Goal: Information Seeking & Learning: Learn about a topic

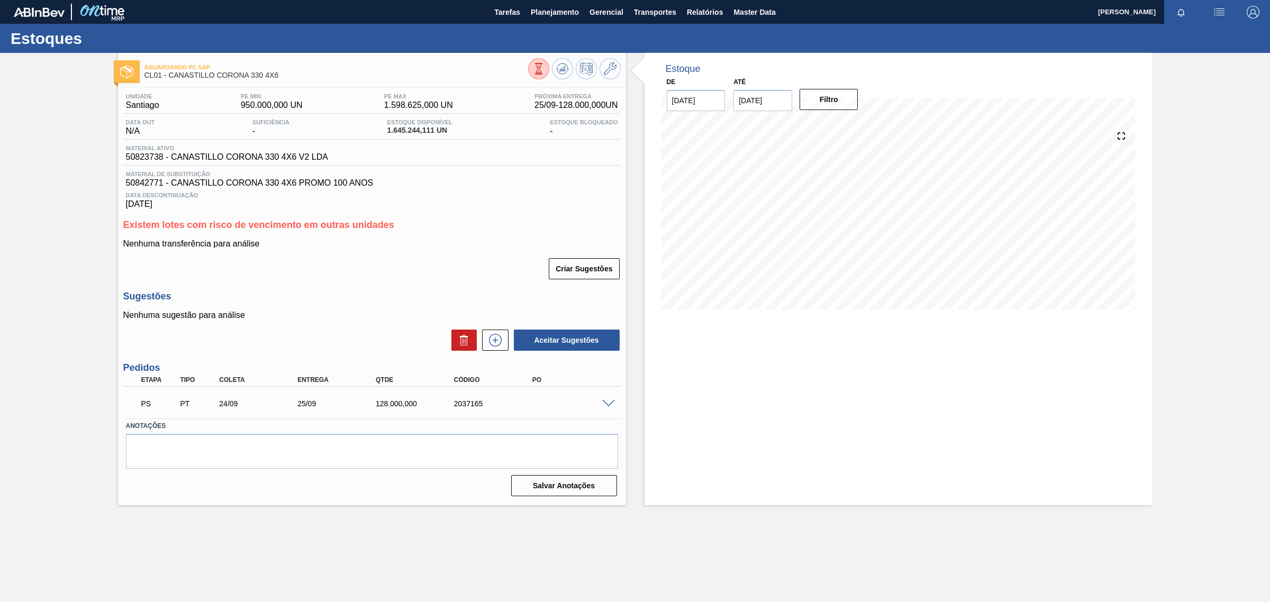
click at [612, 406] on span at bounding box center [608, 404] width 13 height 8
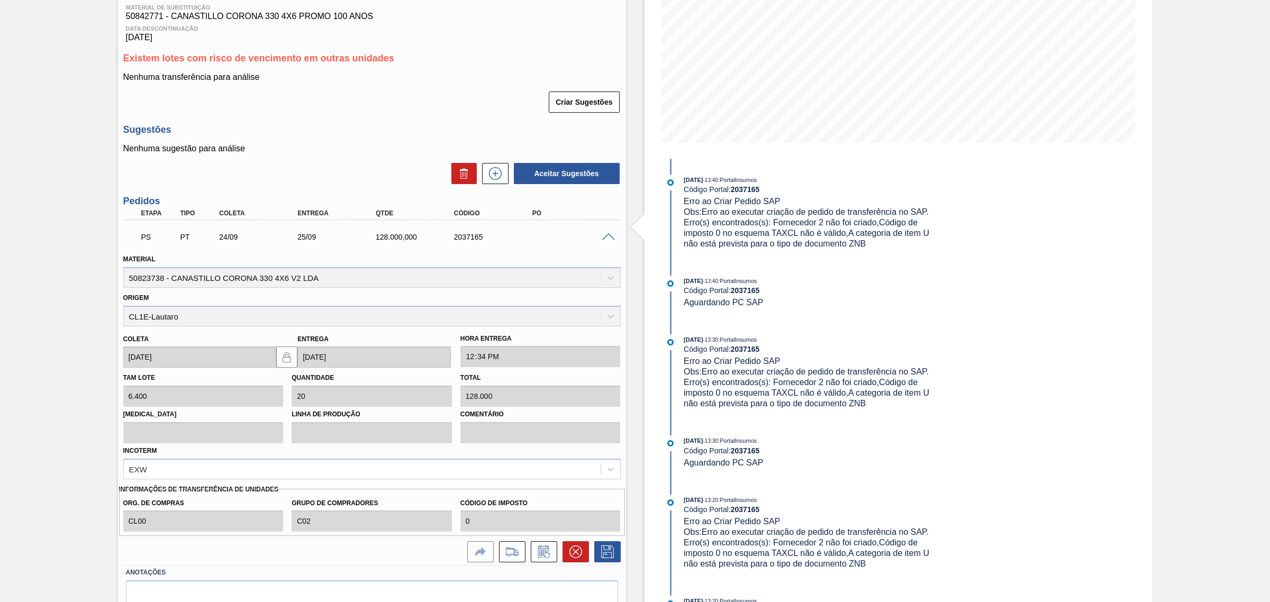
scroll to position [176, 0]
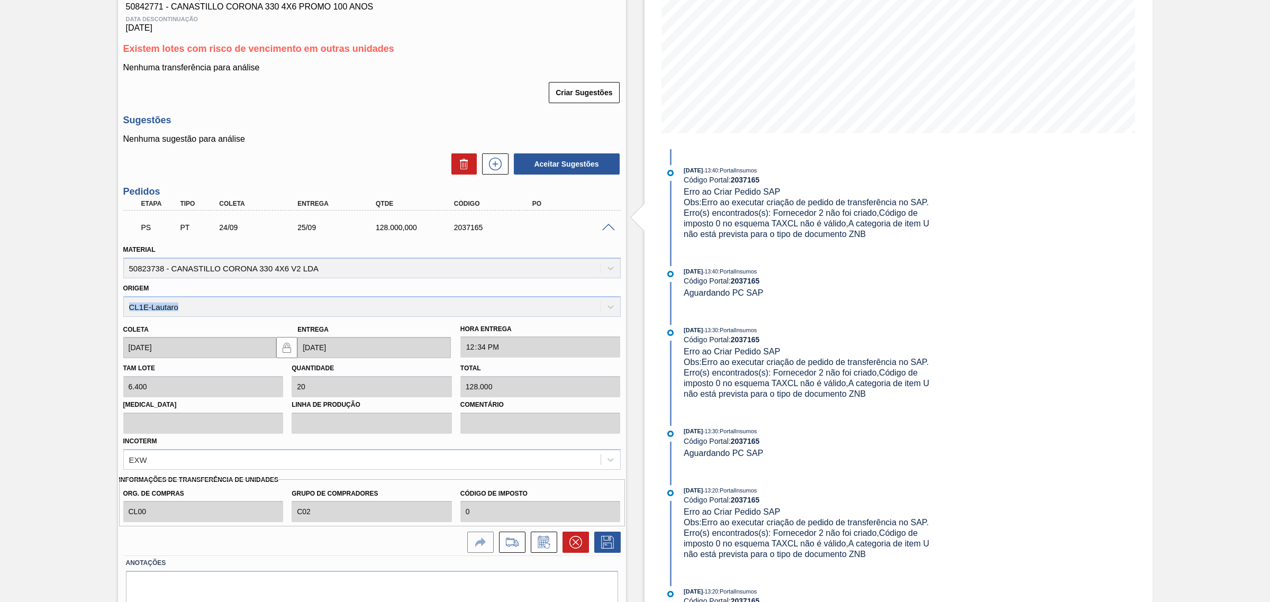
drag, startPoint x: 199, startPoint y: 312, endPoint x: 48, endPoint y: 307, distance: 150.9
click at [48, 307] on div "Aguardando PC SAP CL01 - CANASTILLO CORONA 330 4X6 Unidade Santiago PE MIN 950.…" at bounding box center [635, 261] width 1270 height 769
copy div "CL1E-Lautaro"
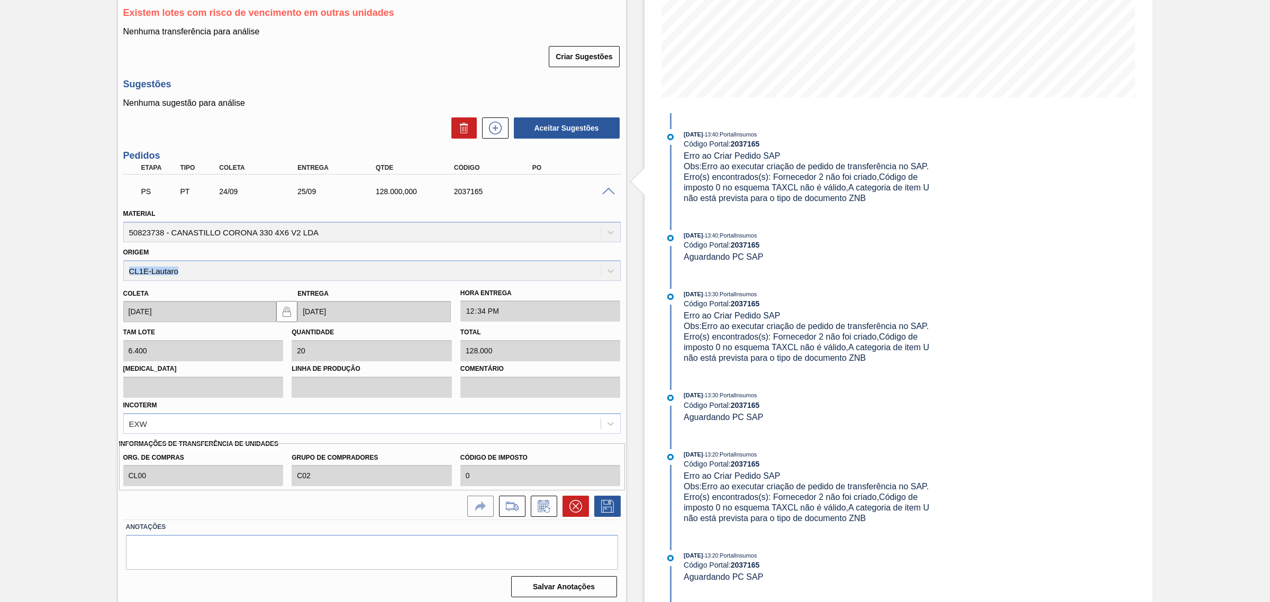
scroll to position [218, 0]
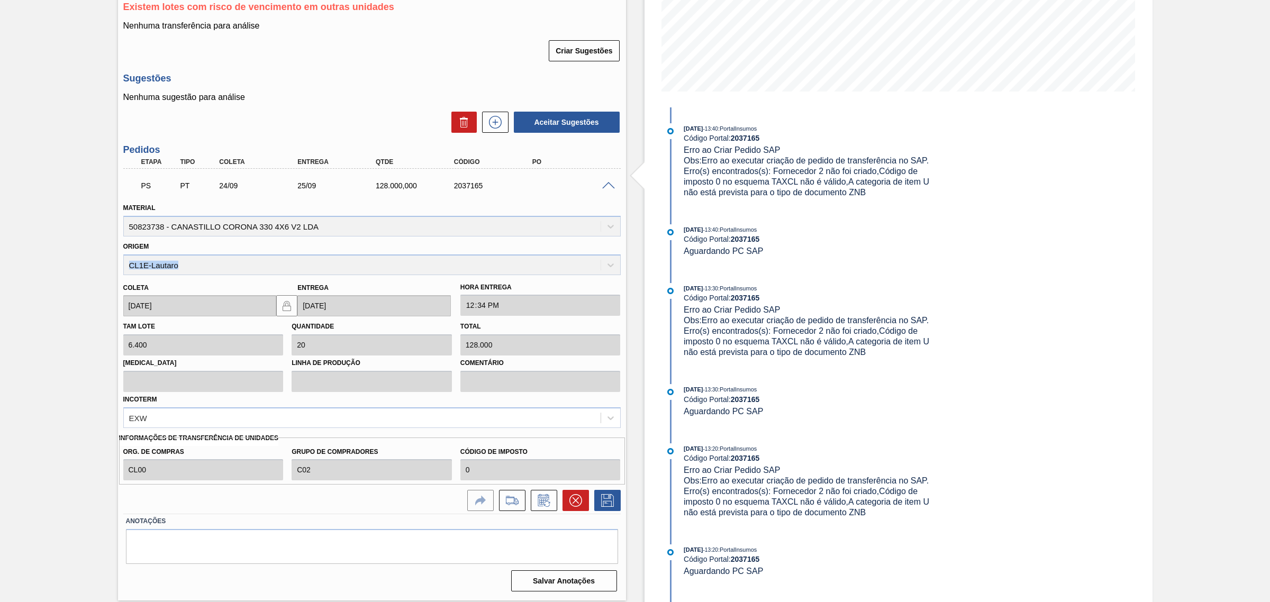
click at [335, 265] on div "Origem CL1E-Lautaro" at bounding box center [371, 257] width 497 height 36
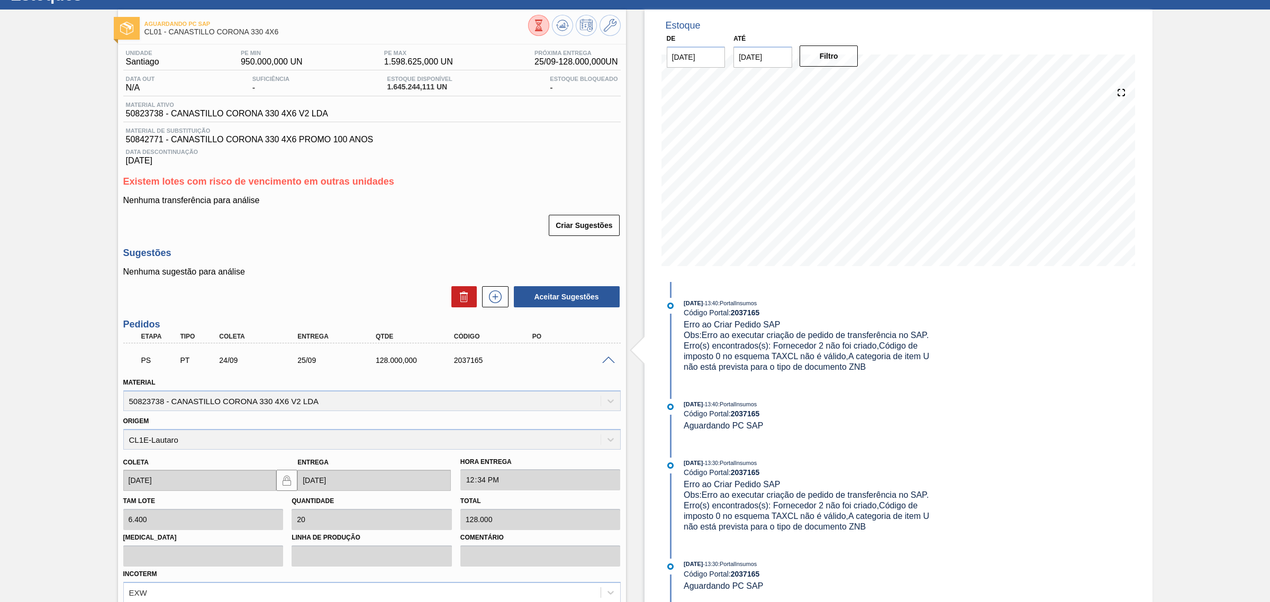
scroll to position [41, 0]
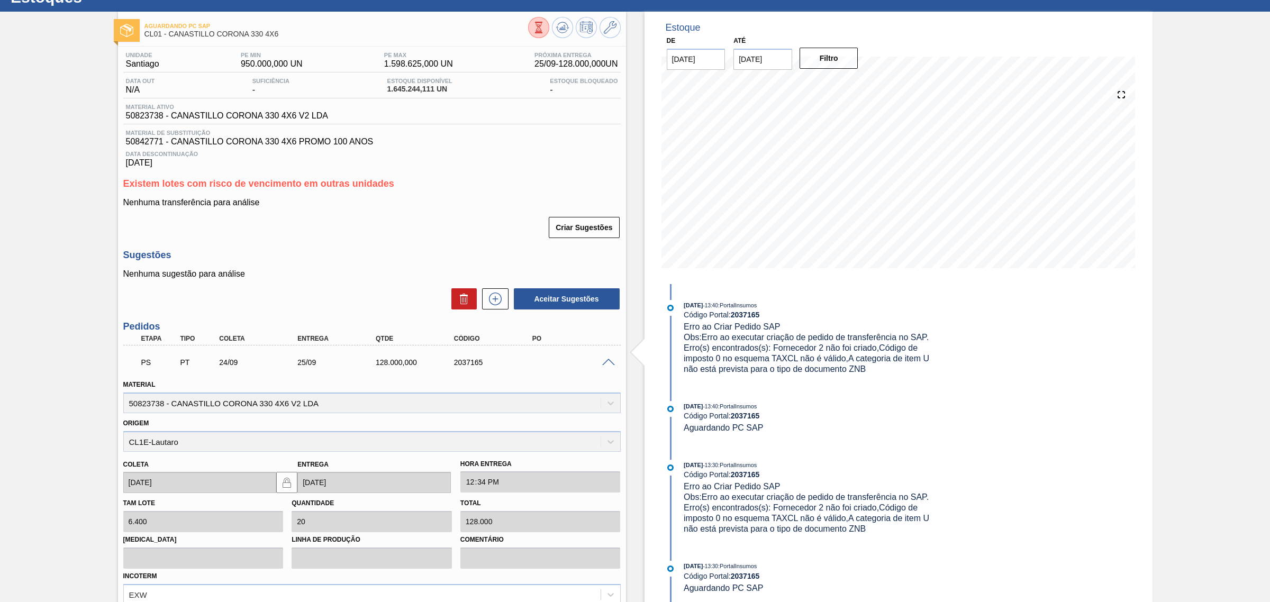
click at [138, 113] on span "50823738 - CANASTILLO CORONA 330 4X6 V2 LDA" at bounding box center [227, 116] width 202 height 10
copy span "50823738"
click at [750, 344] on span "Obs: Erro ao executar criação de pedido de transferência no SAP. Erro(s) encont…" at bounding box center [808, 353] width 248 height 41
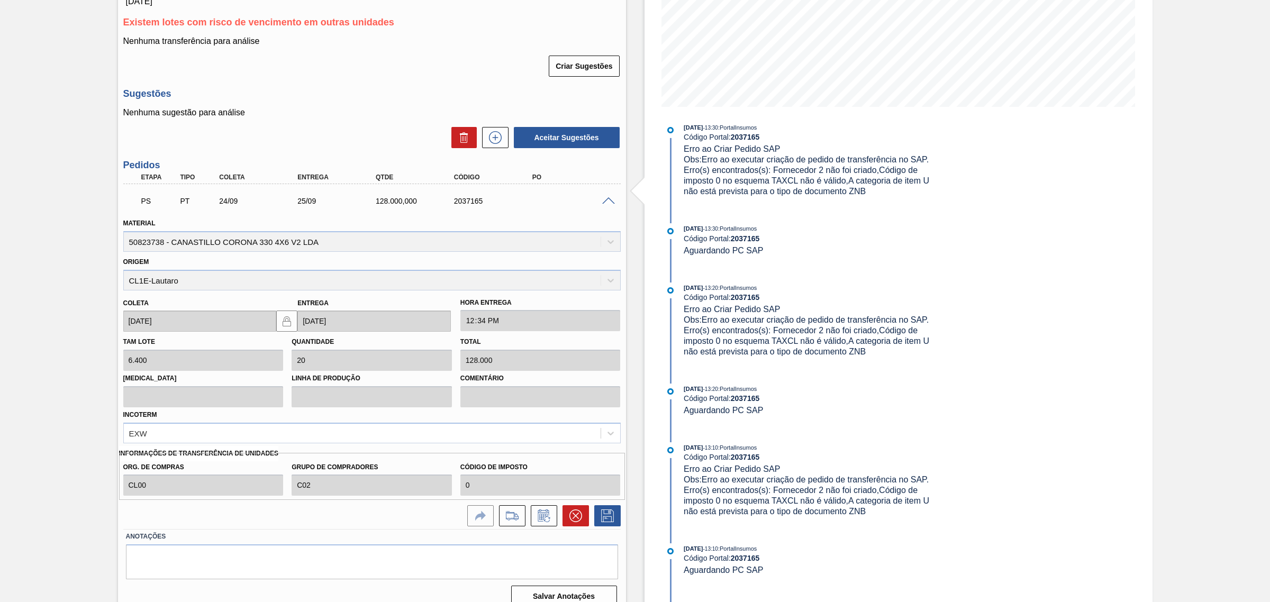
scroll to position [218, 0]
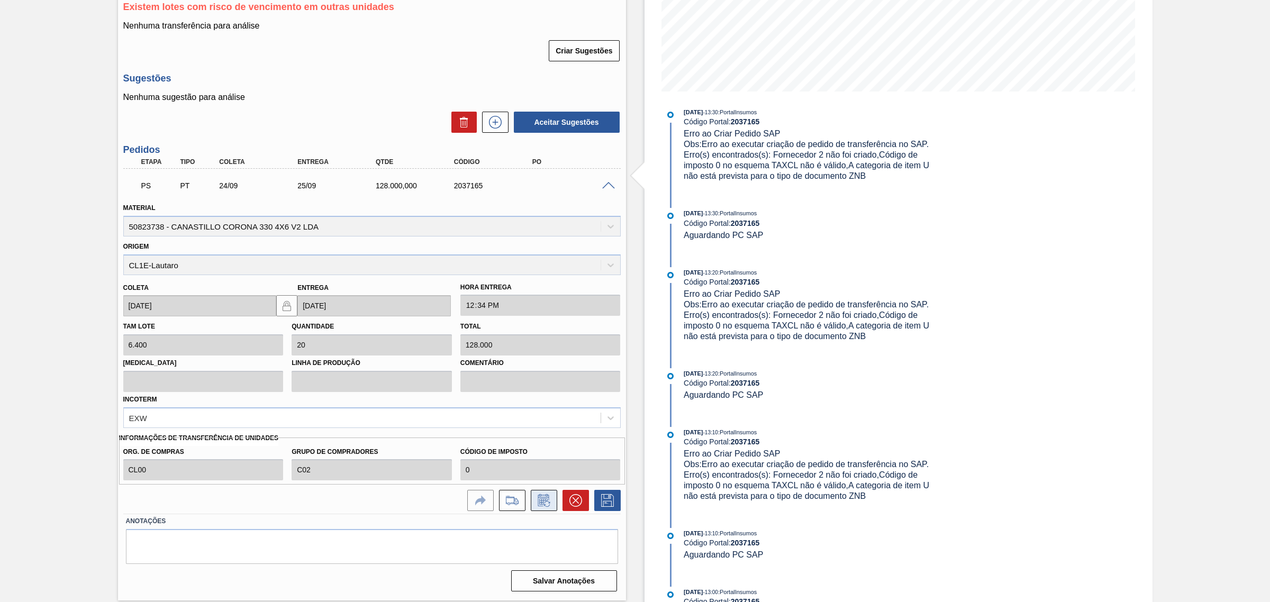
click at [541, 503] on icon at bounding box center [544, 500] width 17 height 13
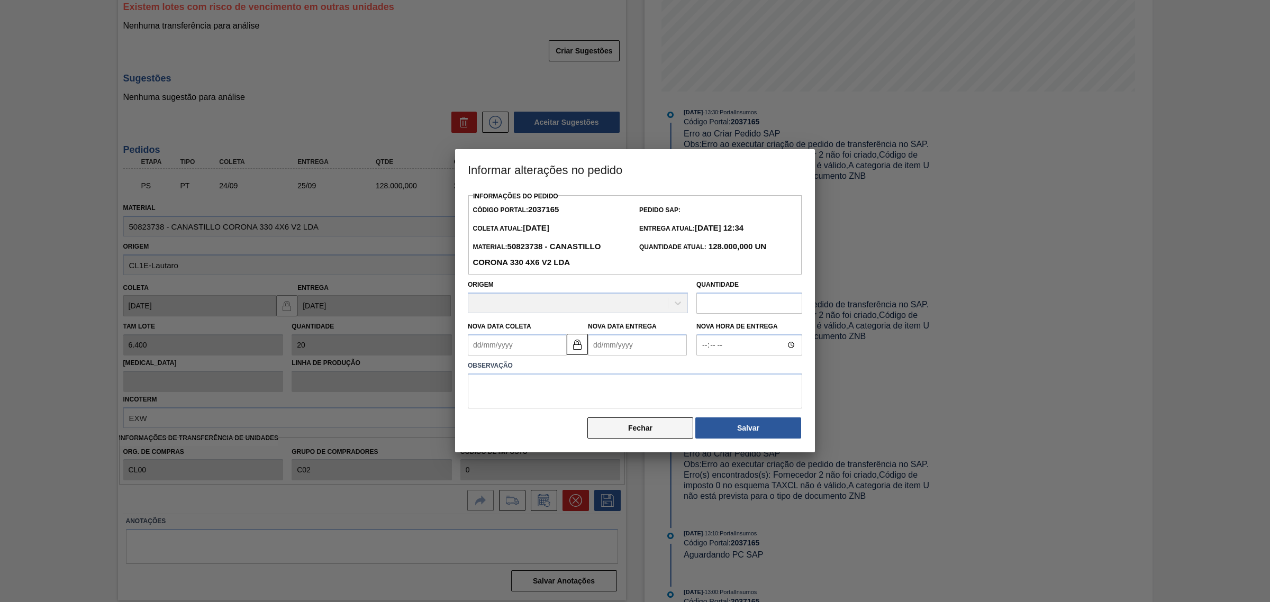
click at [661, 432] on button "Fechar" at bounding box center [640, 428] width 106 height 21
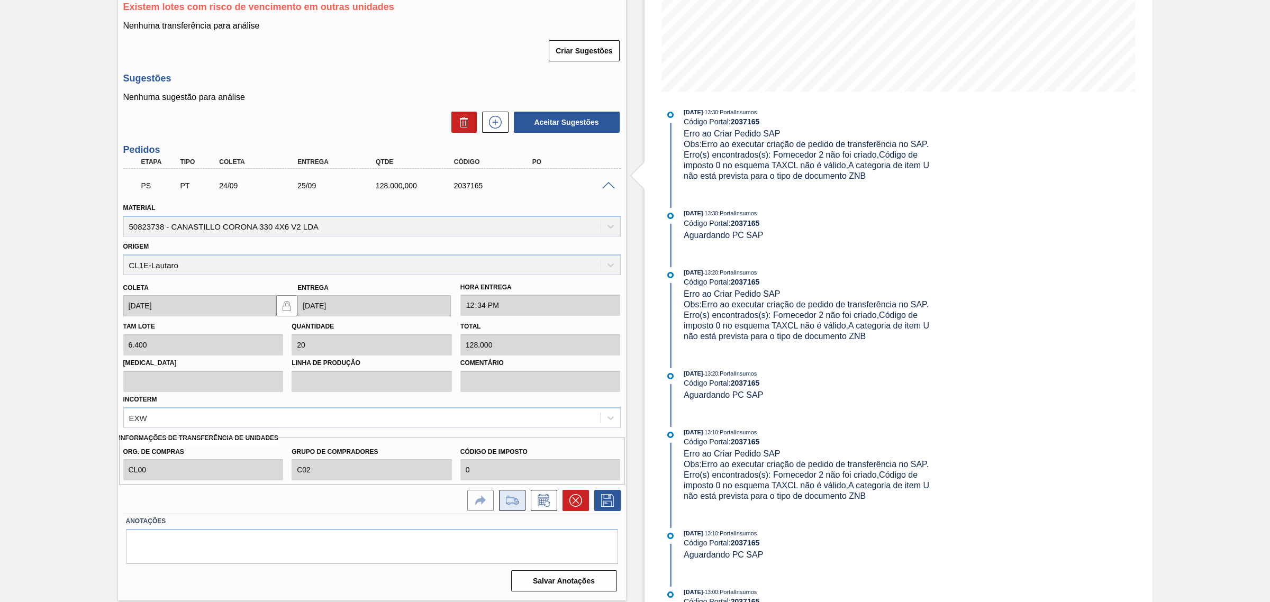
click at [516, 495] on button at bounding box center [512, 500] width 26 height 21
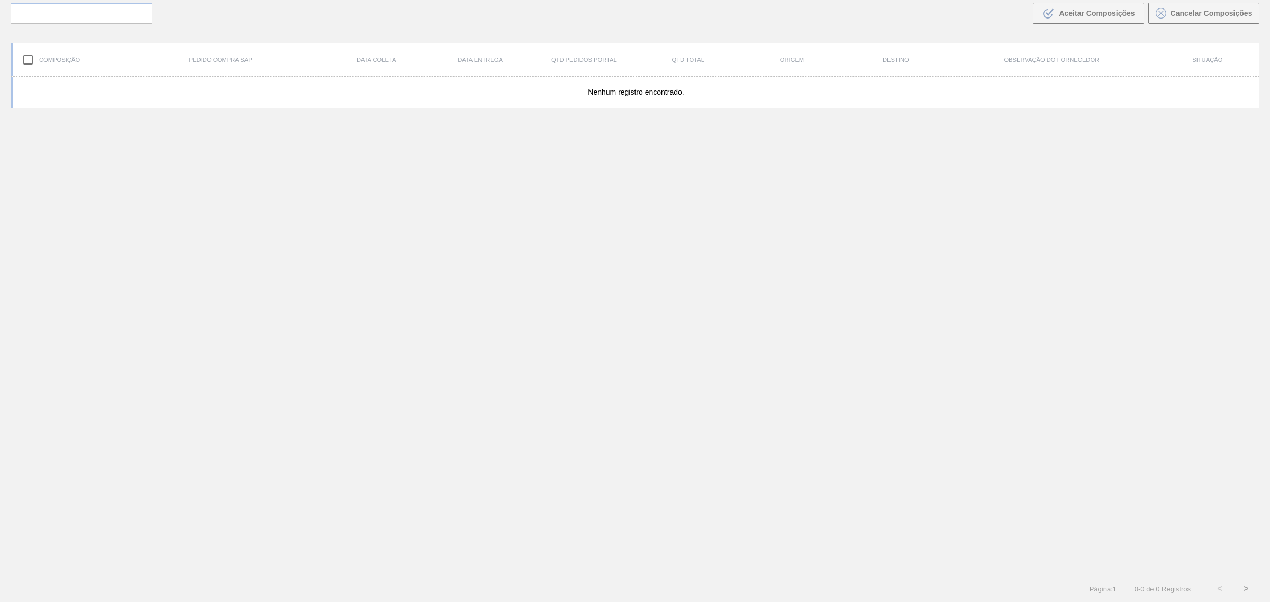
scroll to position [76, 0]
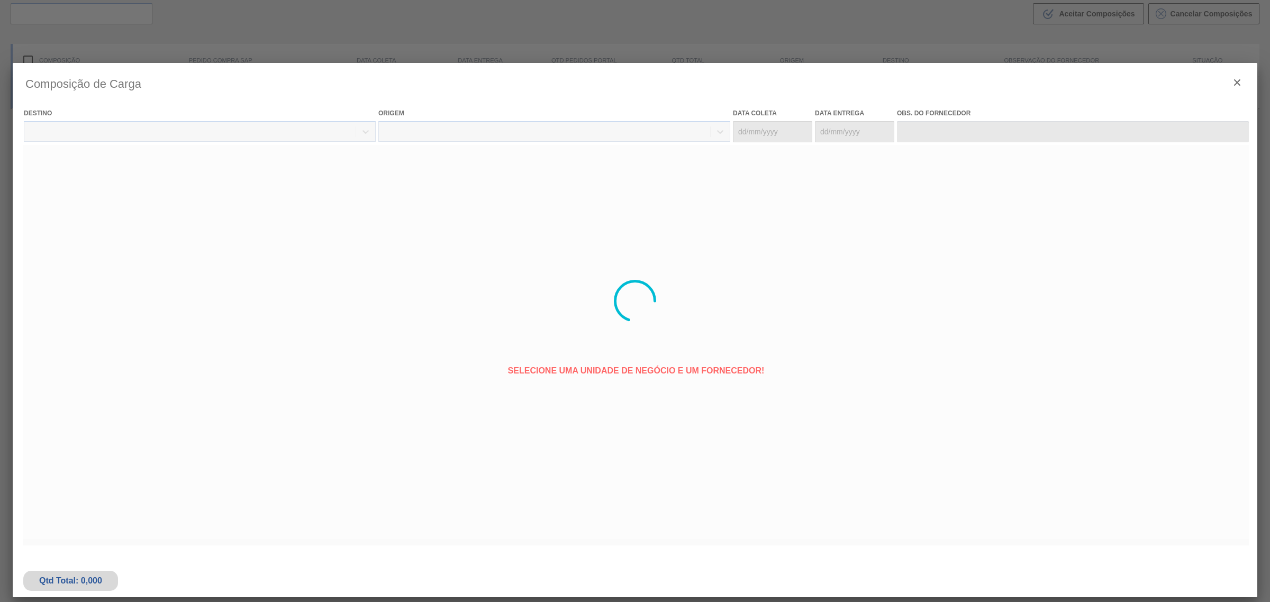
type coleta "24/09/2025"
type entrega "[DATE]"
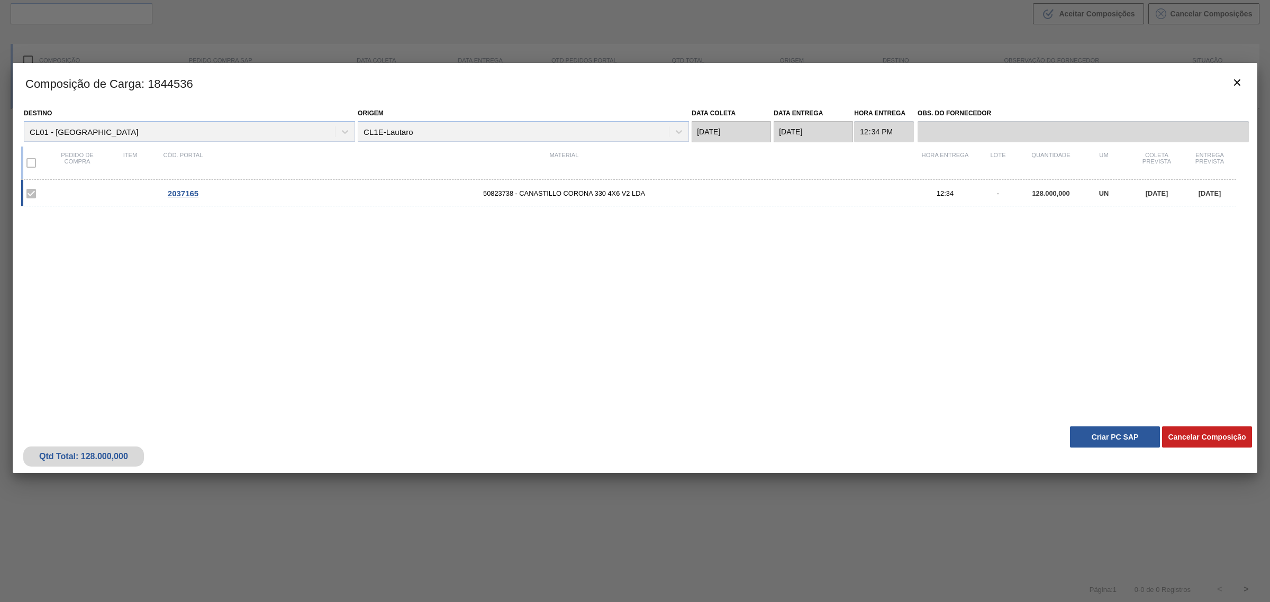
click at [180, 194] on span "2037165" at bounding box center [183, 193] width 31 height 9
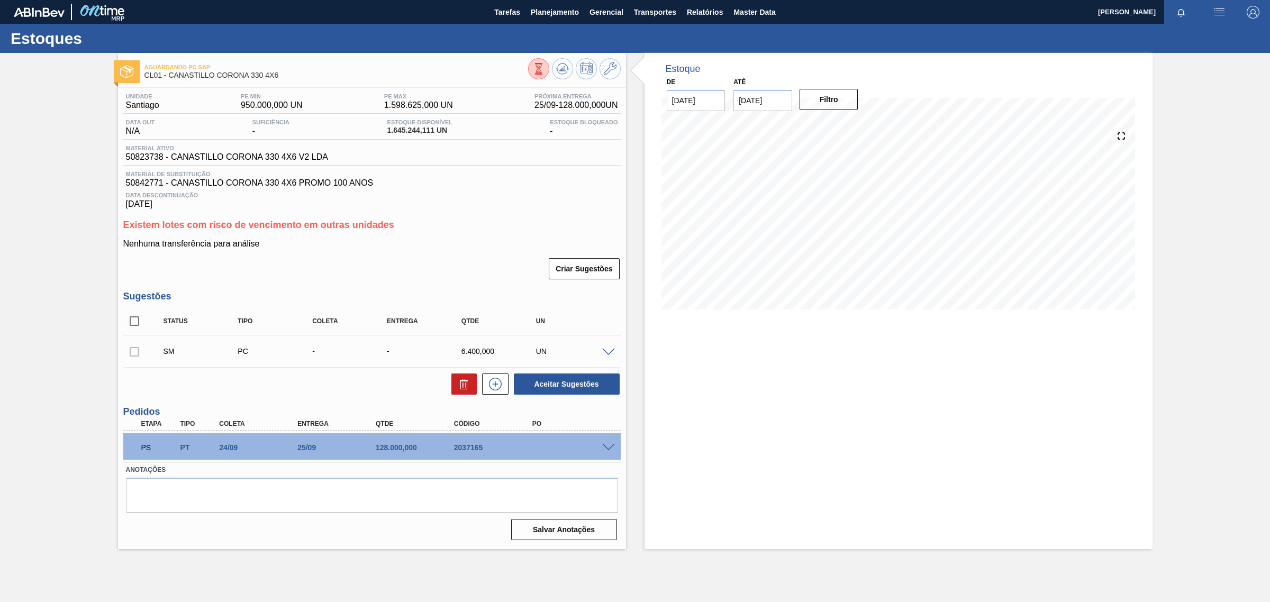
click at [606, 450] on span at bounding box center [608, 448] width 13 height 8
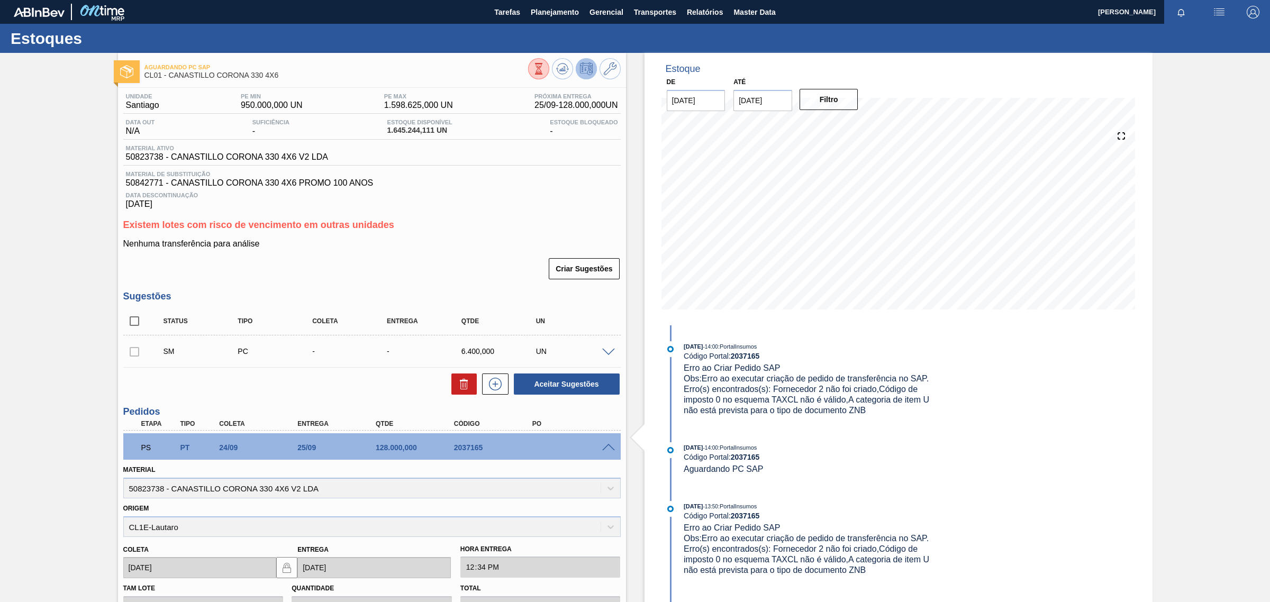
click at [586, 72] on icon at bounding box center [586, 68] width 13 height 13
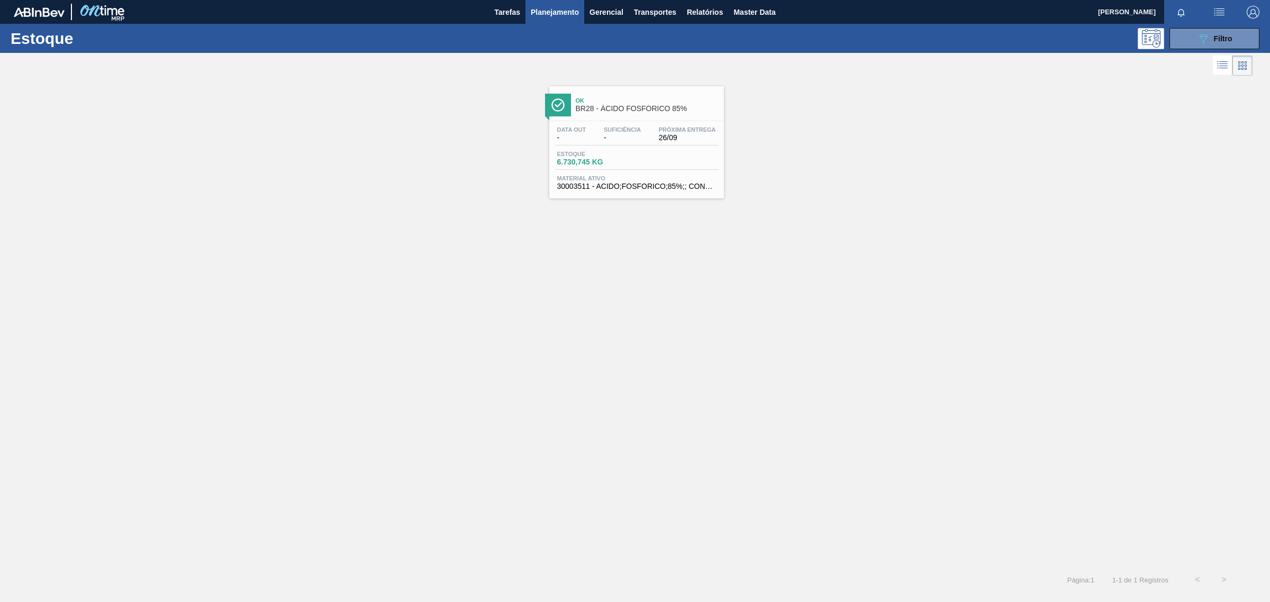
click at [610, 154] on span "Estoque" at bounding box center [594, 154] width 74 height 6
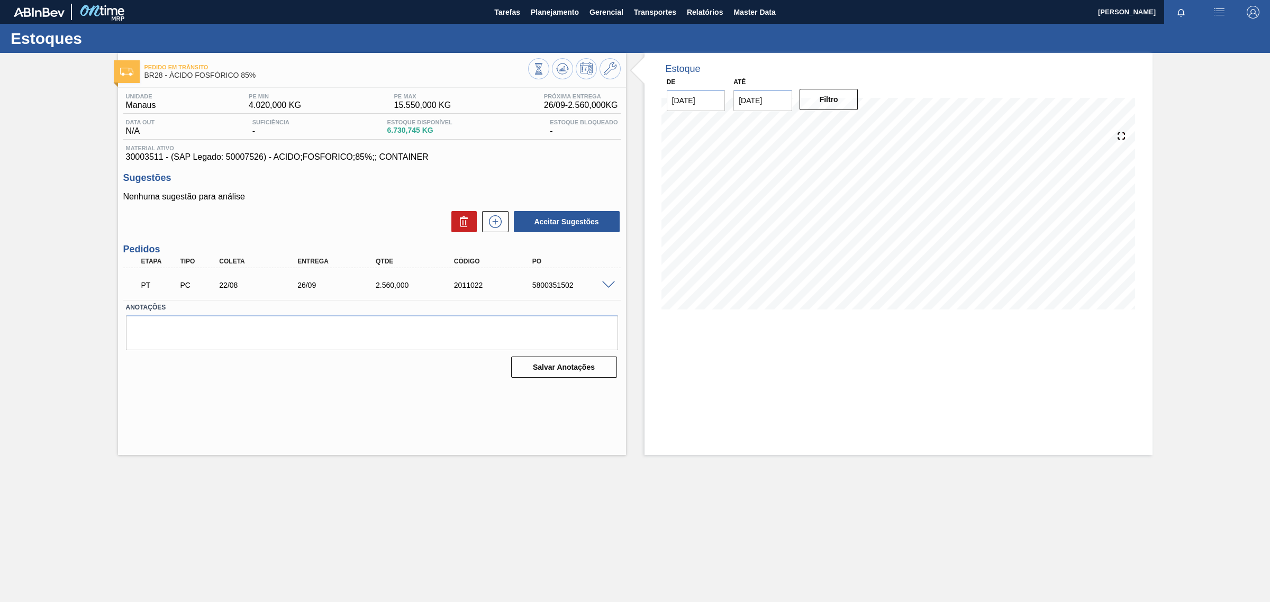
click at [441, 287] on div "2.560,000" at bounding box center [417, 285] width 89 height 8
click at [609, 287] on span at bounding box center [608, 286] width 13 height 8
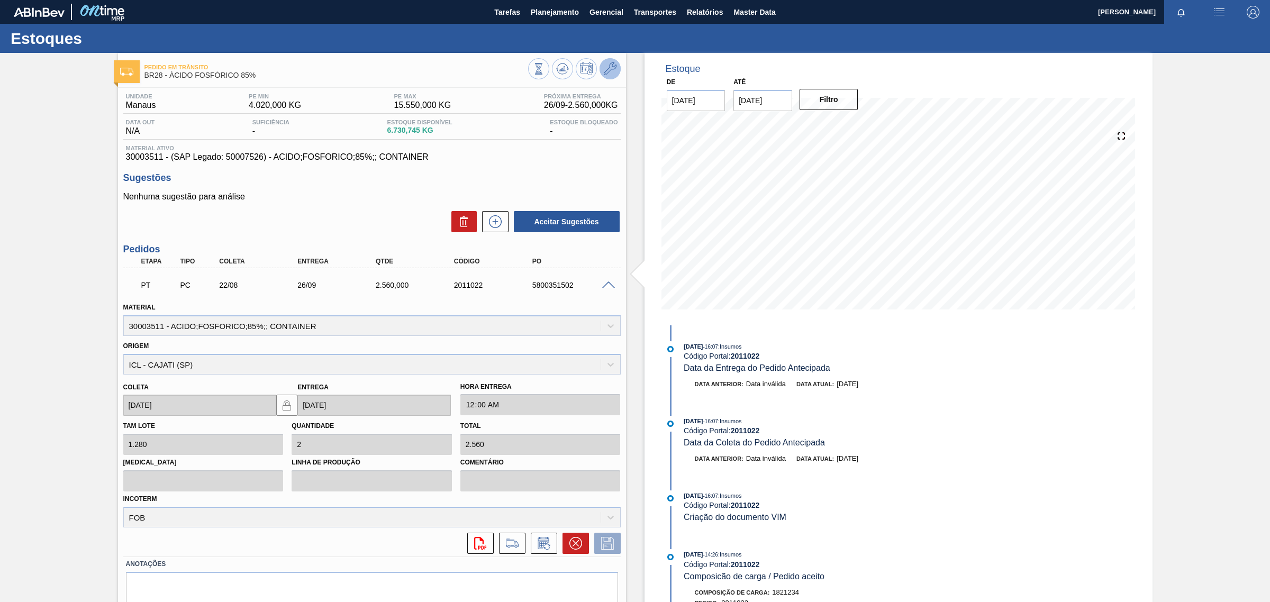
click at [612, 64] on icon at bounding box center [610, 68] width 13 height 13
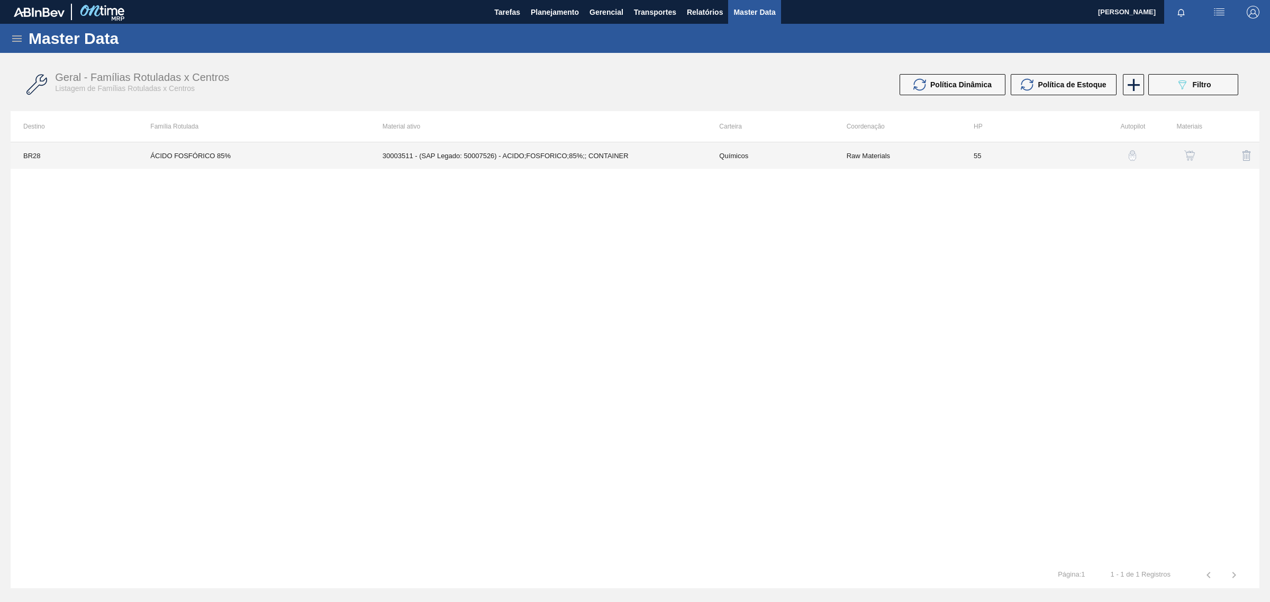
click at [550, 158] on td "30003511 - (SAP Legado: 50007526) - ACIDO;FOSFORICO;85%;; CONTAINER" at bounding box center [538, 155] width 337 height 26
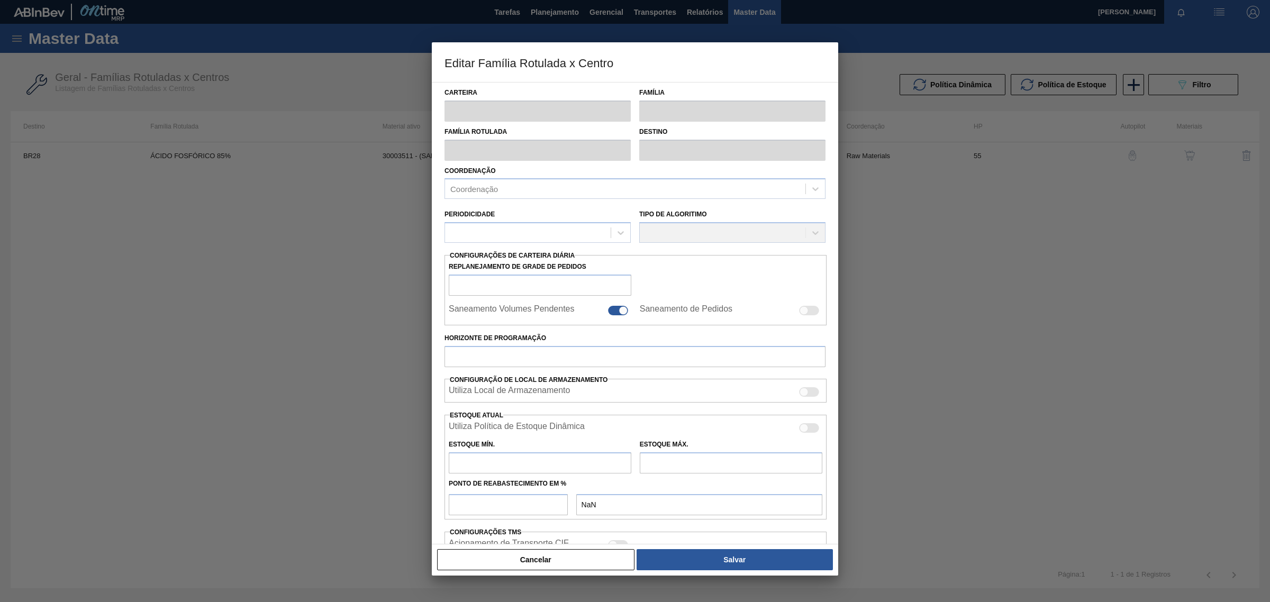
type input "Químicos"
type input "Ácido Fosfórico"
type input "ÁCIDO FOSFÓRICO 85%"
type input "BR28 - Manaus"
type input "55"
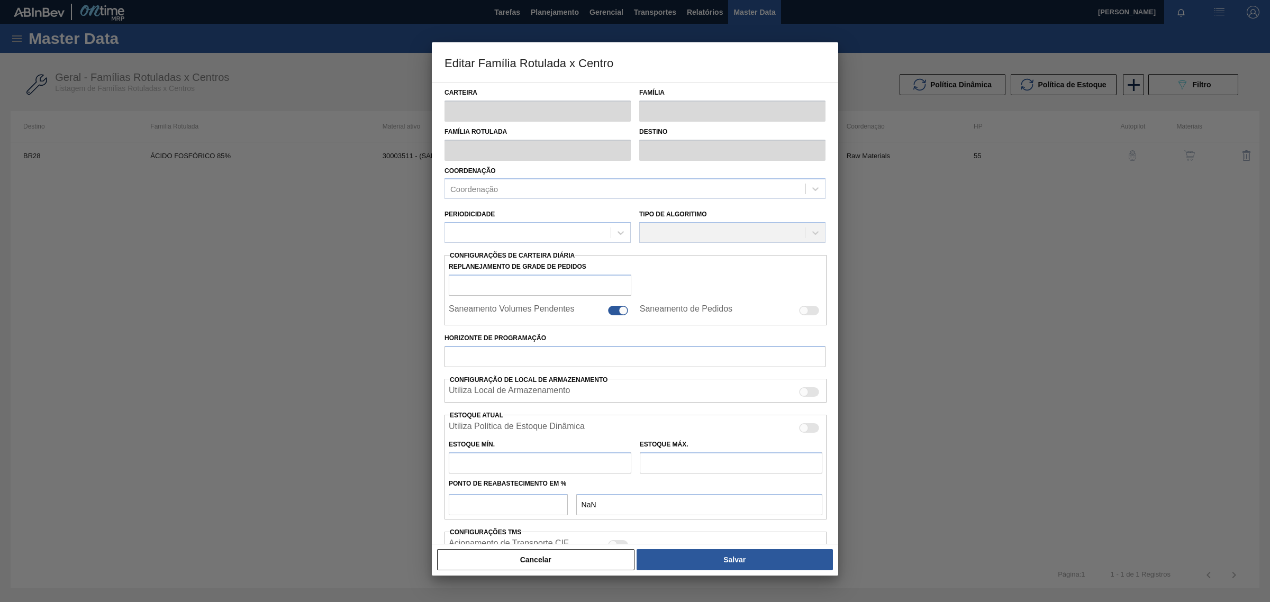
type input "4.020"
type input "15.550"
type input "50"
type input "9.785,000"
checkbox input "true"
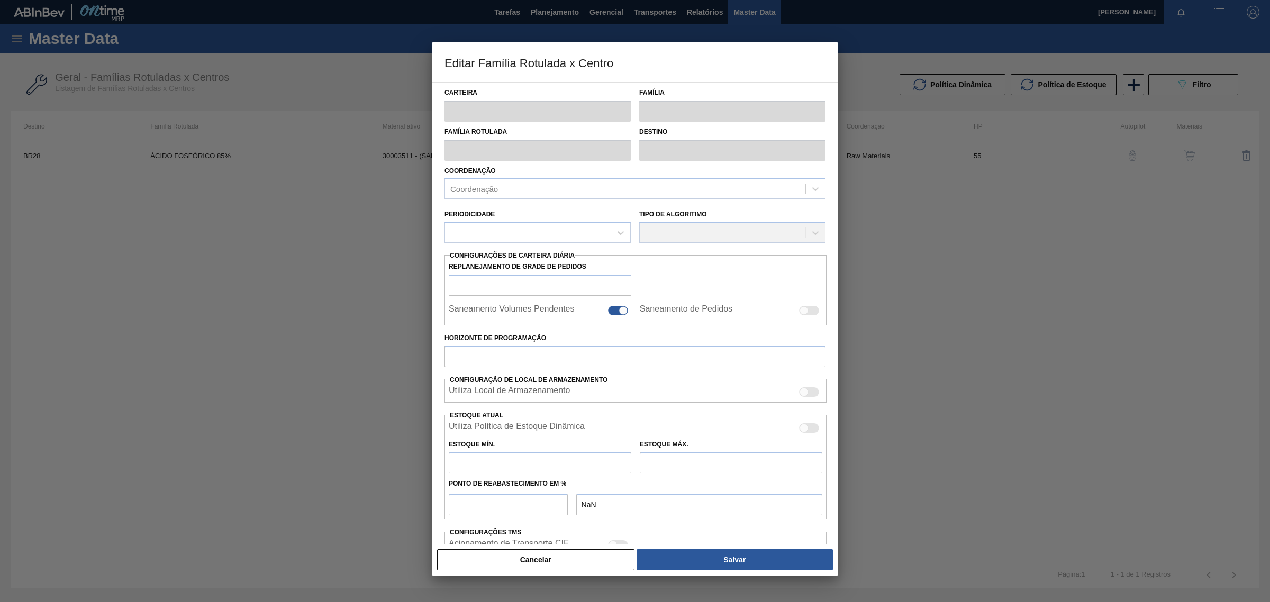
checkbox input "true"
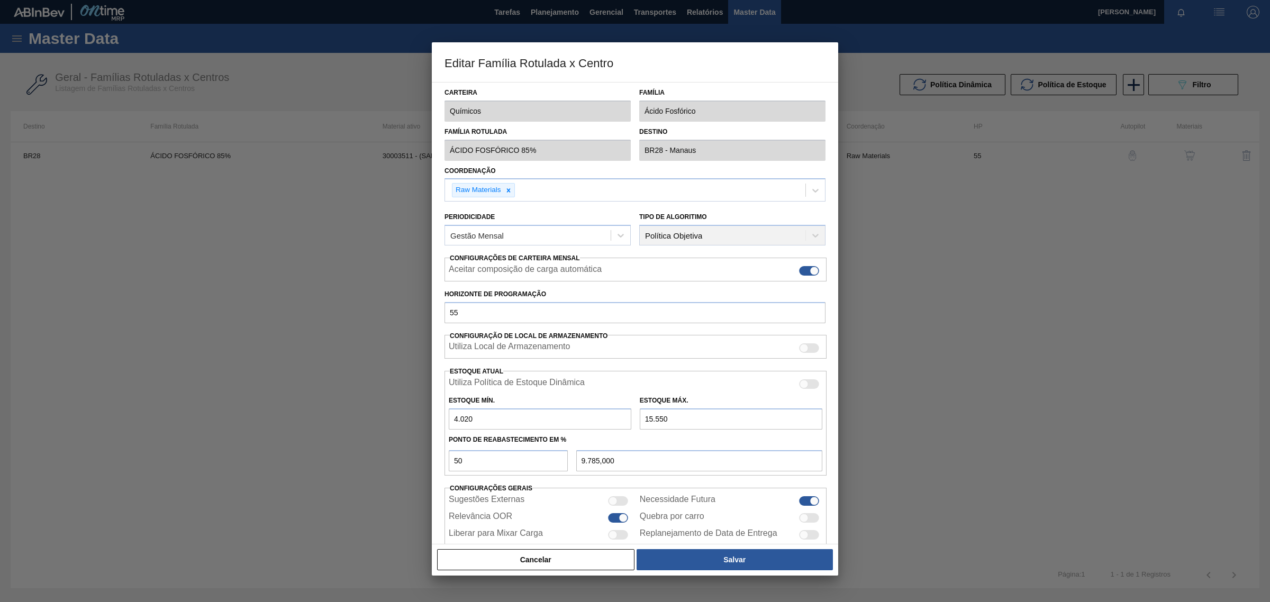
click at [969, 437] on div at bounding box center [635, 301] width 1270 height 602
click at [536, 562] on button "Cancelar" at bounding box center [535, 559] width 197 height 21
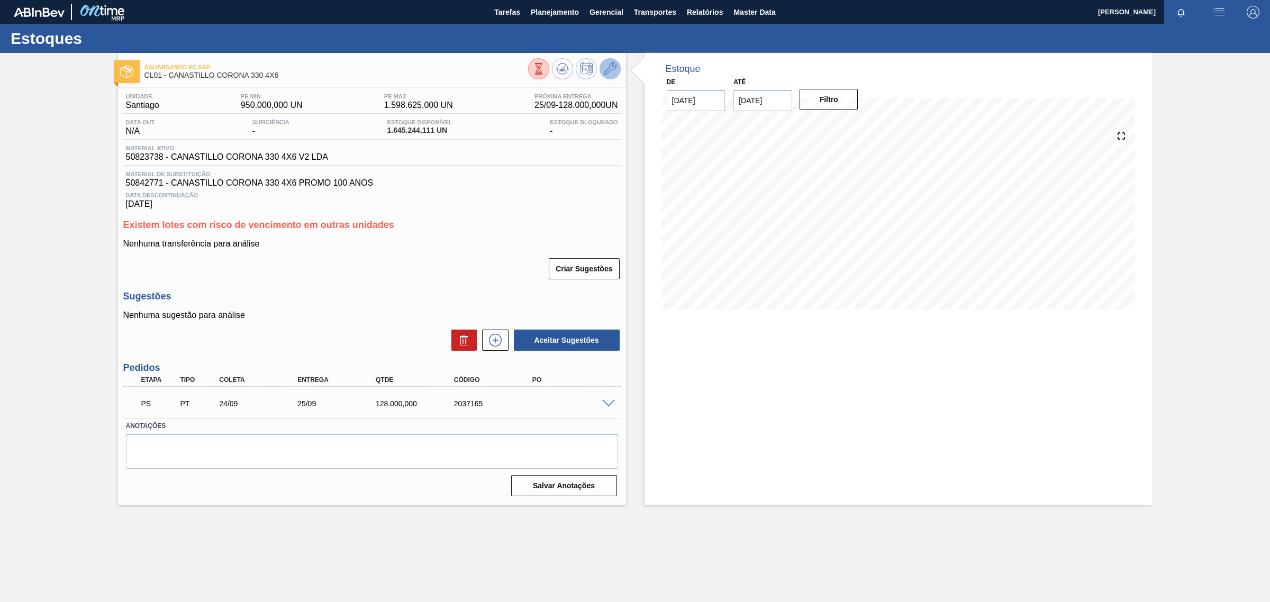
click at [616, 65] on button at bounding box center [610, 68] width 21 height 21
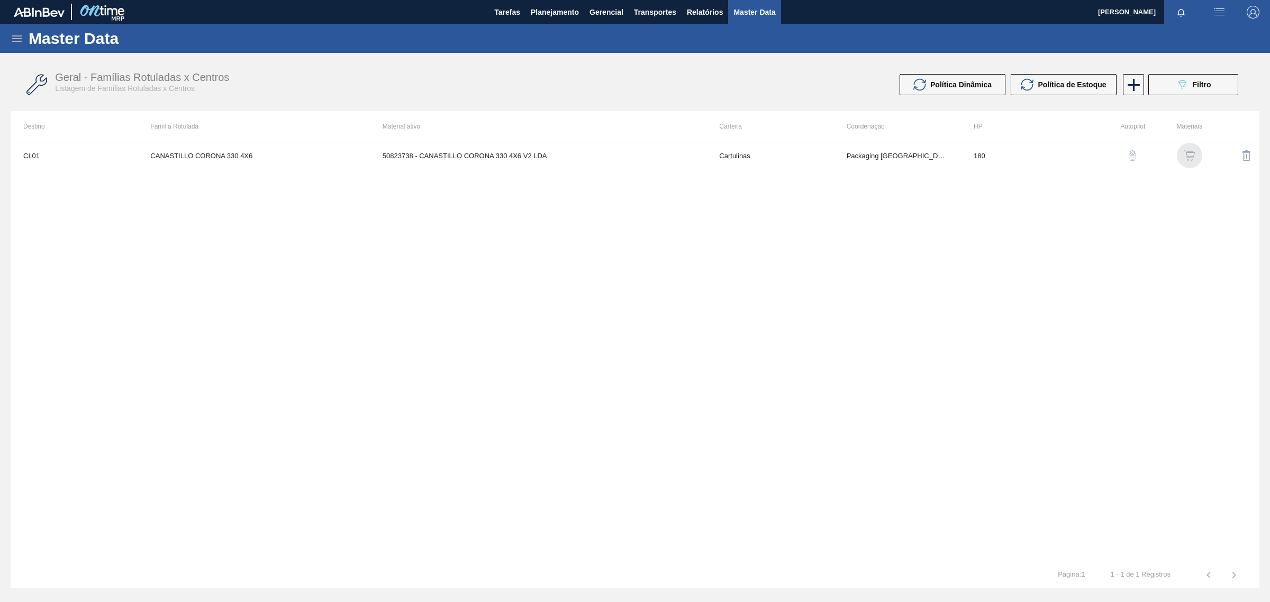
click at [1191, 155] on img "button" at bounding box center [1189, 155] width 11 height 11
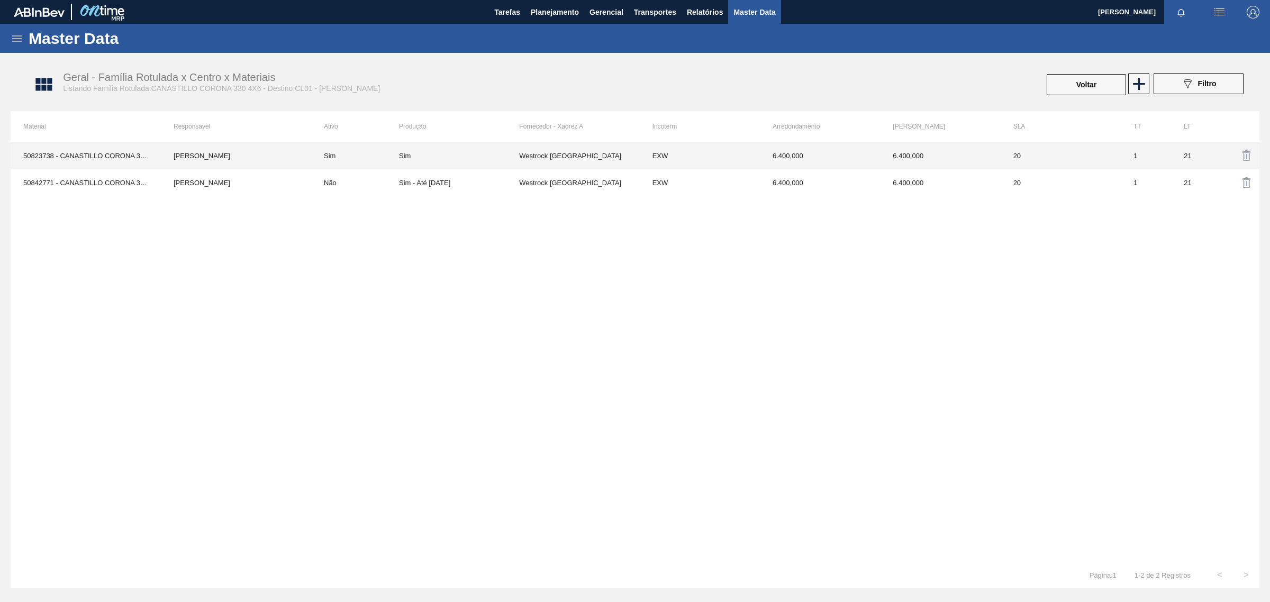
click at [756, 158] on td "EXW" at bounding box center [700, 155] width 120 height 27
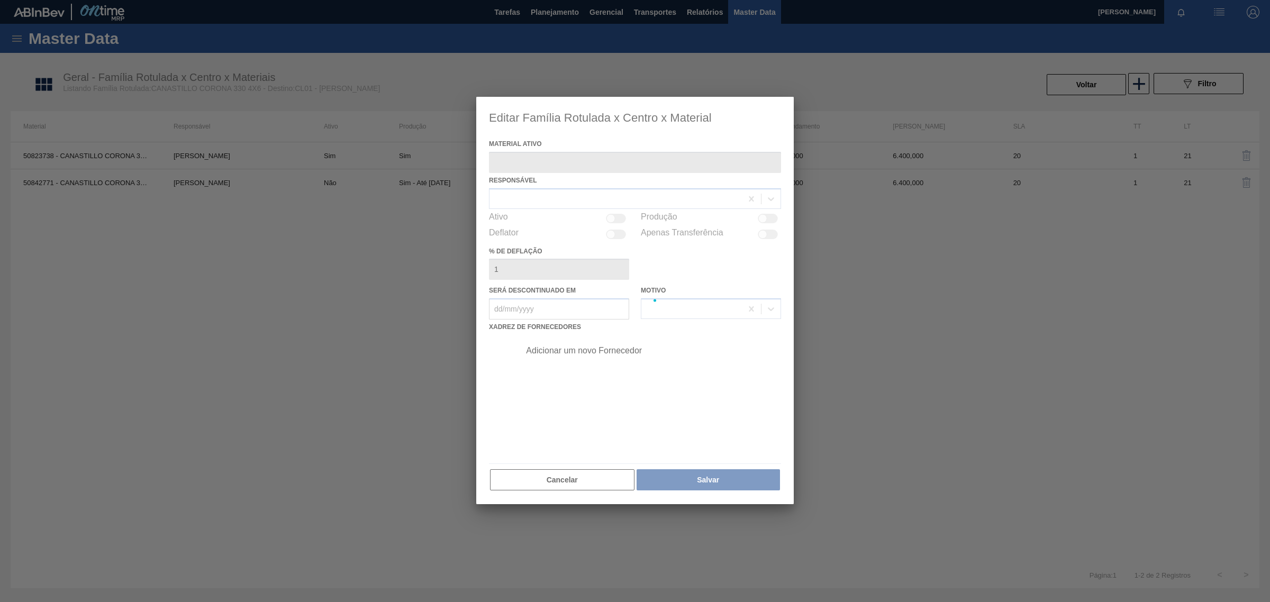
type ativo "50823738 - CANASTILLO CORONA 330 4X6 V2 LDA"
checkbox input "true"
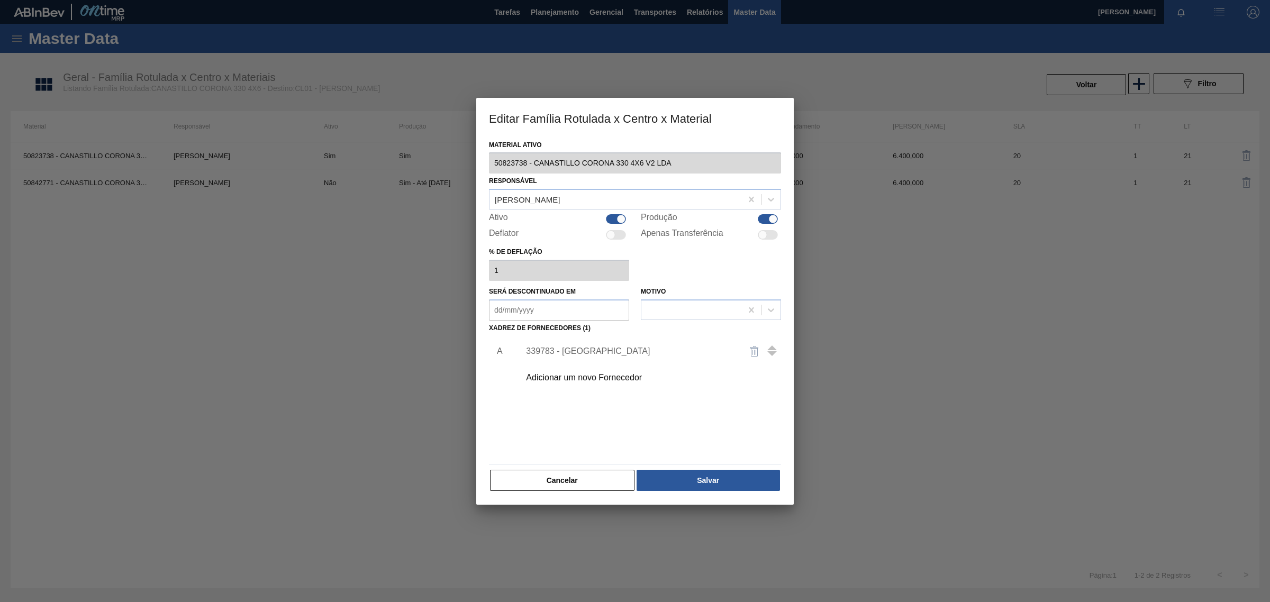
click at [598, 343] on div "339783 - Westrock Chile" at bounding box center [647, 351] width 267 height 26
click at [569, 348] on div "339783 - Westrock Chile" at bounding box center [629, 352] width 207 height 10
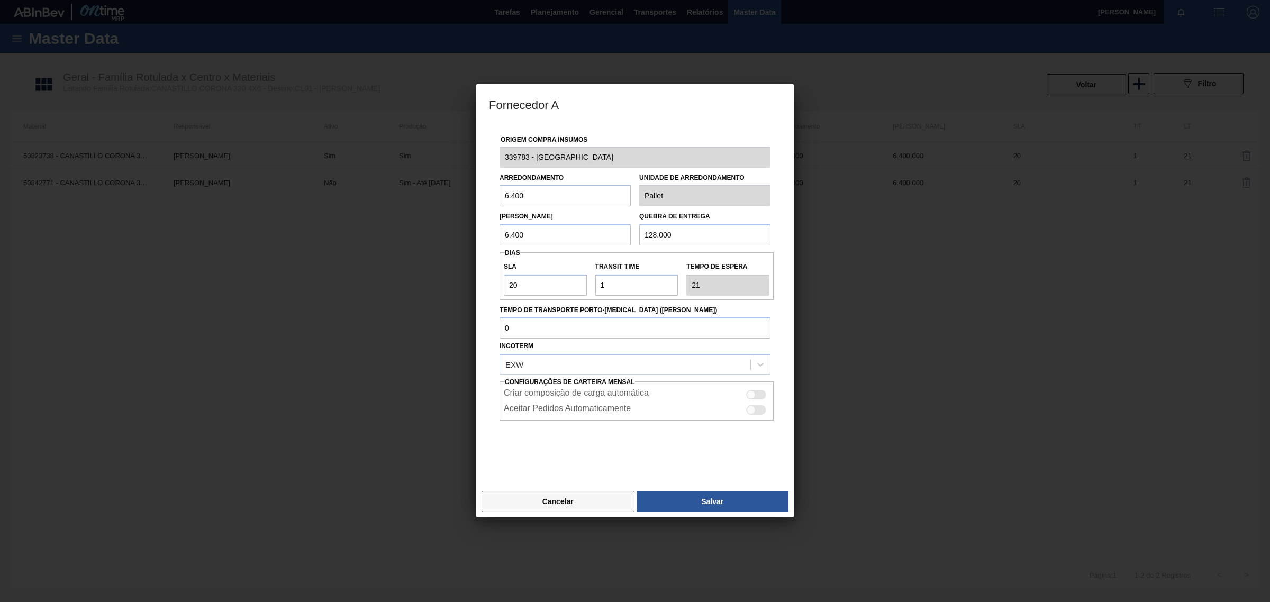
click at [556, 506] on button "Cancelar" at bounding box center [558, 501] width 153 height 21
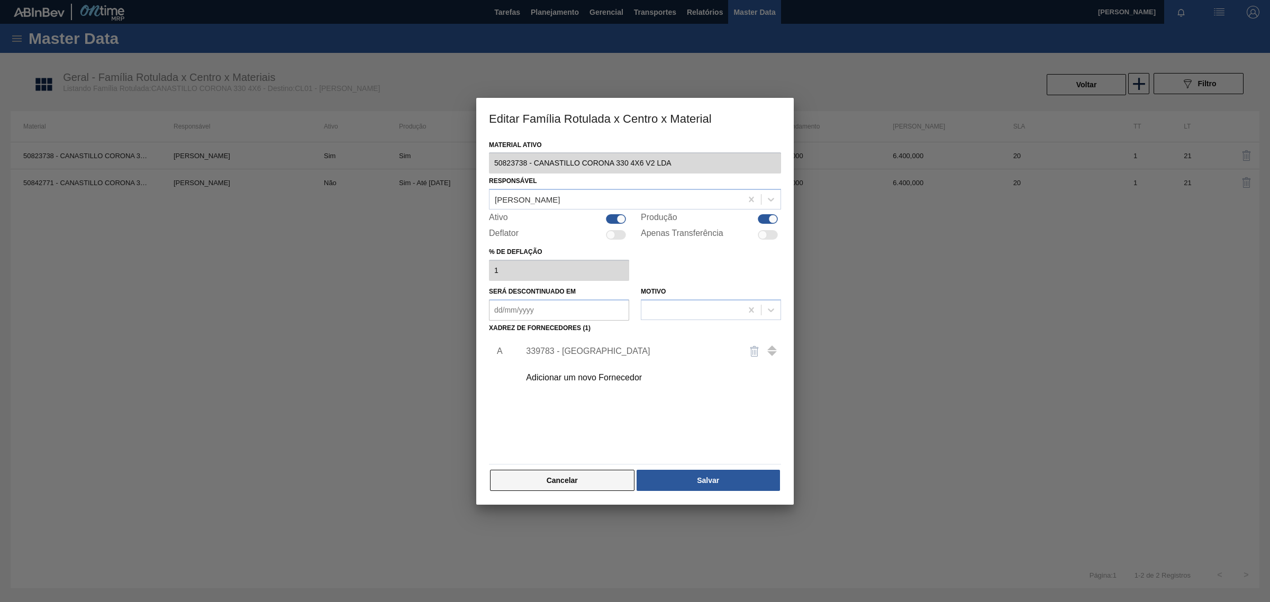
click at [543, 482] on button "Cancelar" at bounding box center [562, 480] width 144 height 21
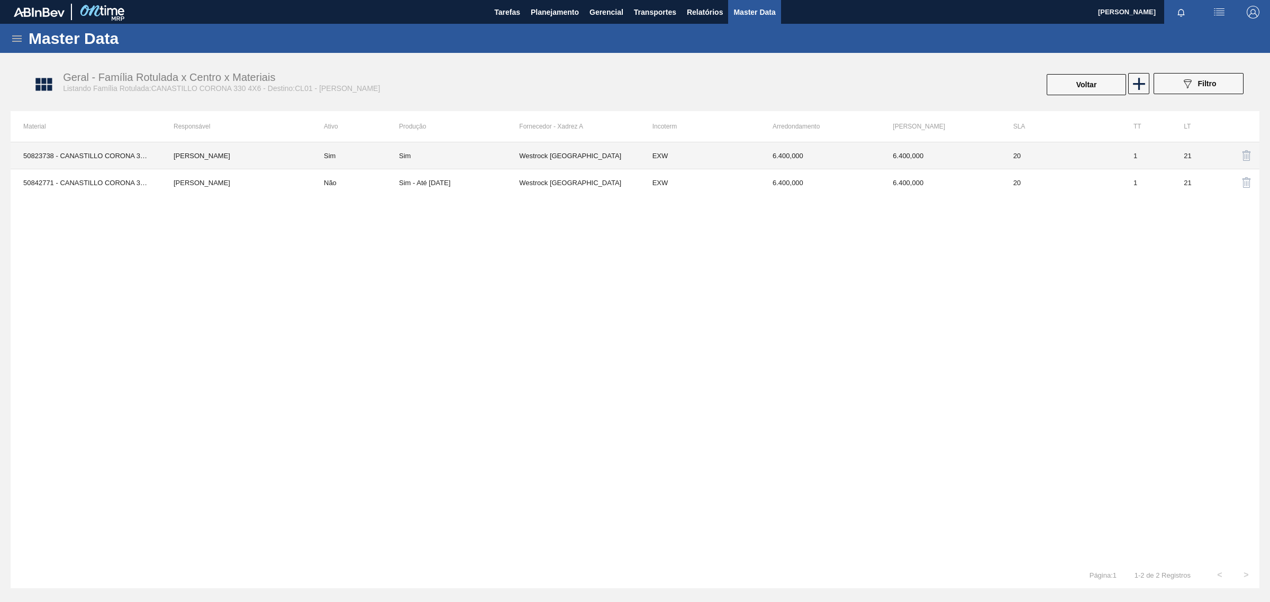
click at [175, 149] on td "Pablo Gonzalez" at bounding box center [236, 155] width 150 height 27
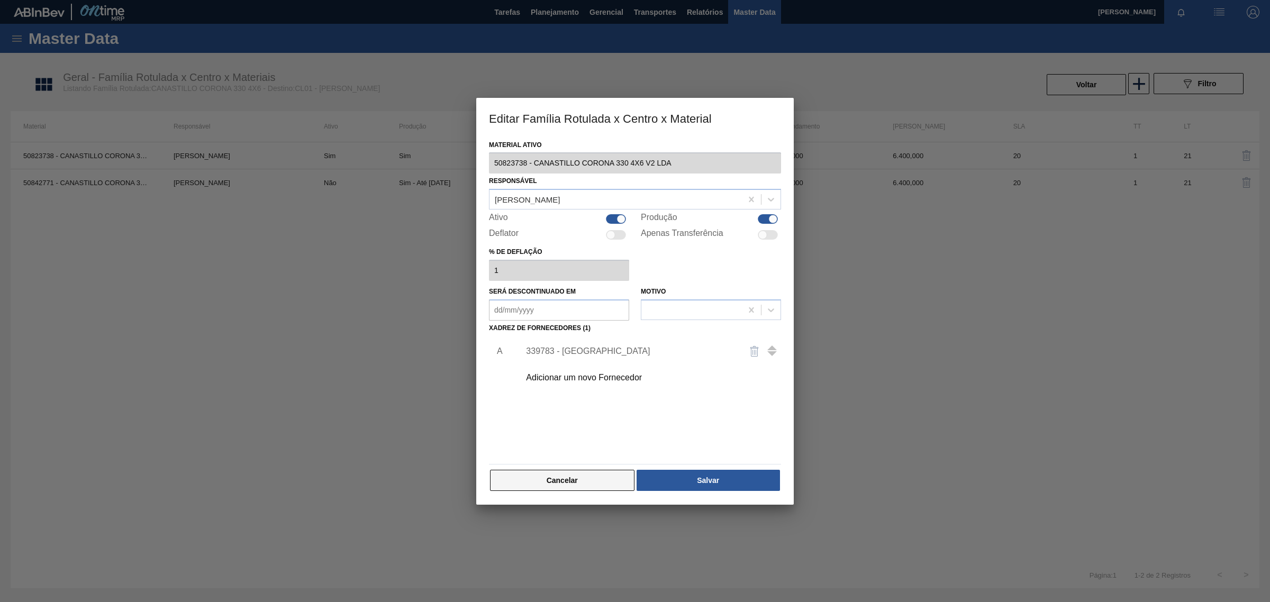
click at [564, 483] on button "Cancelar" at bounding box center [562, 480] width 144 height 21
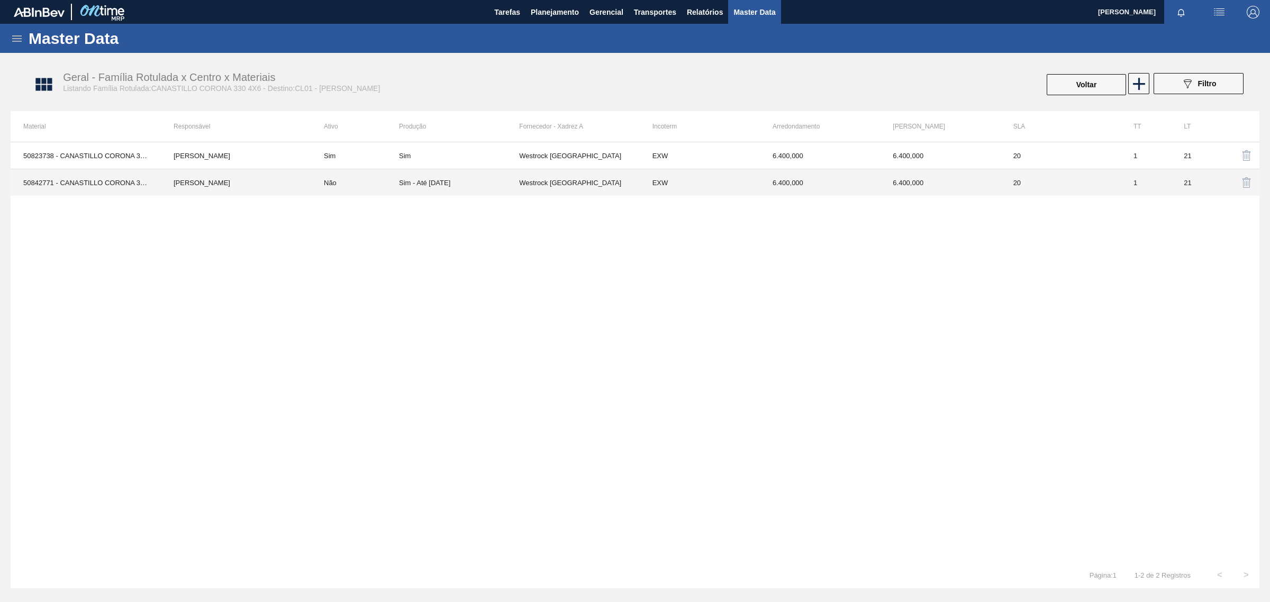
click at [498, 177] on td "Sim - Até 31/12/25" at bounding box center [459, 182] width 120 height 27
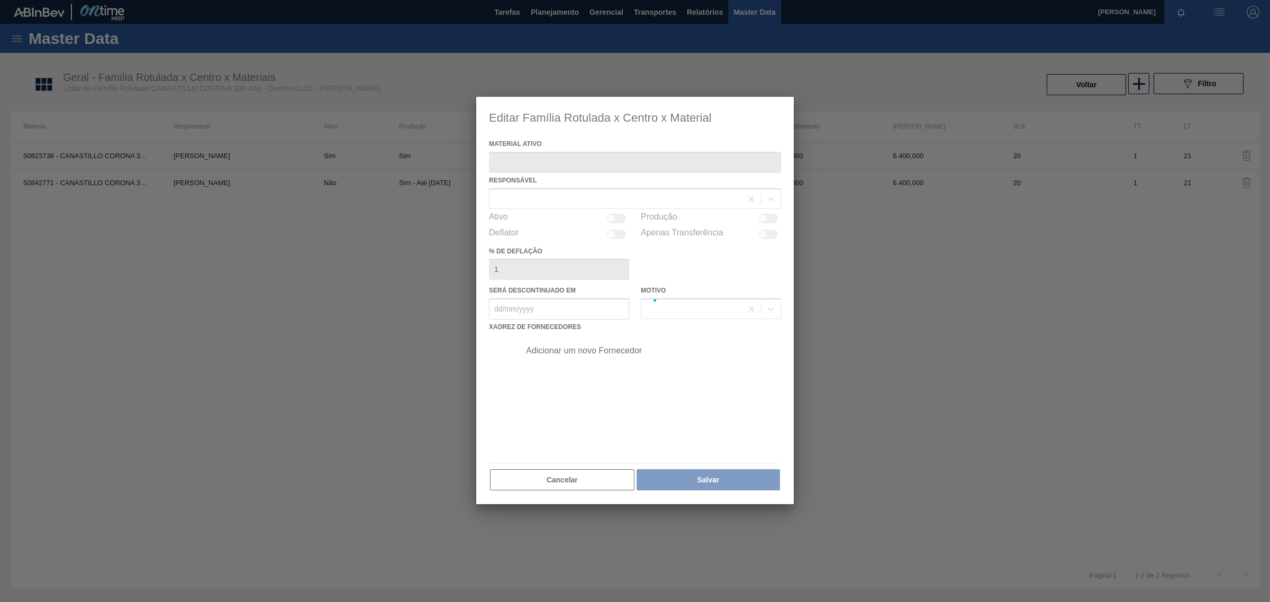
type ativo "50842771 - CANASTILLO CORONA 330 4X6 PROMO 100 ANOS"
checkbox input "true"
type em "31/12/2025"
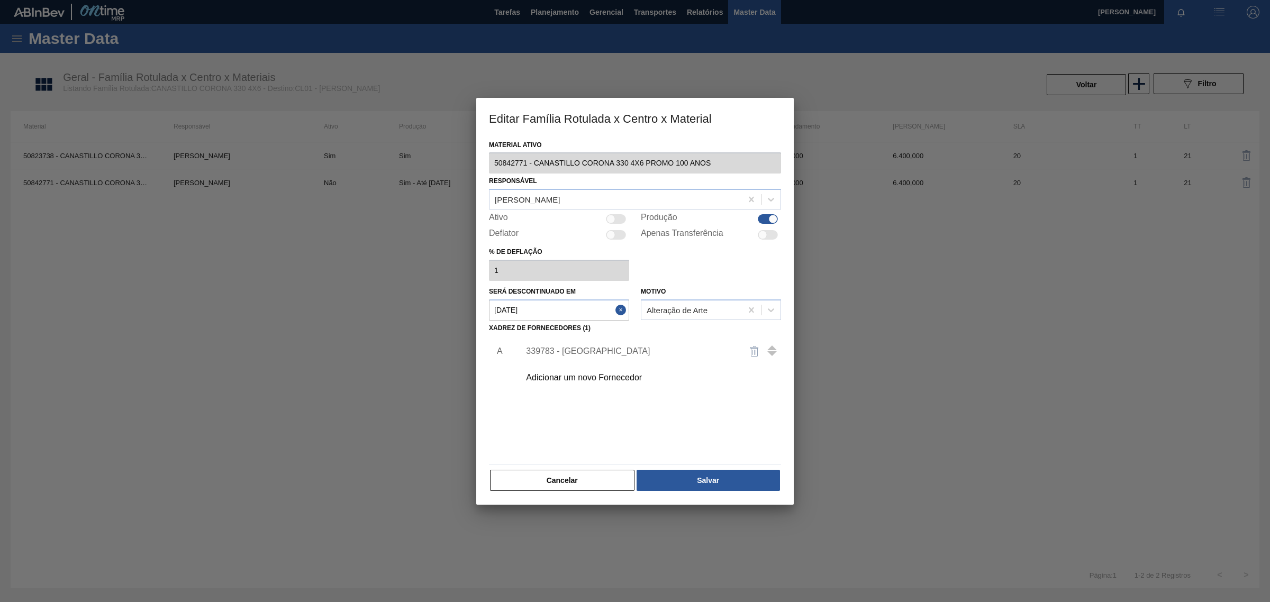
click at [607, 347] on div "339783 - Westrock Chile" at bounding box center [629, 352] width 207 height 10
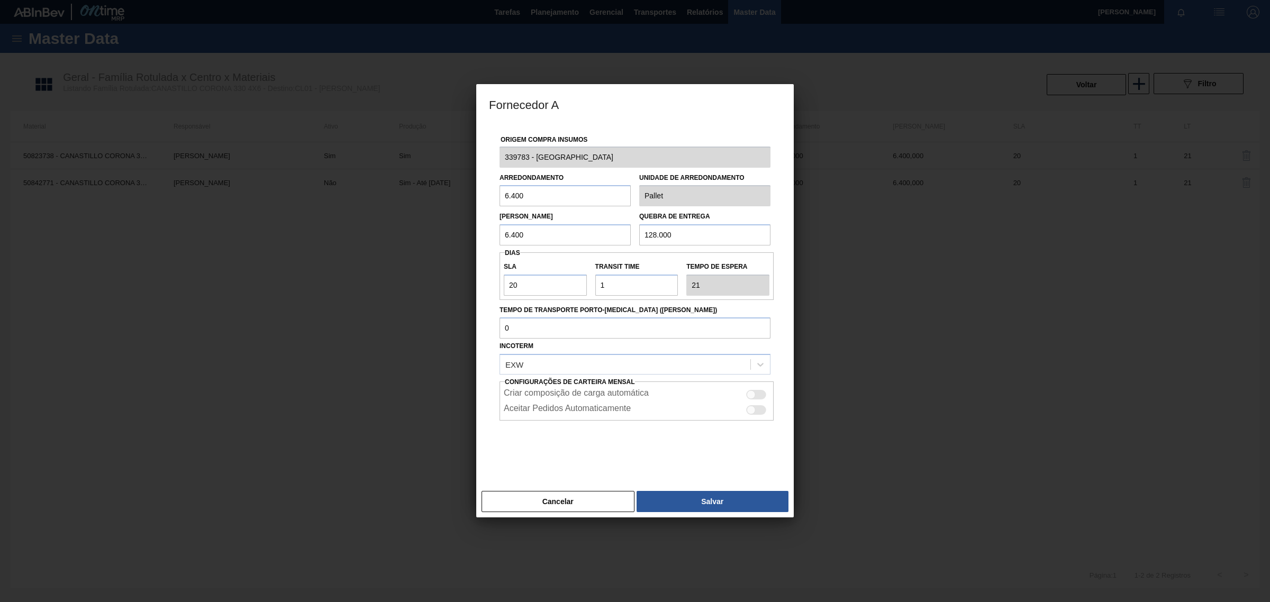
click at [367, 365] on div at bounding box center [635, 301] width 1270 height 602
click at [348, 345] on div at bounding box center [635, 301] width 1270 height 602
click at [579, 503] on button "Cancelar" at bounding box center [558, 501] width 153 height 21
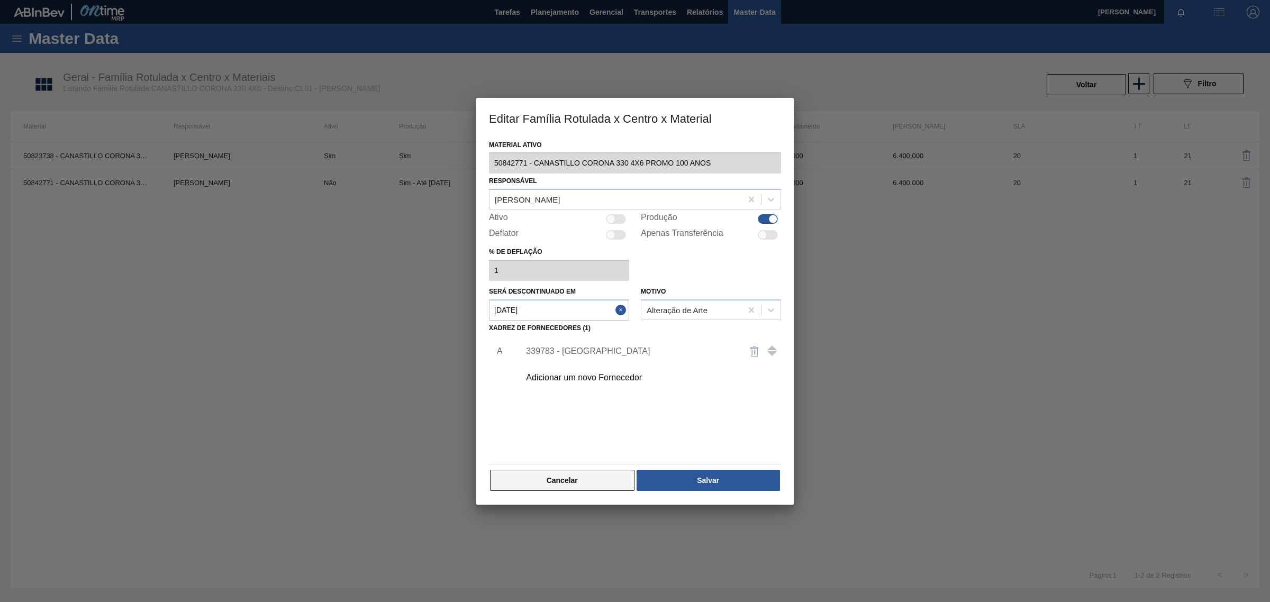
click at [562, 486] on button "Cancelar" at bounding box center [562, 480] width 144 height 21
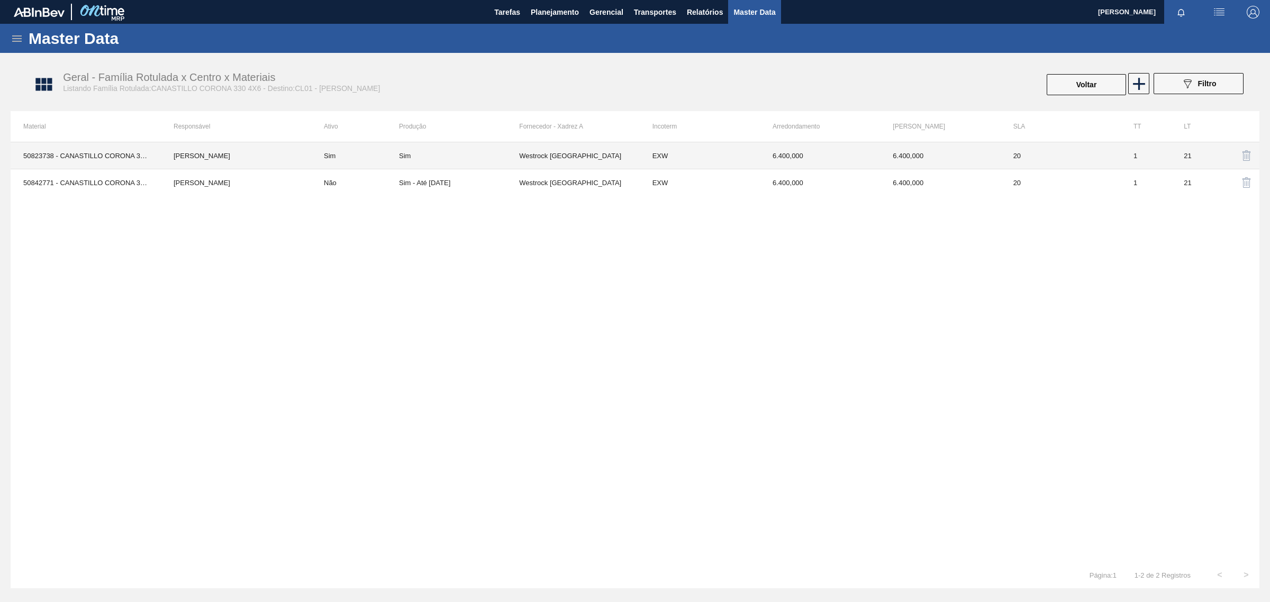
click at [352, 147] on td "Sim" at bounding box center [355, 155] width 88 height 27
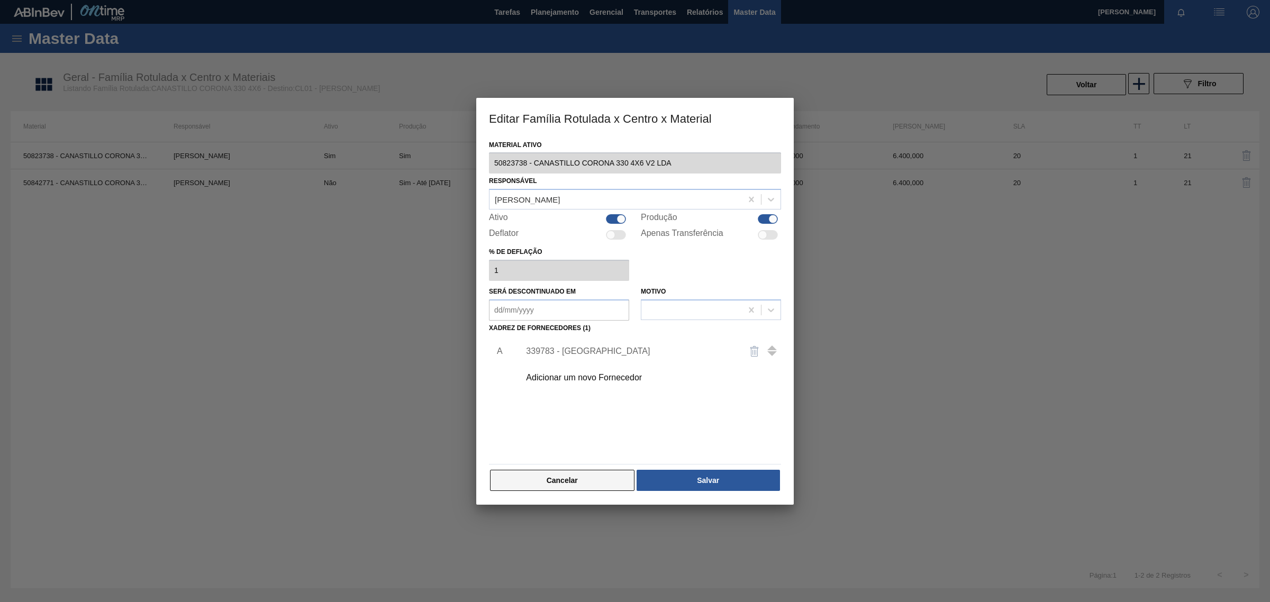
click at [598, 477] on button "Cancelar" at bounding box center [562, 480] width 144 height 21
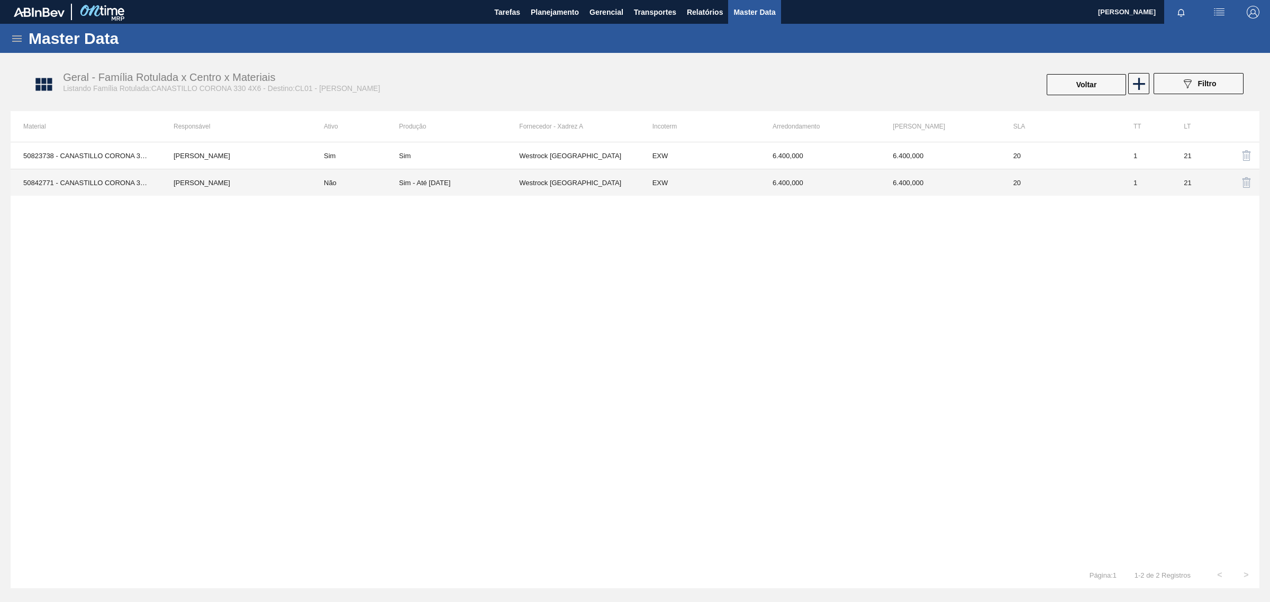
click at [616, 183] on td "Westrock Chile" at bounding box center [579, 182] width 120 height 27
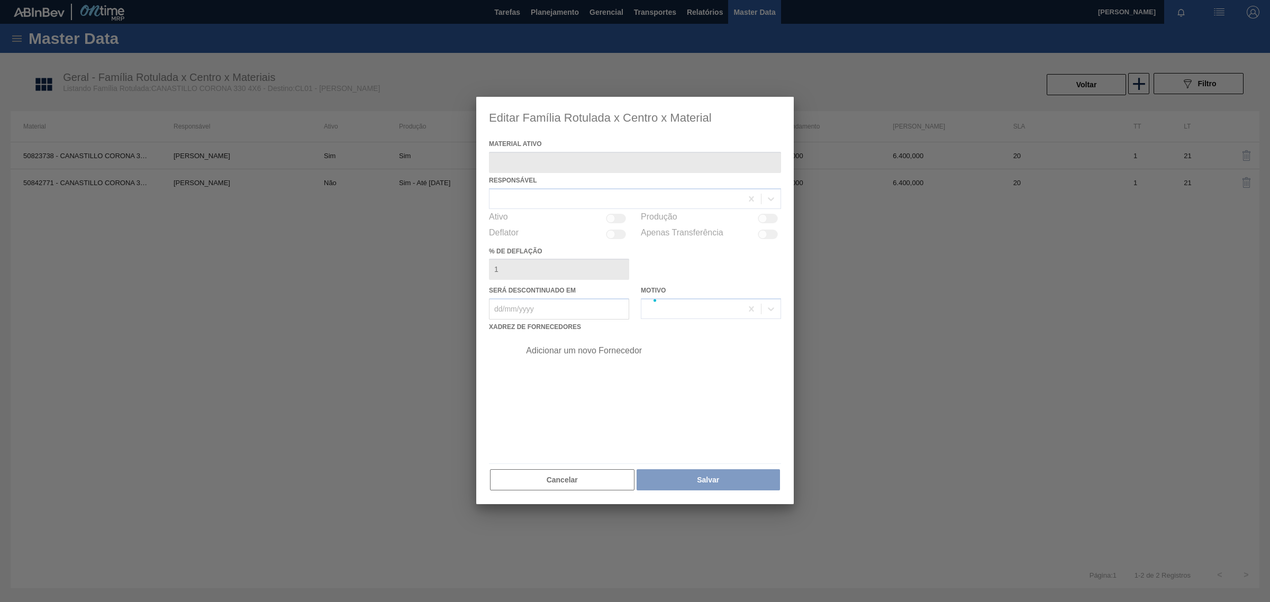
type ativo "50842771 - CANASTILLO CORONA 330 4X6 PROMO 100 ANOS"
checkbox input "true"
type em "31/12/2025"
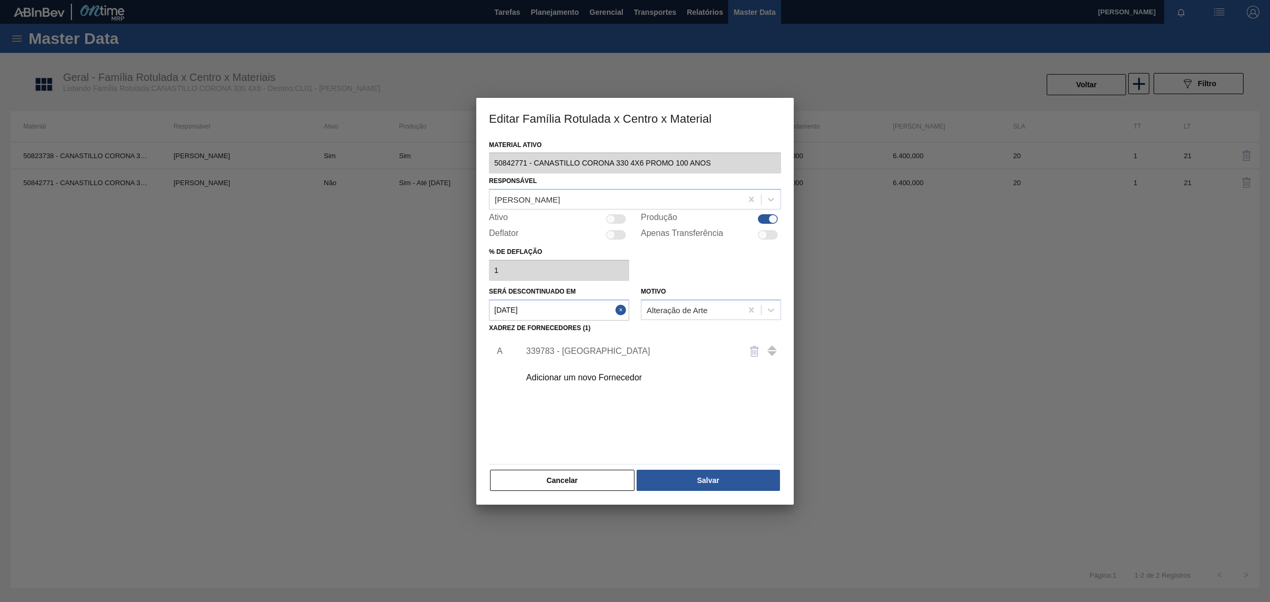
click at [642, 347] on div "339783 - Westrock Chile" at bounding box center [629, 352] width 207 height 10
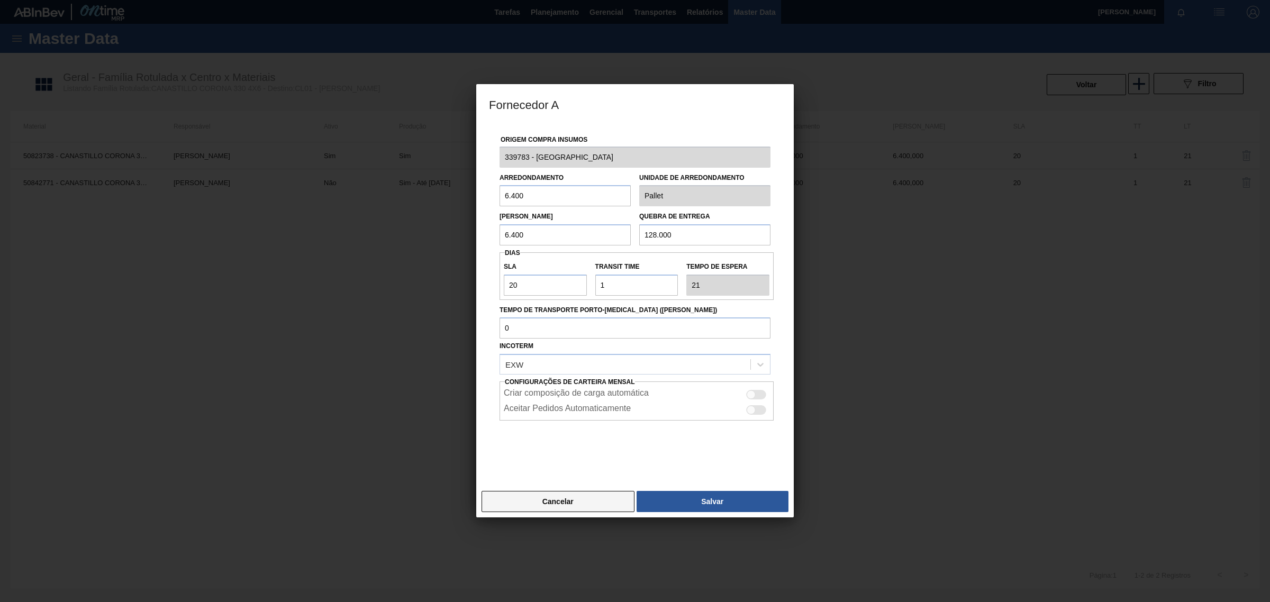
click at [541, 509] on button "Cancelar" at bounding box center [558, 501] width 153 height 21
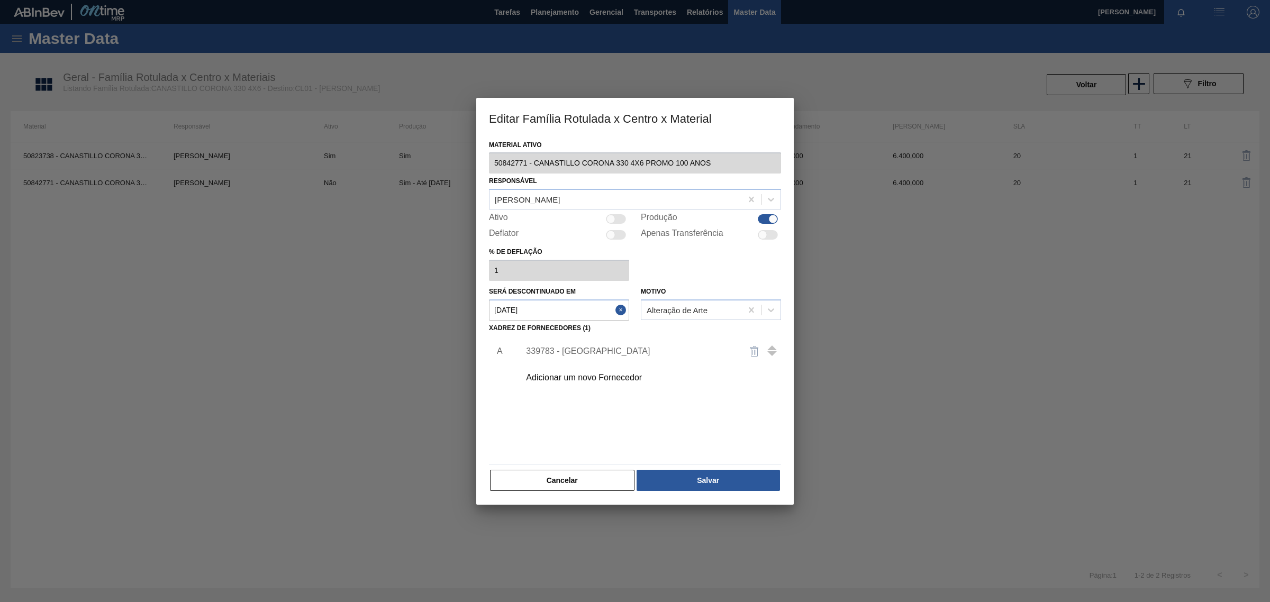
click at [613, 374] on div "Adicionar um novo Fornecedor" at bounding box center [629, 378] width 207 height 10
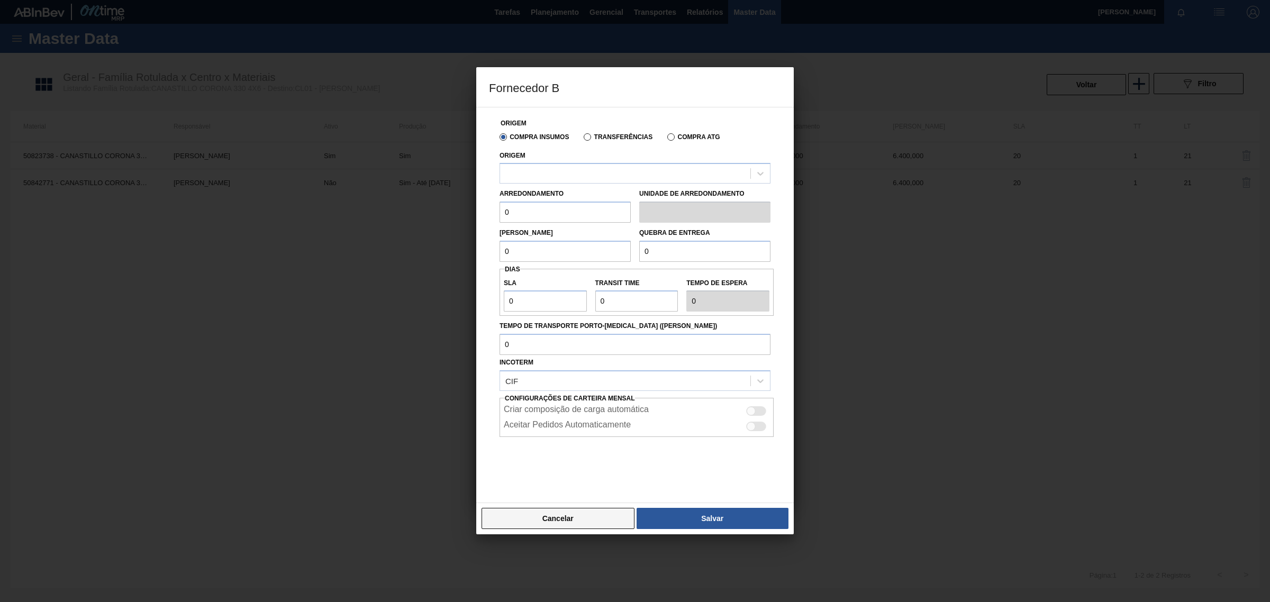
click at [582, 521] on button "Cancelar" at bounding box center [558, 518] width 153 height 21
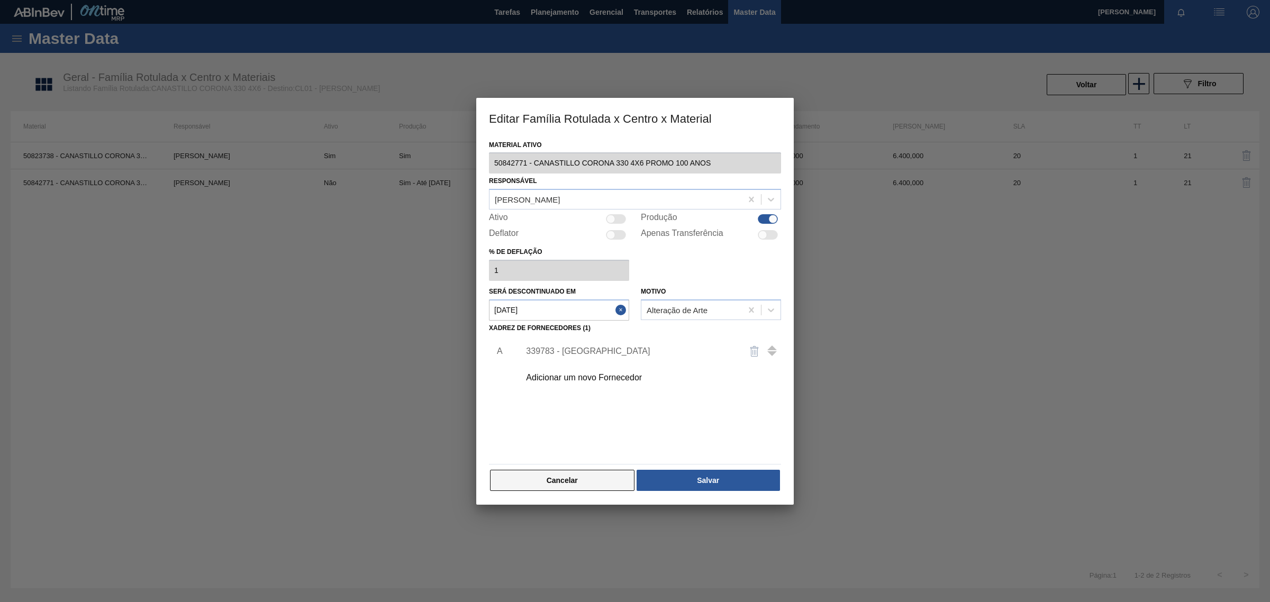
click at [569, 488] on button "Cancelar" at bounding box center [562, 480] width 144 height 21
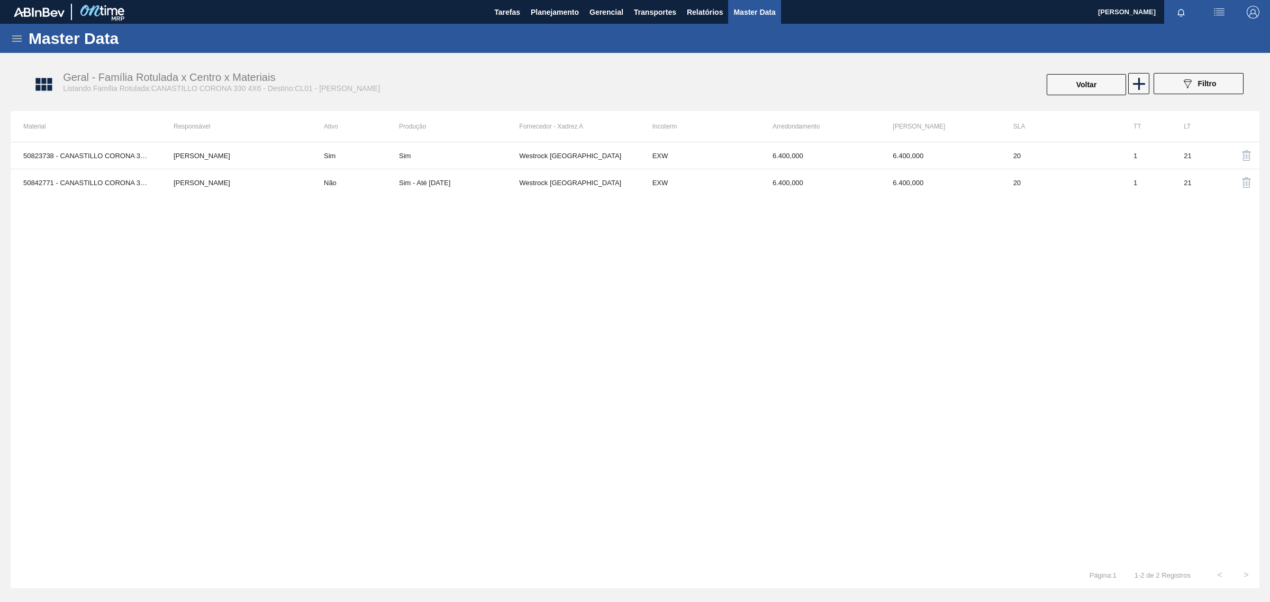
click at [14, 36] on icon at bounding box center [17, 38] width 13 height 13
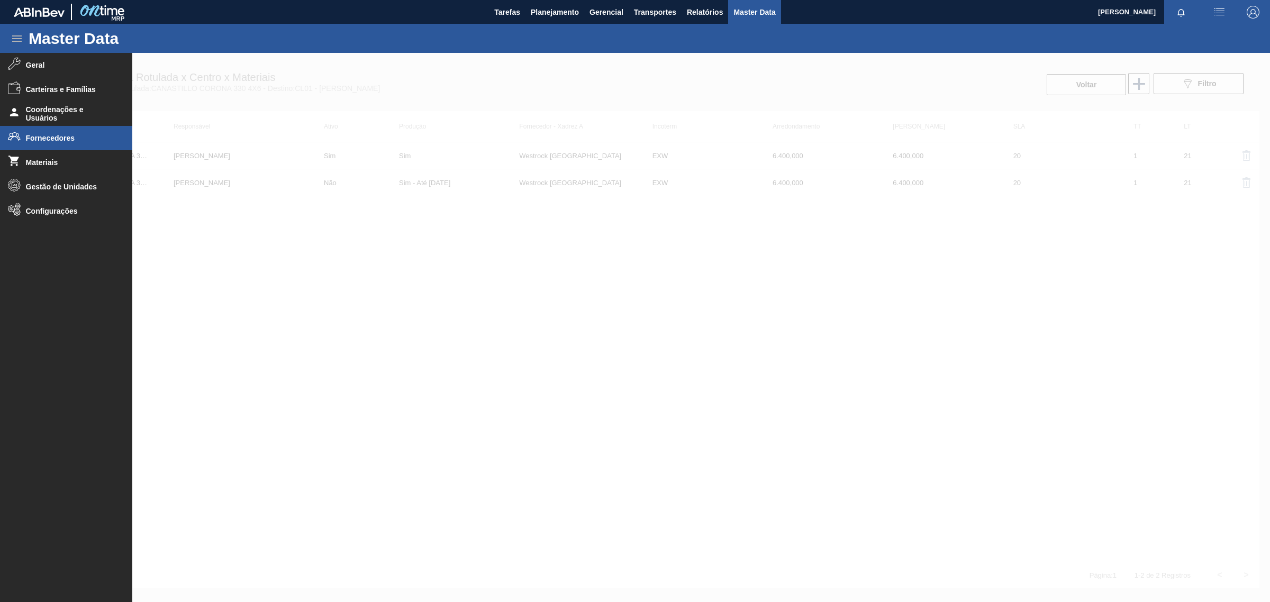
click at [46, 129] on li "Fornecedores" at bounding box center [66, 138] width 132 height 24
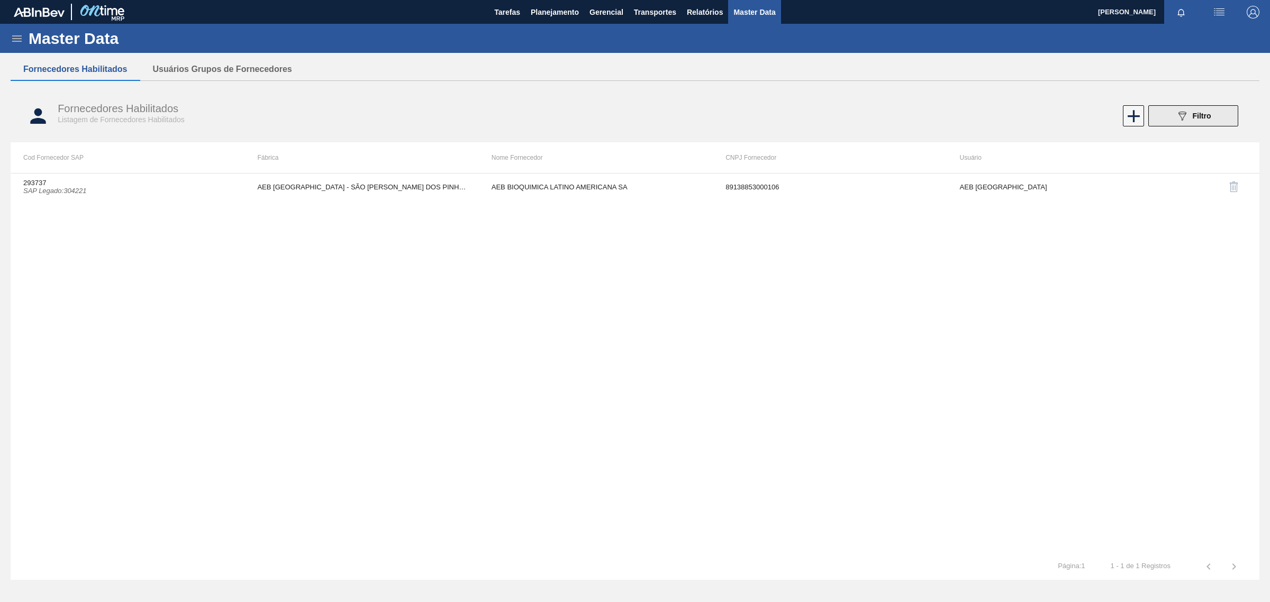
click at [1233, 106] on button "089F7B8B-B2A5-4AFE-B5C0-19BA573D28AC Filtro" at bounding box center [1193, 115] width 90 height 21
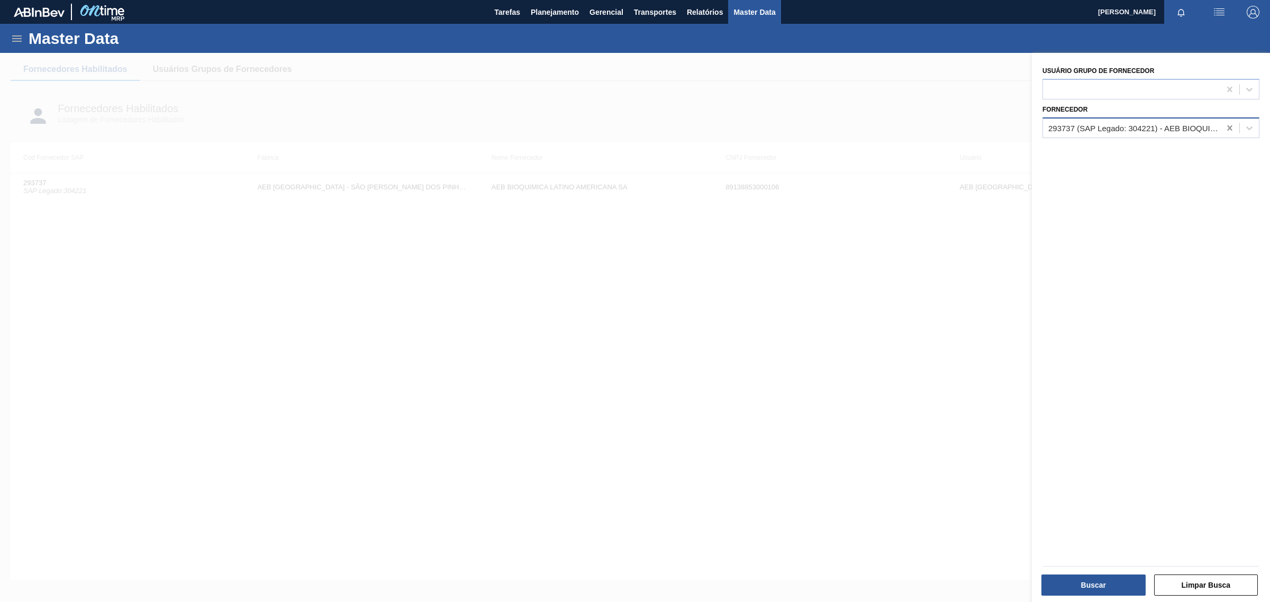
click at [1226, 126] on icon at bounding box center [1230, 128] width 11 height 11
paste input "CL1E-Lautaro"
type input "CL1E-Lautaro"
drag, startPoint x: 1124, startPoint y: 151, endPoint x: 1138, endPoint y: 217, distance: 67.0
click at [1124, 151] on div "2 - CL1E-Lautaro" at bounding box center [1150, 154] width 217 height 20
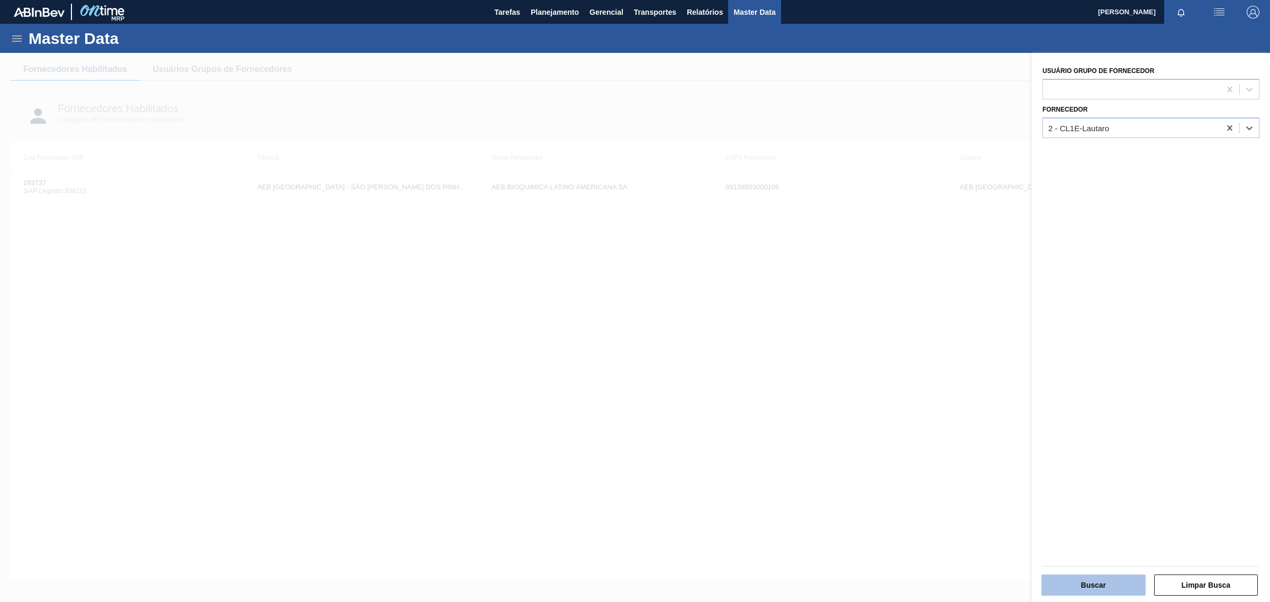
click at [1109, 586] on button "Buscar" at bounding box center [1093, 585] width 104 height 21
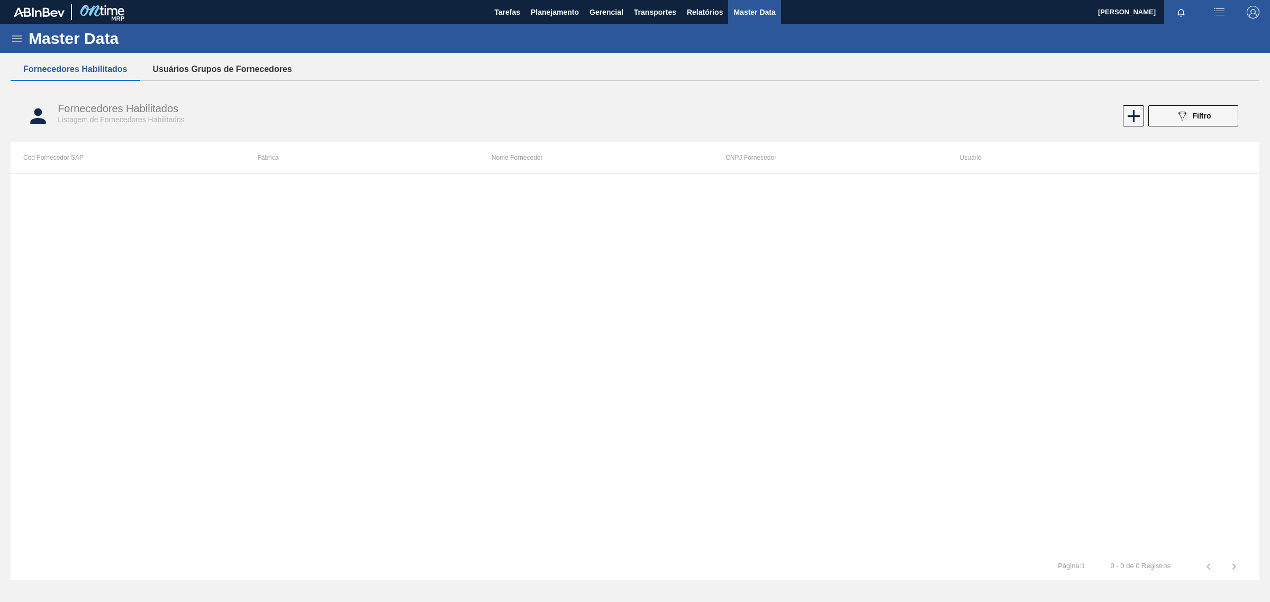
click at [185, 69] on button "Usuários Grupos de Fornecedores" at bounding box center [222, 69] width 165 height 22
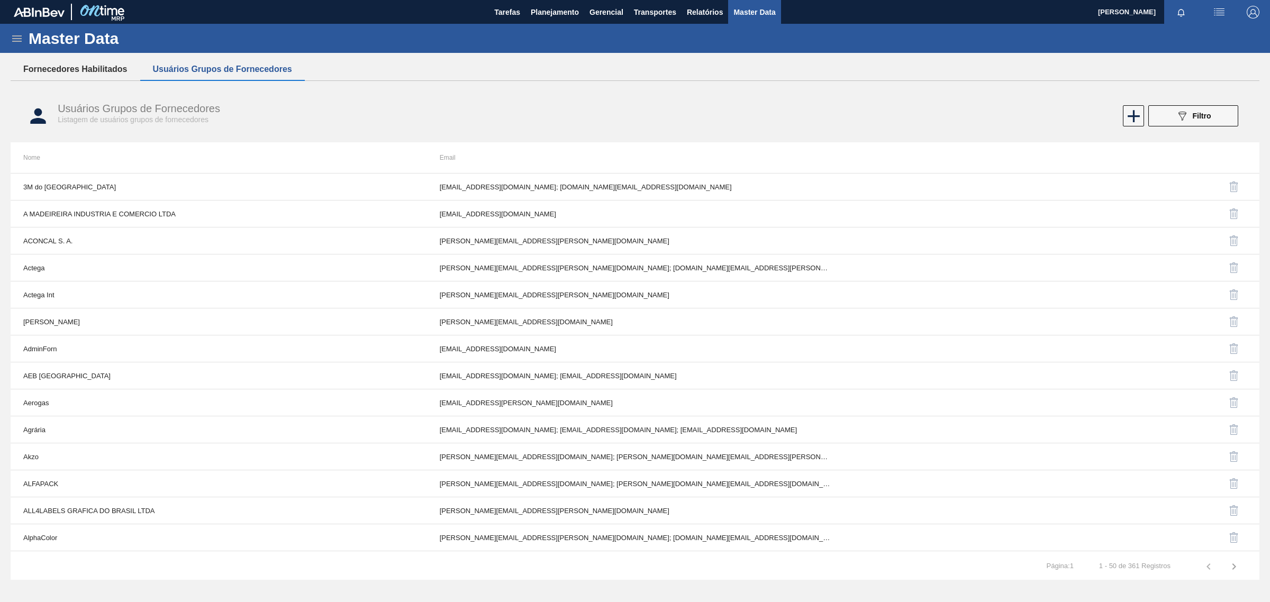
click at [58, 76] on button "Fornecedores Habilitados" at bounding box center [76, 69] width 130 height 22
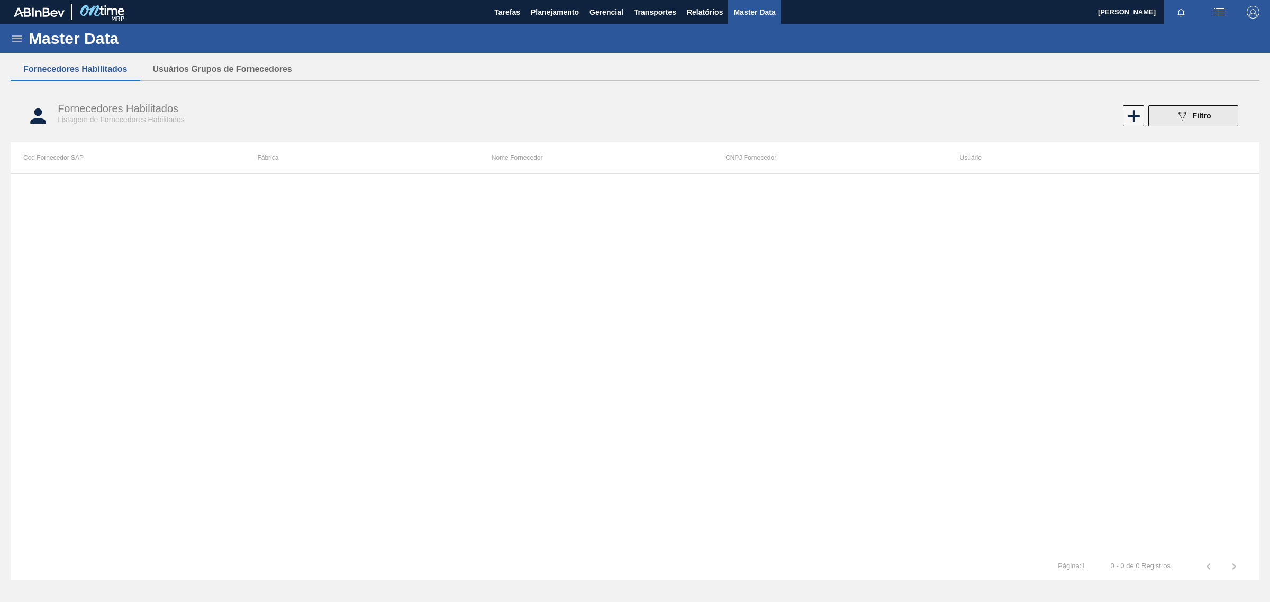
click at [1178, 112] on icon "089F7B8B-B2A5-4AFE-B5C0-19BA573D28AC" at bounding box center [1182, 116] width 13 height 13
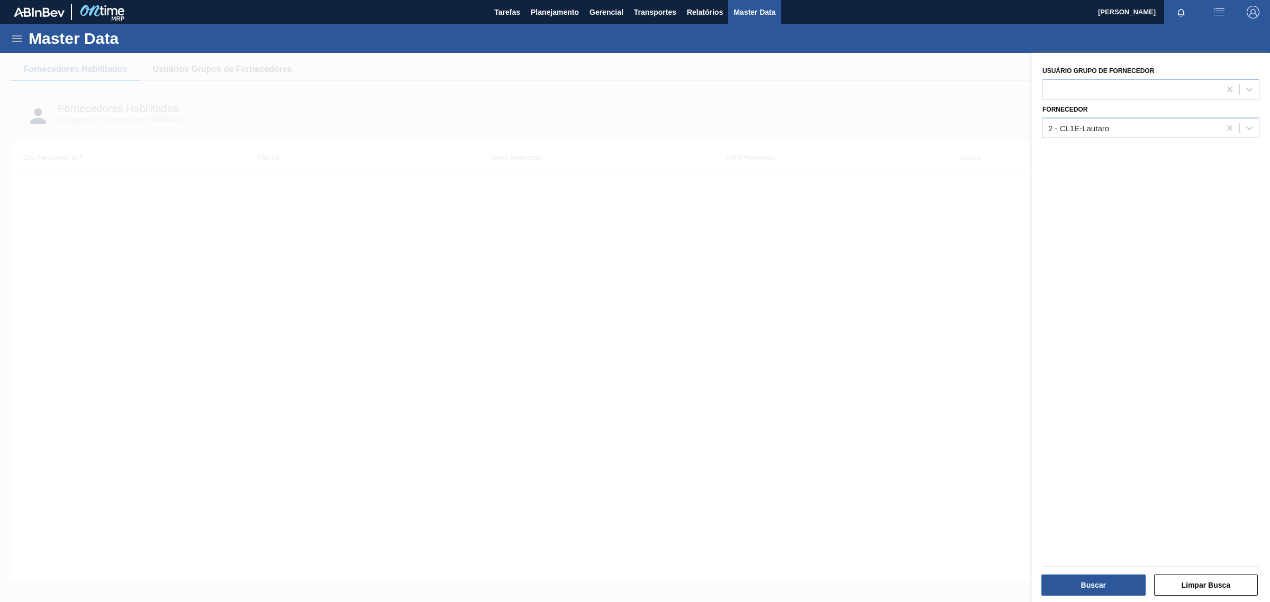
click at [548, 326] on div at bounding box center [635, 354] width 1270 height 602
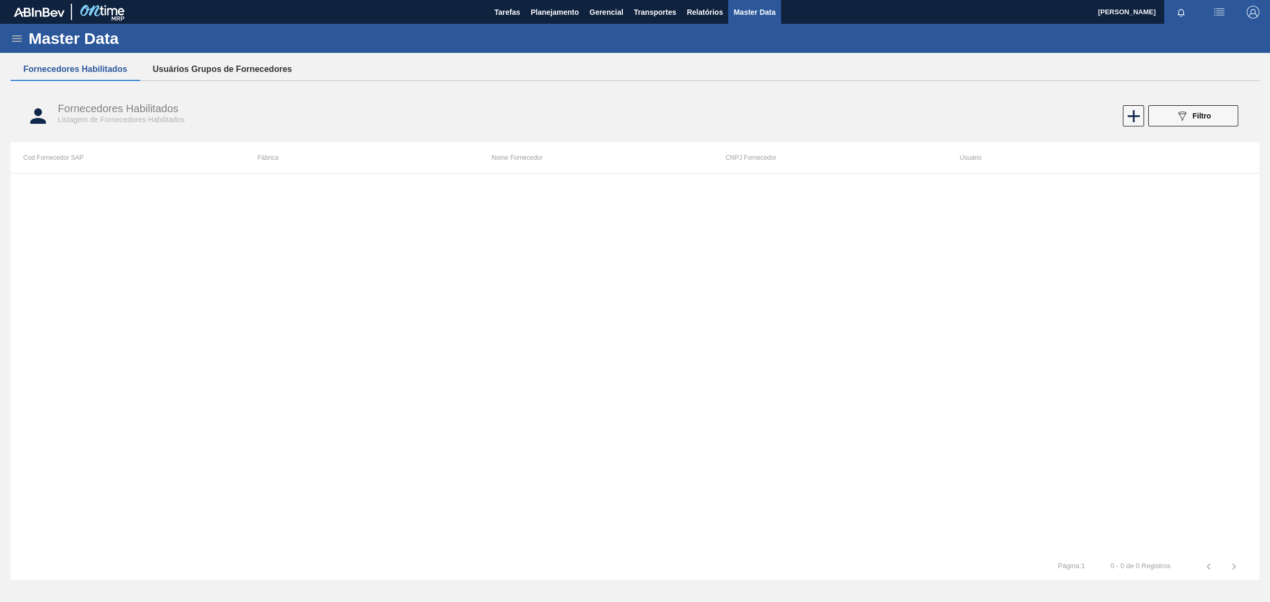
click at [189, 65] on button "Usuários Grupos de Fornecedores" at bounding box center [222, 69] width 165 height 22
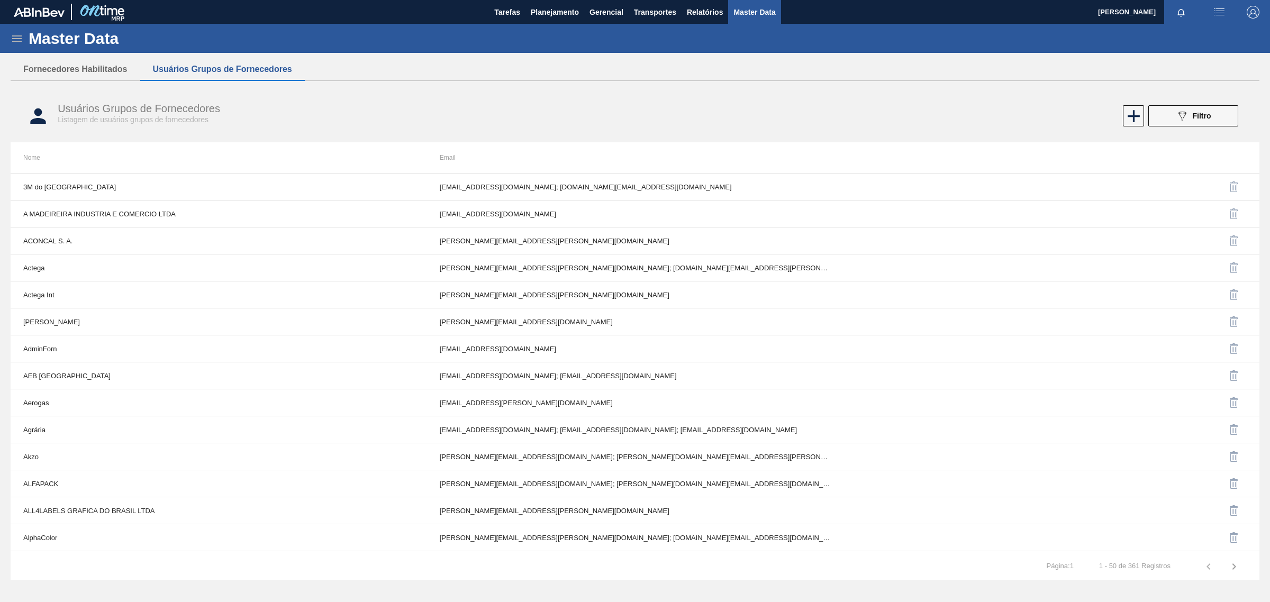
click at [4, 42] on div "Master Data" at bounding box center [635, 38] width 1270 height 29
click at [11, 36] on icon at bounding box center [17, 38] width 13 height 13
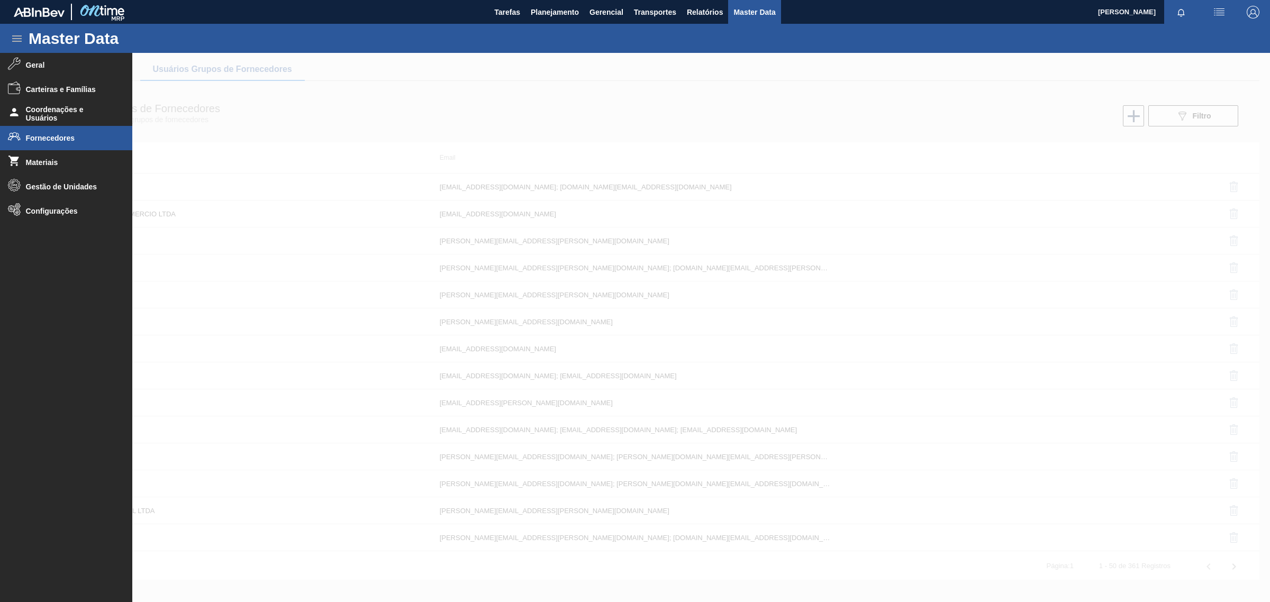
click at [66, 223] on ul "Geral Carteiras e Famílias Coordenações e Usuários Fornecedores Materiais Gestã…" at bounding box center [66, 323] width 132 height 540
click at [64, 213] on span "Configurações" at bounding box center [69, 211] width 87 height 8
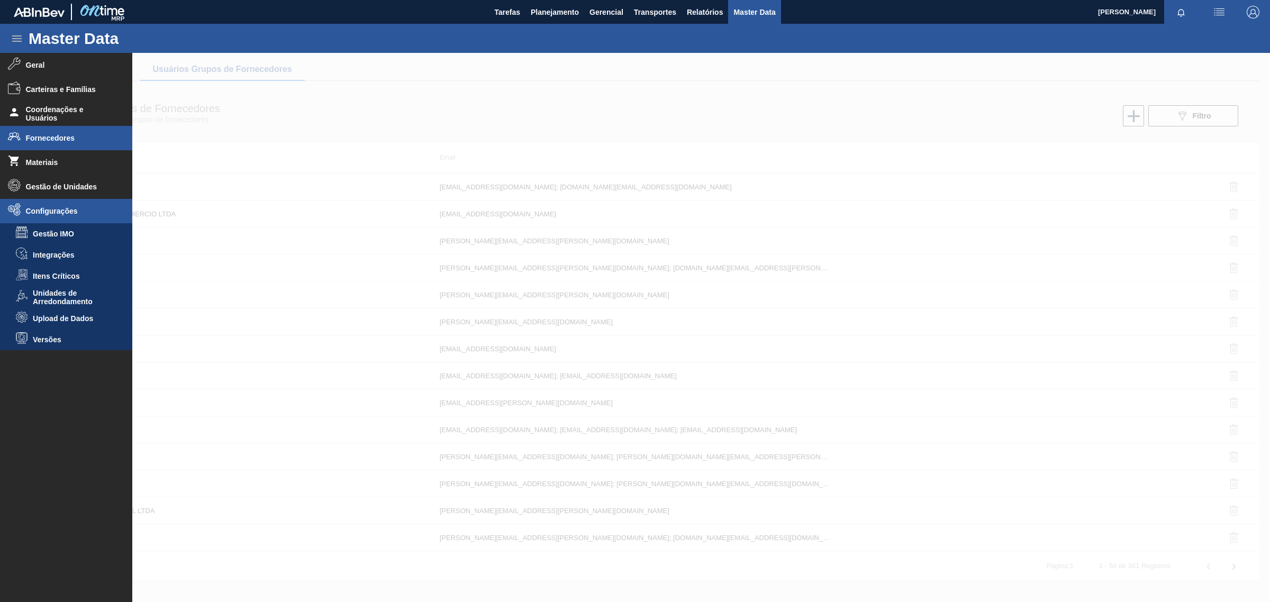
click at [57, 140] on span "Fornecedores" at bounding box center [69, 138] width 87 height 8
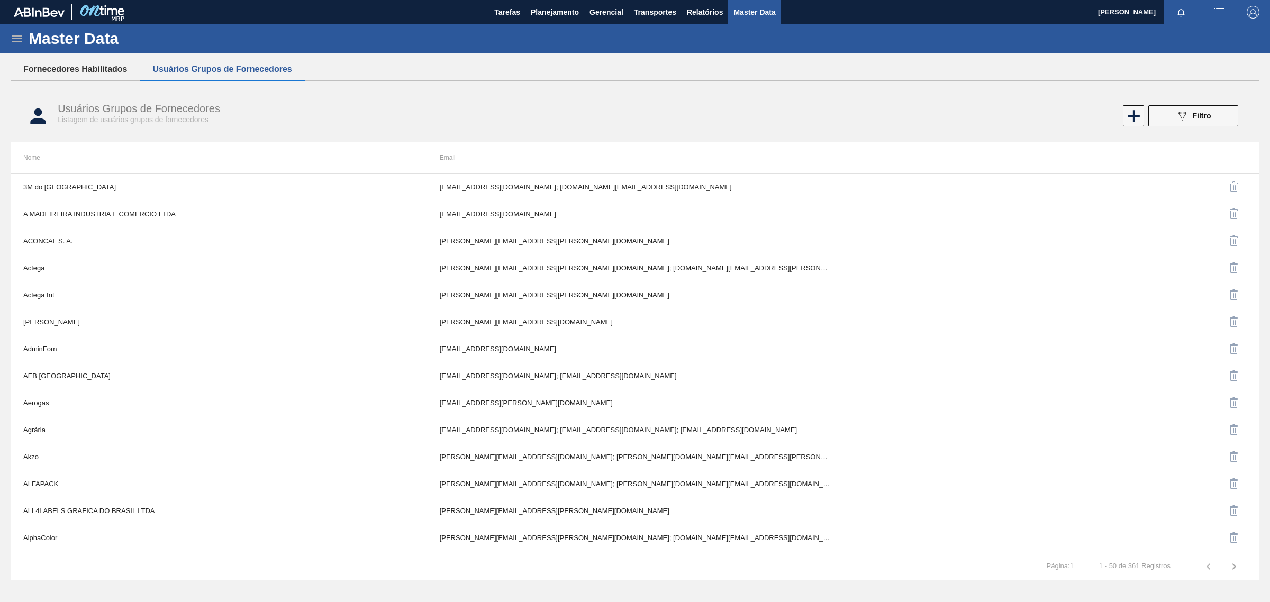
click at [55, 69] on button "Fornecedores Habilitados" at bounding box center [76, 69] width 130 height 22
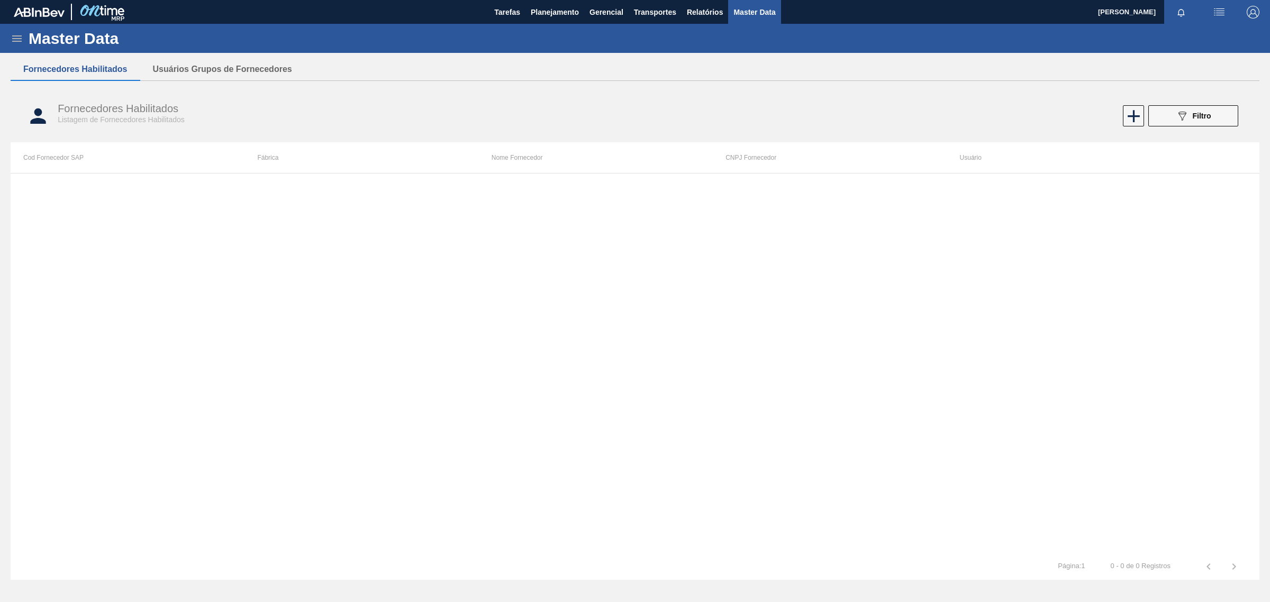
click at [23, 35] on icon at bounding box center [17, 38] width 13 height 13
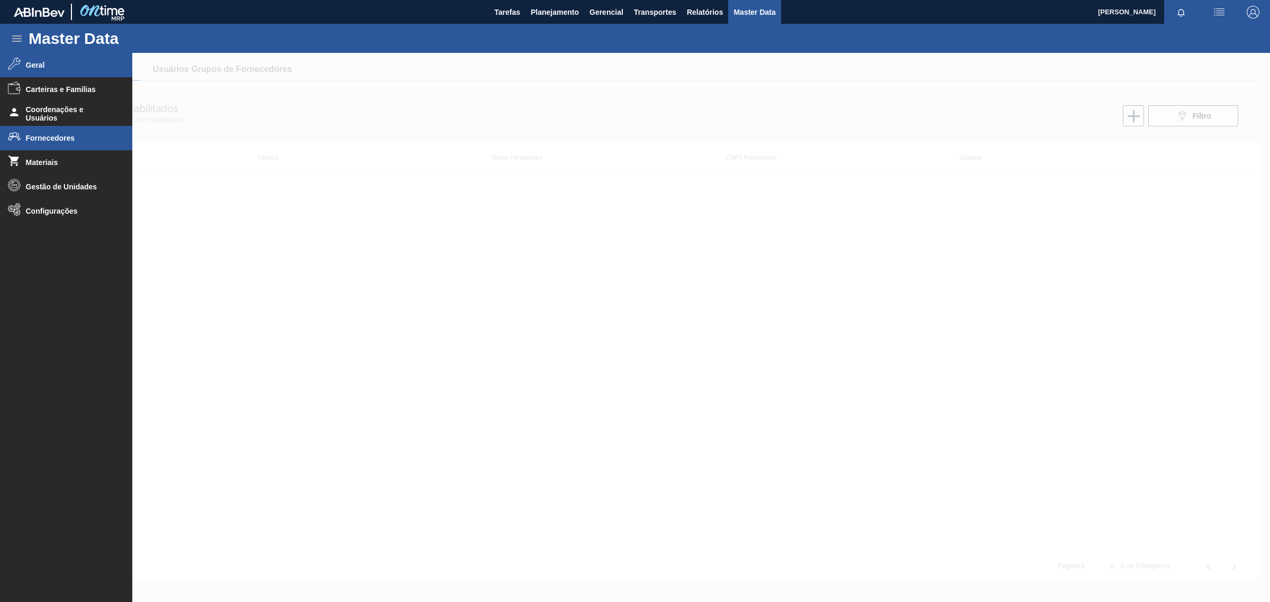
click at [35, 69] on span "Geral" at bounding box center [69, 65] width 87 height 8
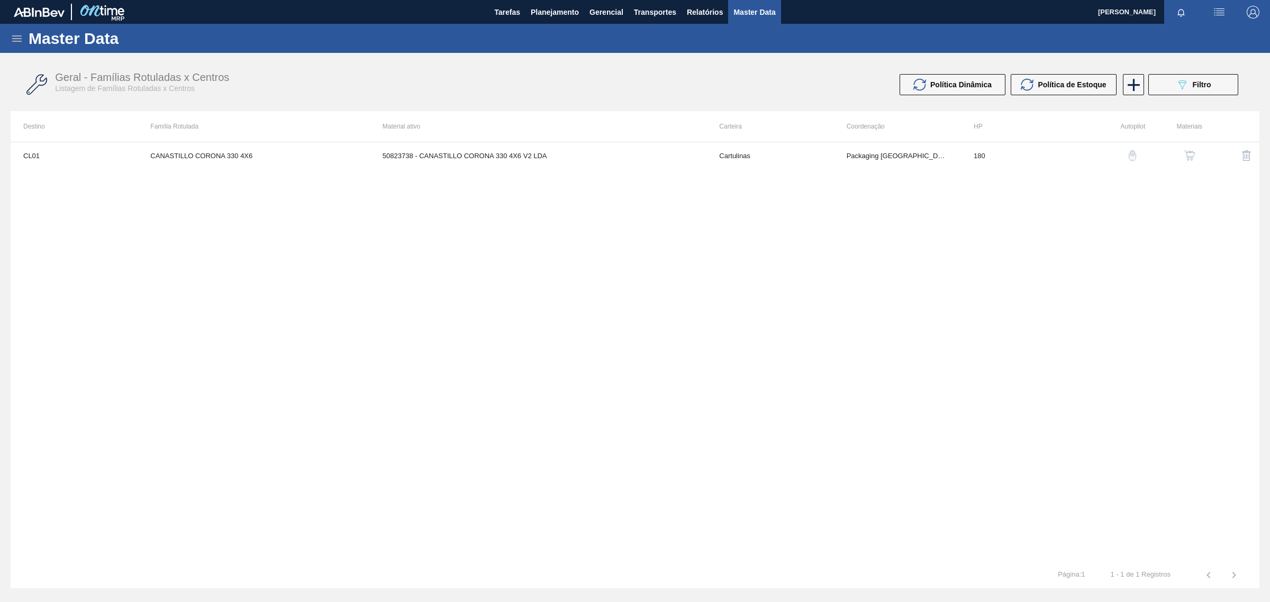
click at [1186, 155] on img "button" at bounding box center [1189, 155] width 11 height 11
click at [1198, 83] on span "Filtro" at bounding box center [1202, 84] width 19 height 8
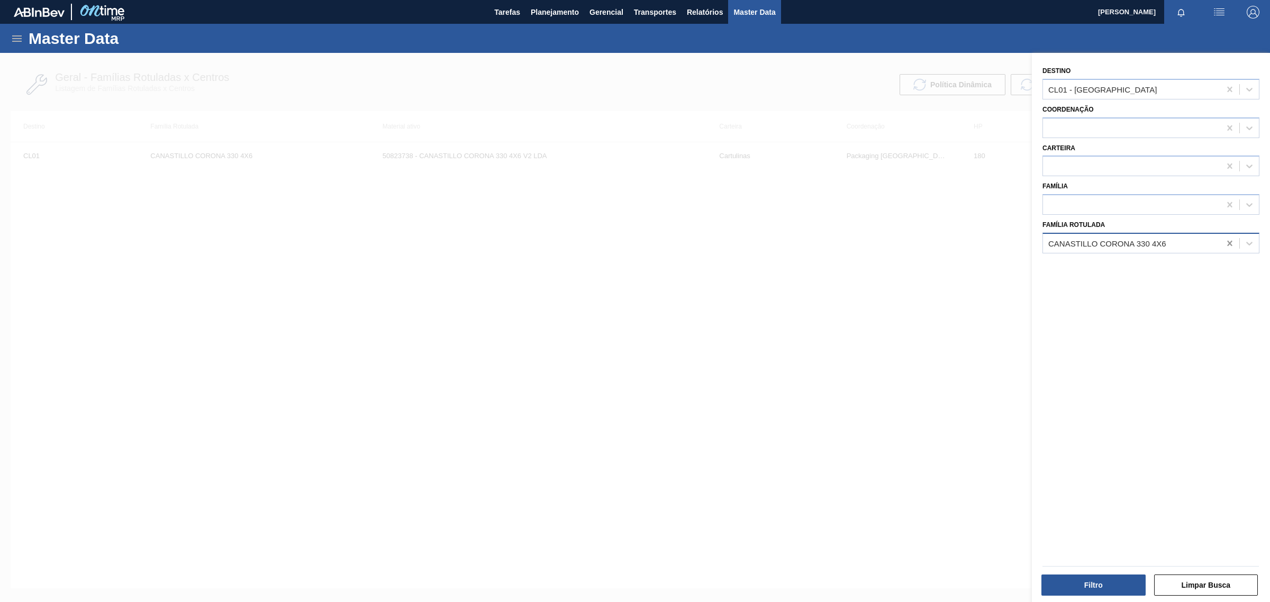
click at [1229, 238] on icon at bounding box center [1230, 243] width 11 height 11
click at [1228, 86] on icon at bounding box center [1230, 89] width 11 height 11
click at [1096, 586] on button "Filtro" at bounding box center [1093, 585] width 104 height 21
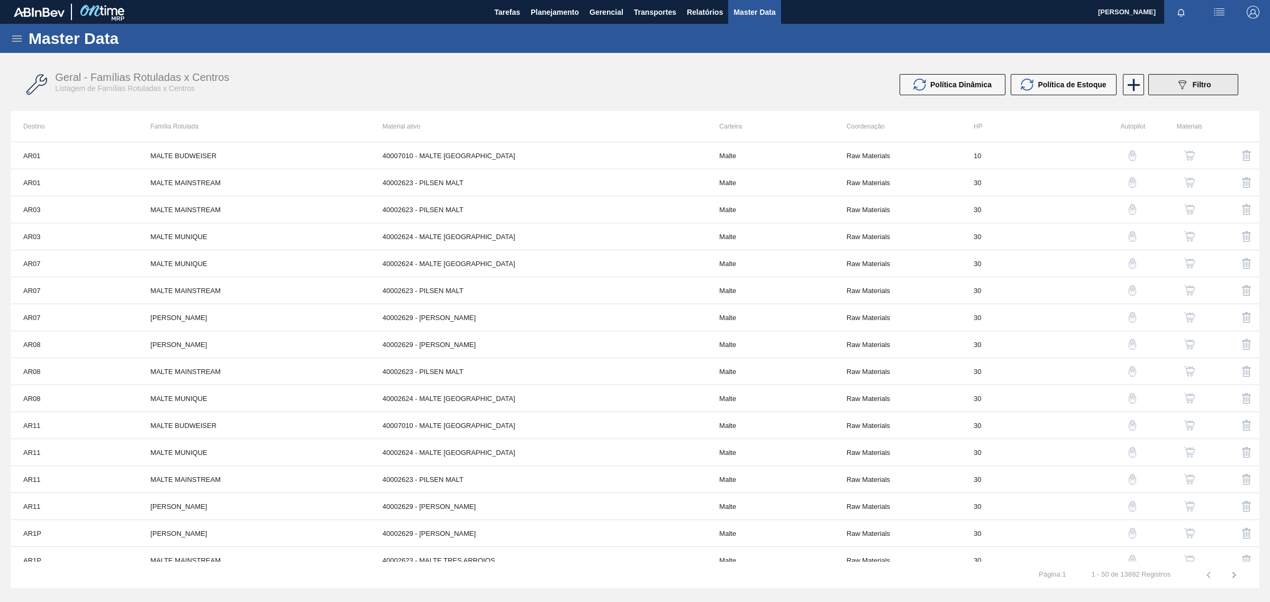
click at [1220, 88] on button "089F7B8B-B2A5-4AFE-B5C0-19BA573D28AC Filtro" at bounding box center [1193, 84] width 90 height 21
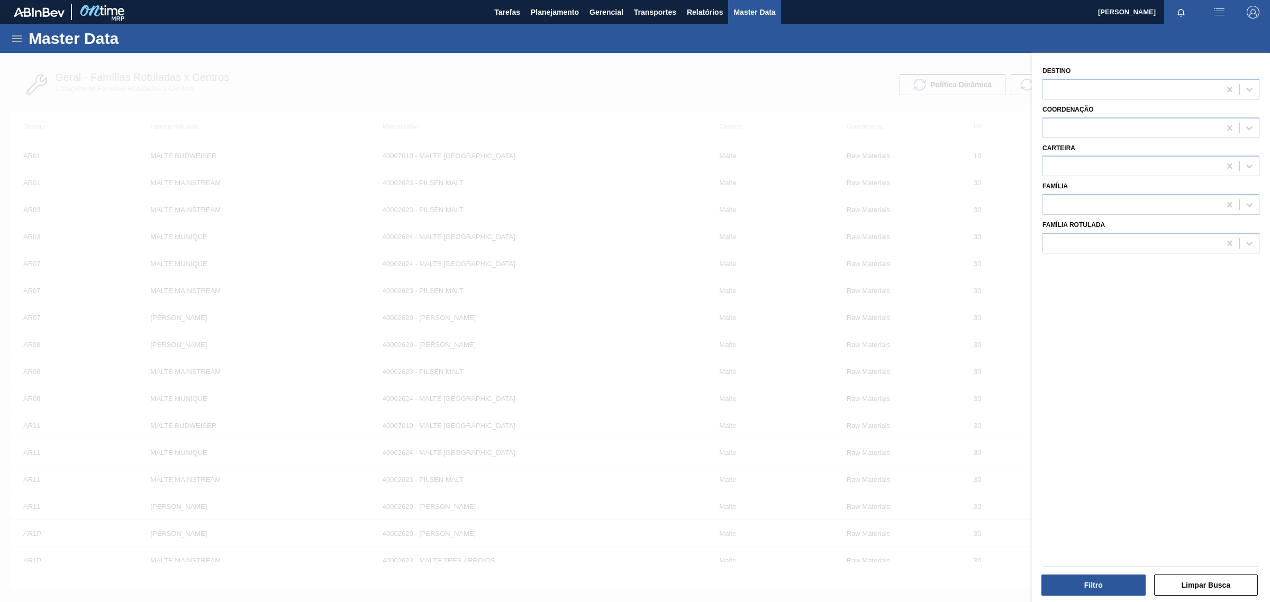
click at [421, 77] on div at bounding box center [635, 354] width 1270 height 602
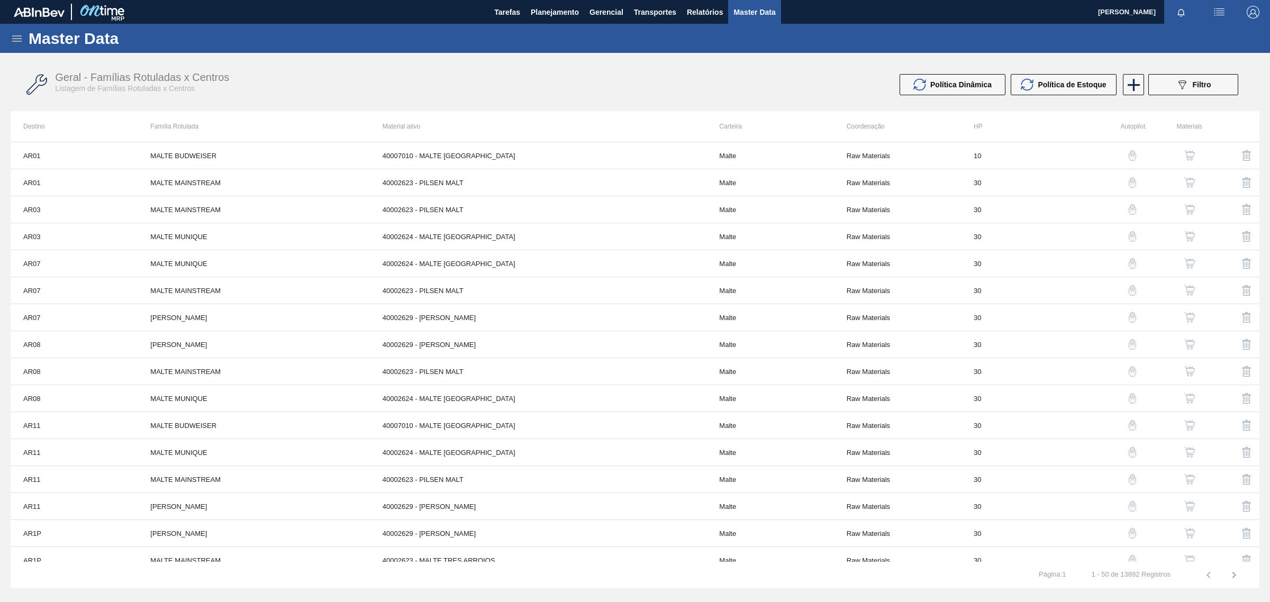
click at [11, 37] on icon at bounding box center [17, 38] width 13 height 13
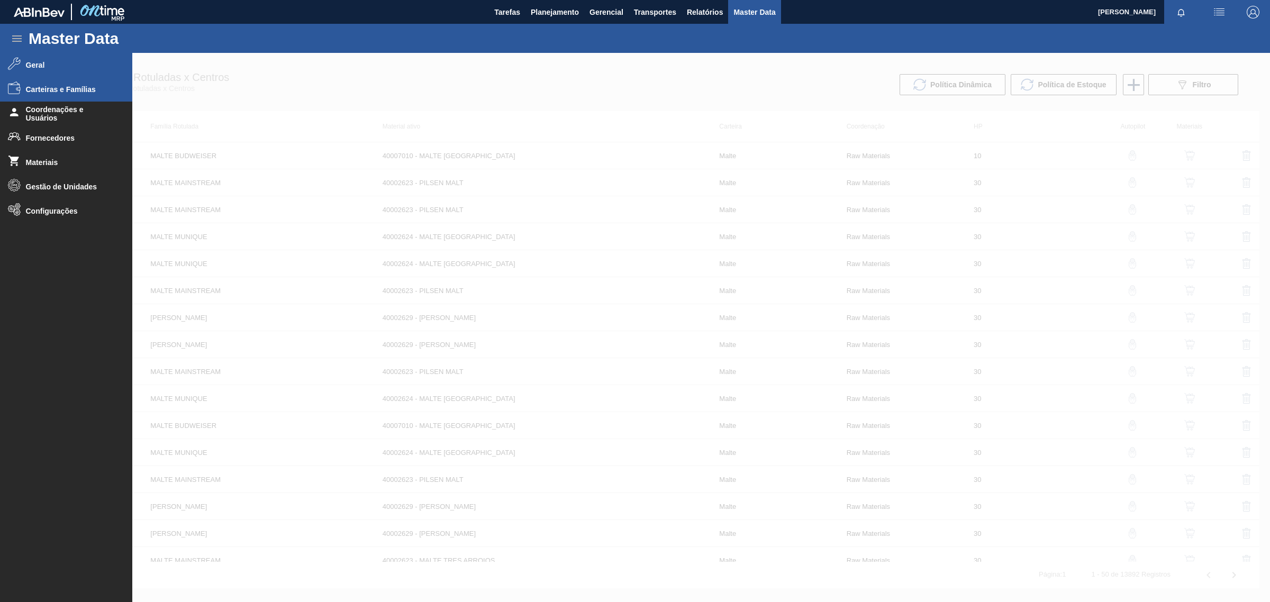
click at [61, 86] on span "Carteiras e Famílias" at bounding box center [69, 89] width 87 height 8
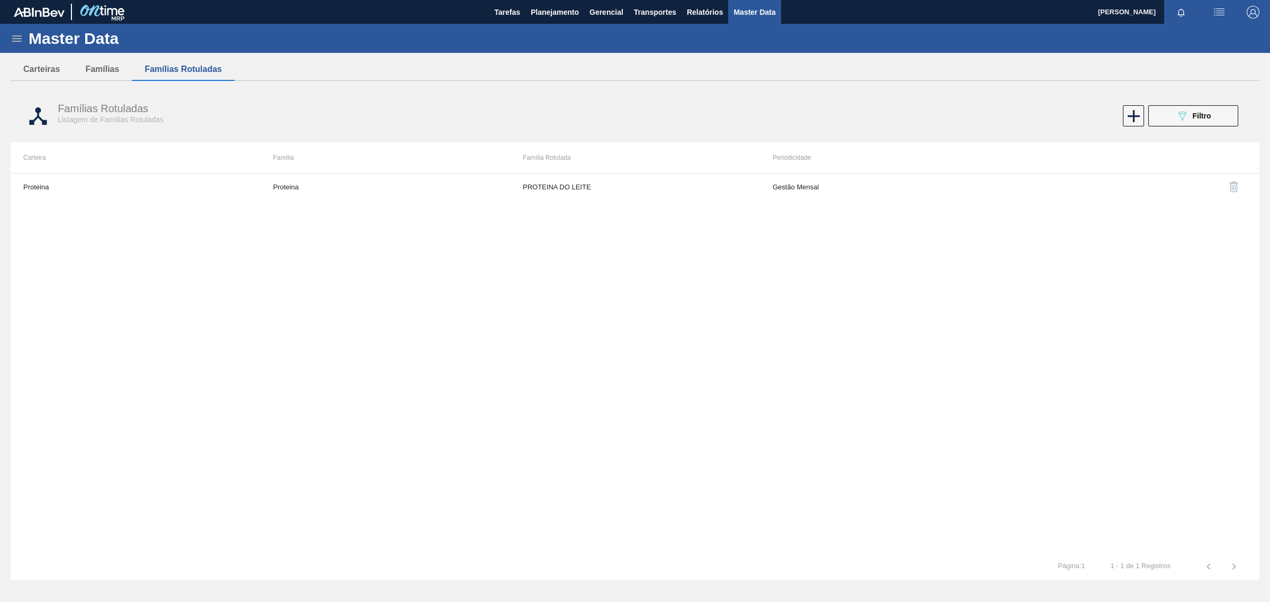
click at [5, 43] on div "Master Data" at bounding box center [635, 38] width 1270 height 29
drag, startPoint x: 16, startPoint y: 38, endPoint x: 16, endPoint y: 44, distance: 5.8
click at [16, 38] on icon at bounding box center [17, 38] width 13 height 13
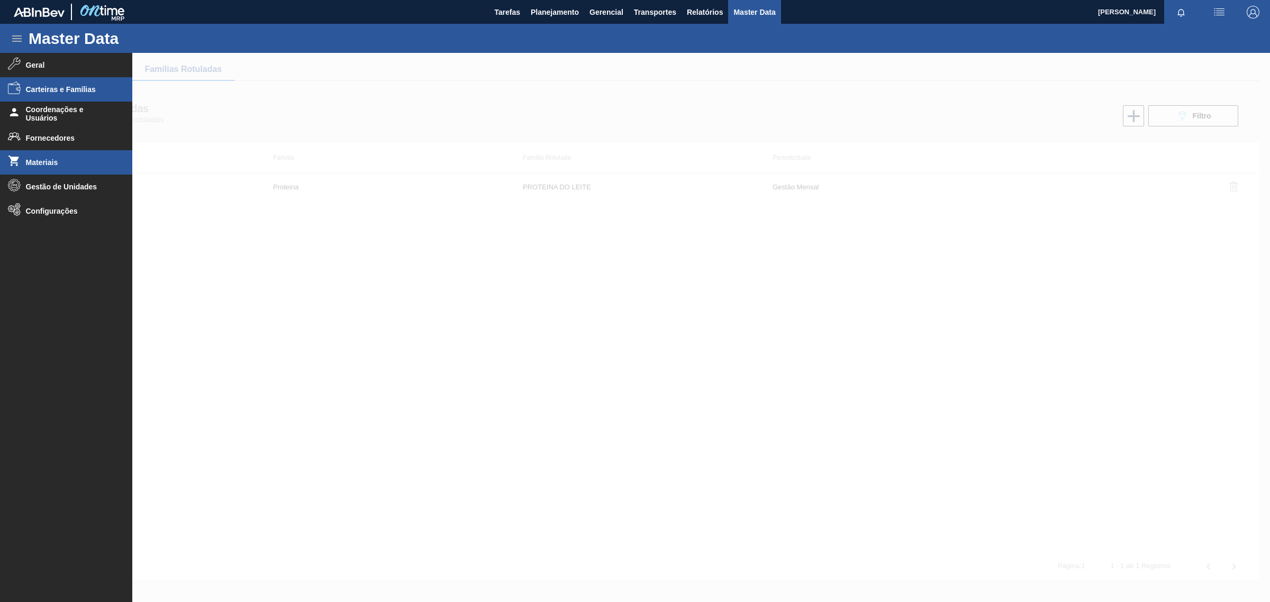
click at [51, 152] on li "Materiais" at bounding box center [66, 162] width 132 height 24
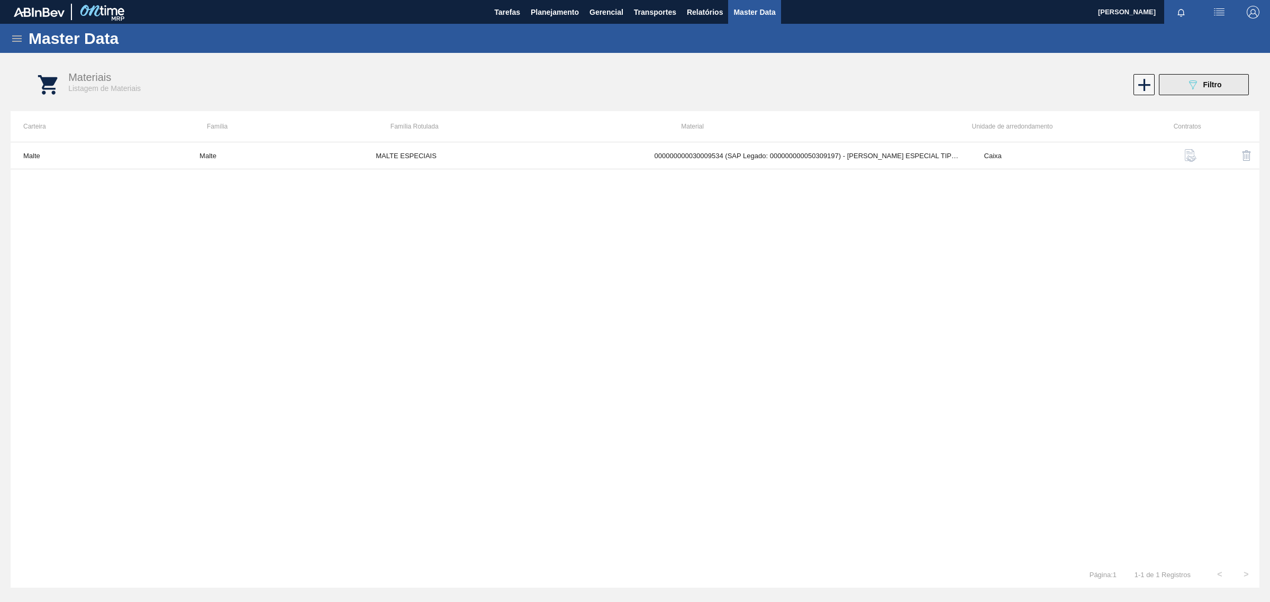
click at [1231, 83] on button "089F7B8B-B2A5-4AFE-B5C0-19BA573D28AC Filtro" at bounding box center [1204, 84] width 90 height 21
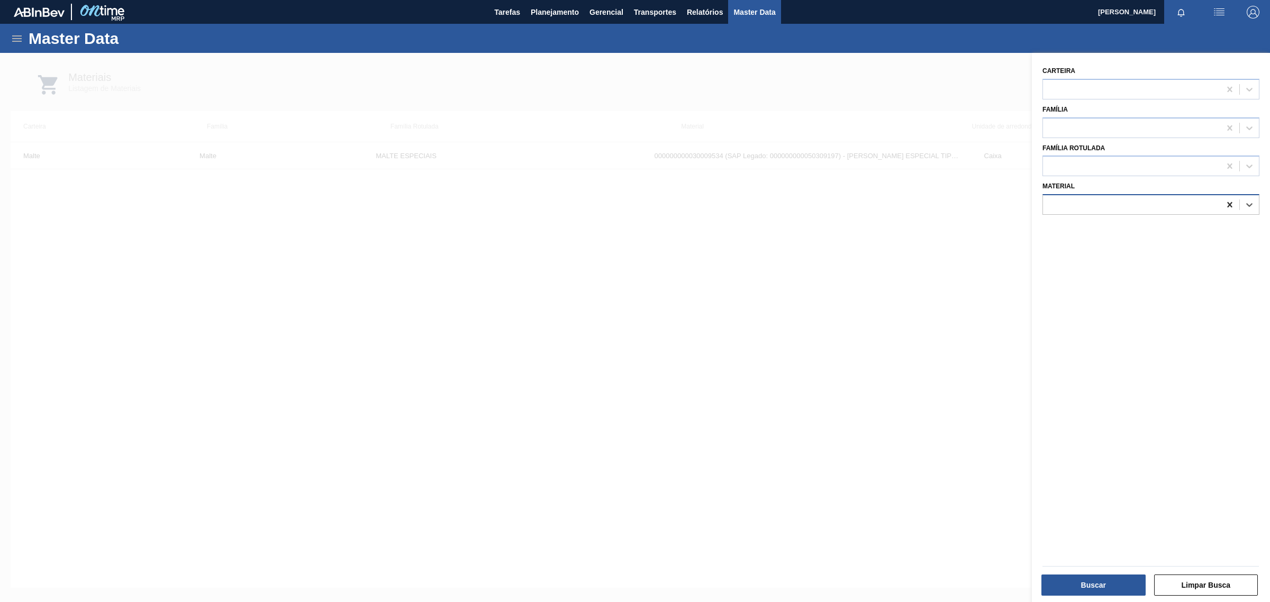
click at [1223, 210] on div at bounding box center [1229, 204] width 19 height 19
paste input "50823738"
type input "50823738"
click at [1169, 236] on div "000000000050823738 - CANASTILLO CORONA 330 4X6 V2 LDA" at bounding box center [1150, 231] width 217 height 20
click at [1087, 583] on button "Buscar" at bounding box center [1093, 585] width 104 height 21
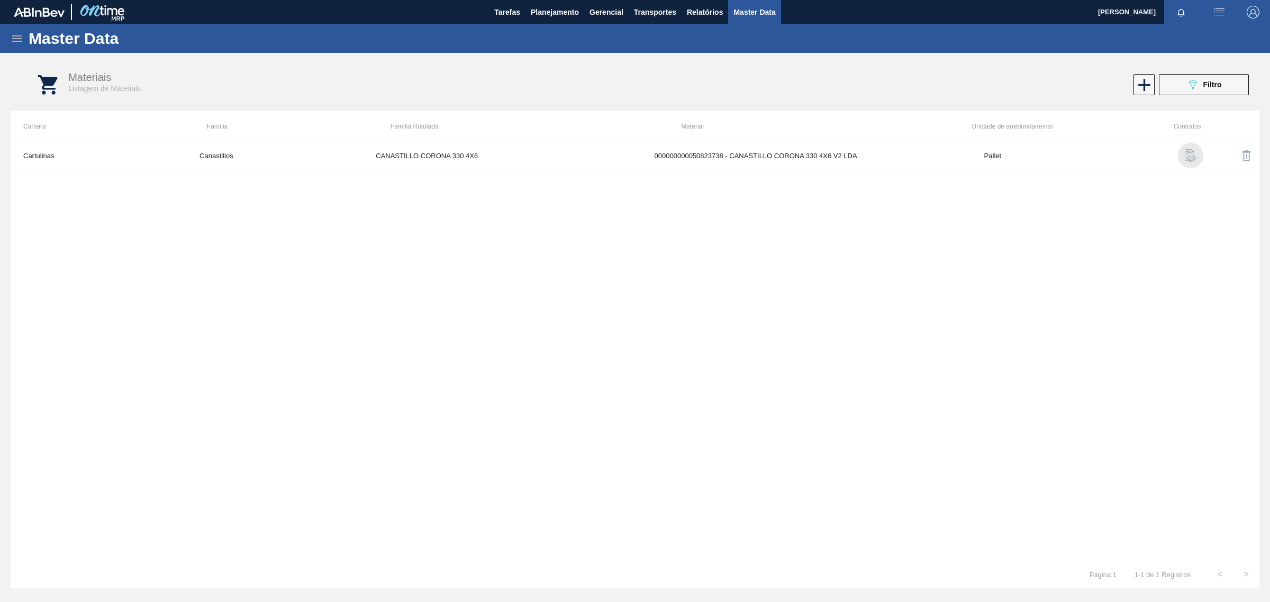
click at [1192, 157] on img "button" at bounding box center [1190, 155] width 13 height 13
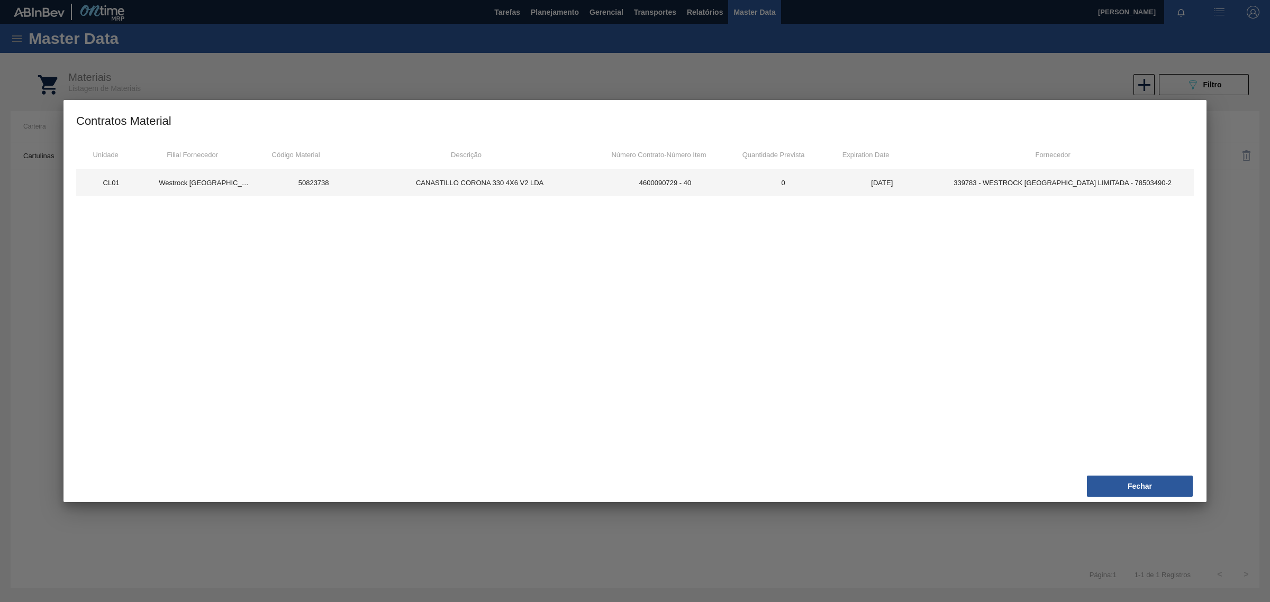
click at [826, 195] on td "0" at bounding box center [783, 182] width 99 height 26
click at [680, 193] on td "4600090729 - 40" at bounding box center [664, 182] width 137 height 26
click at [1151, 484] on button "Fechar" at bounding box center [1140, 486] width 106 height 21
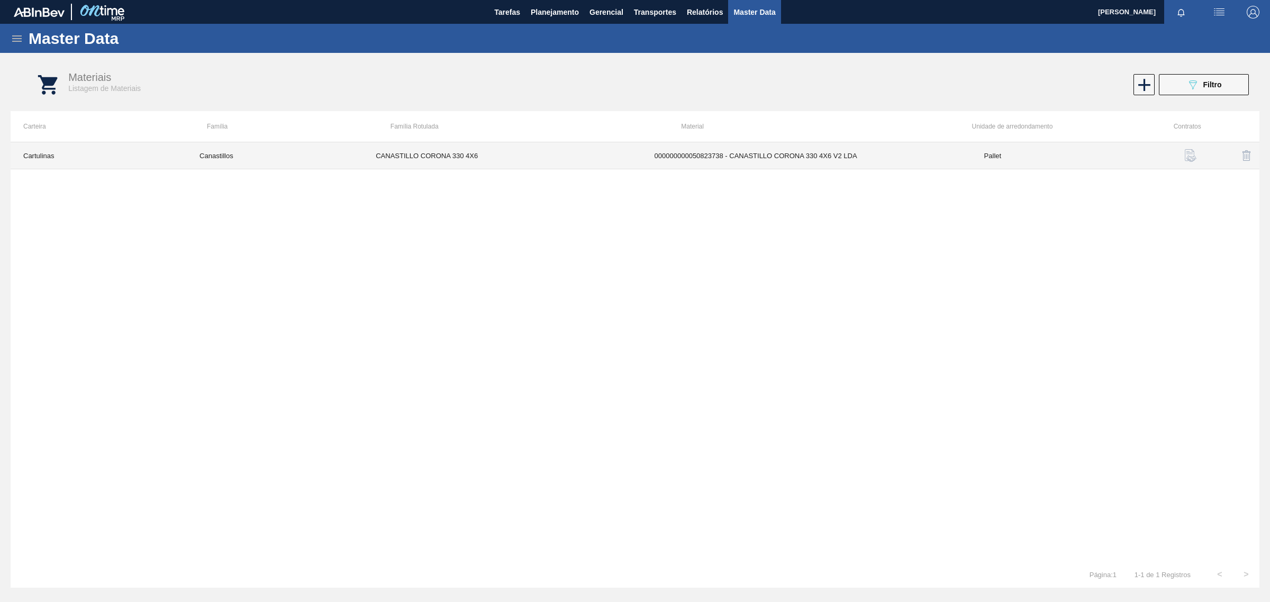
click at [1090, 154] on td "Pallet" at bounding box center [1060, 155] width 176 height 27
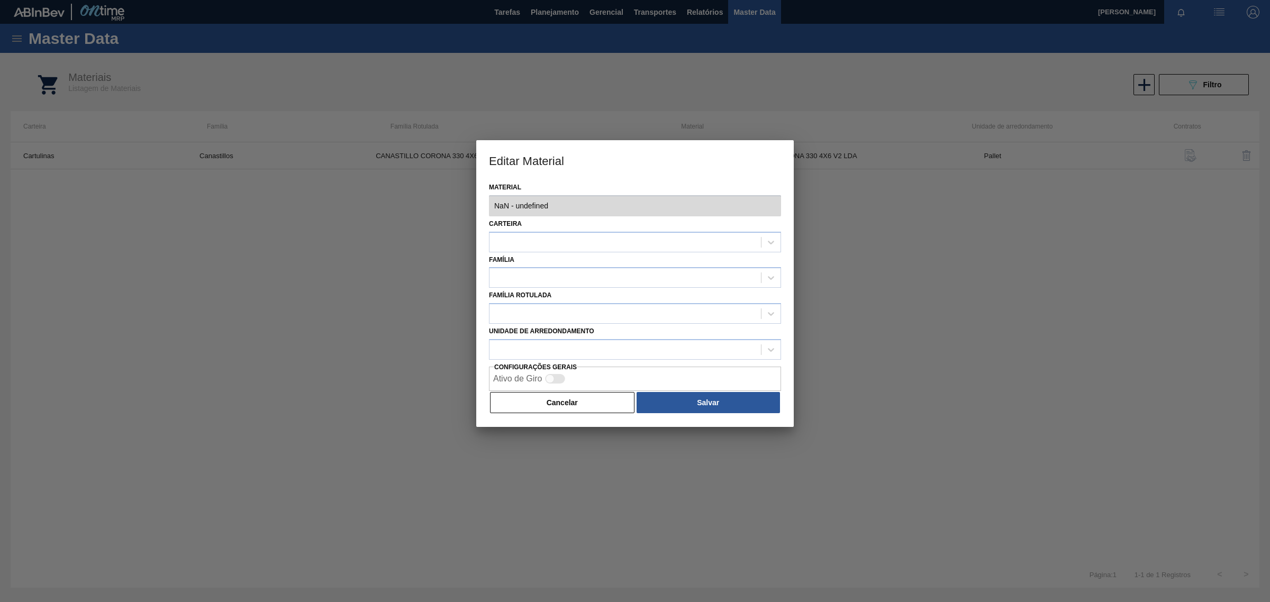
type input "50823738 - 000000000050823738 - CANASTILLO CORONA 330 4X6 V2 LDA"
click at [556, 405] on button "Cancelar" at bounding box center [562, 402] width 144 height 21
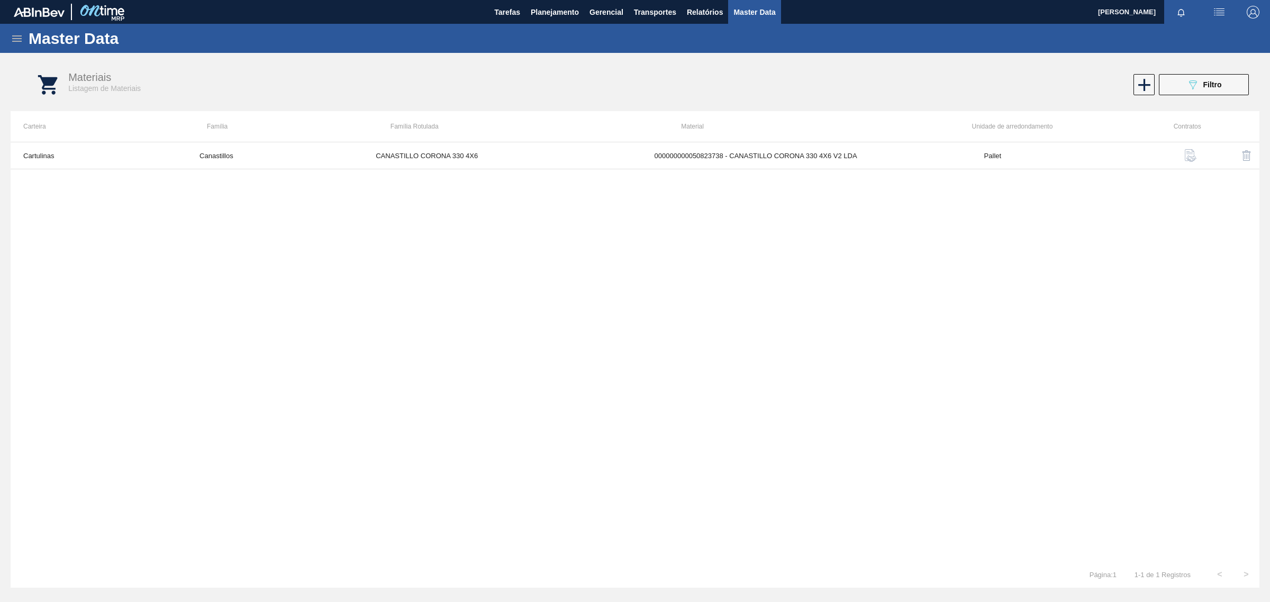
click at [20, 41] on icon at bounding box center [17, 38] width 10 height 6
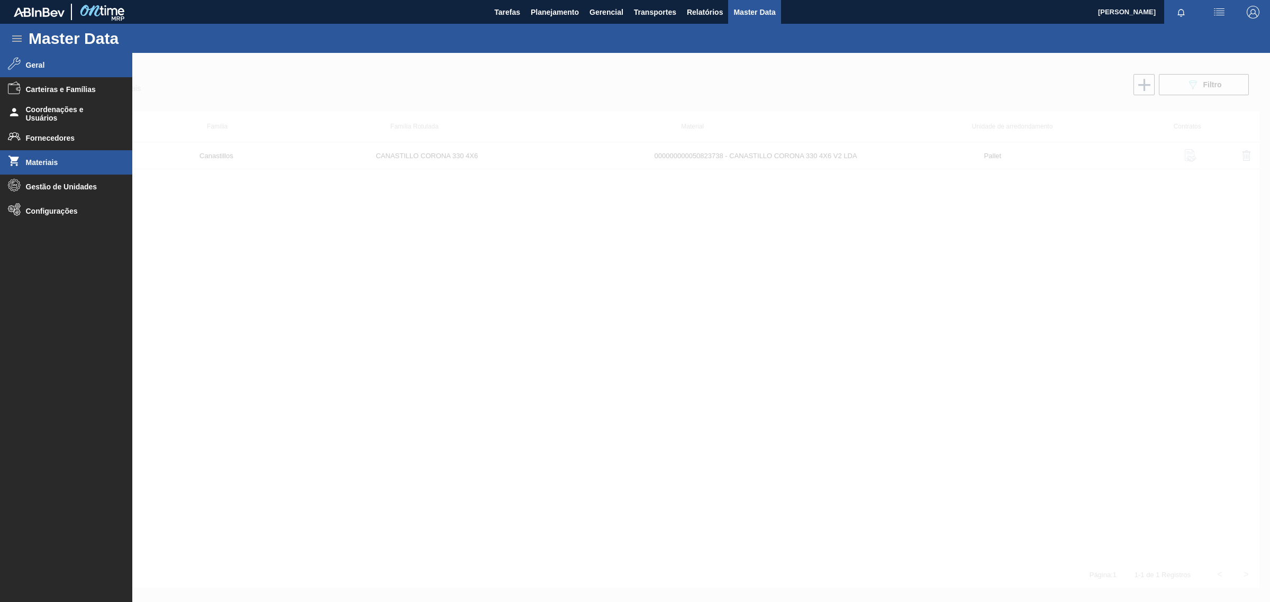
click at [66, 71] on li "Geral" at bounding box center [66, 65] width 132 height 24
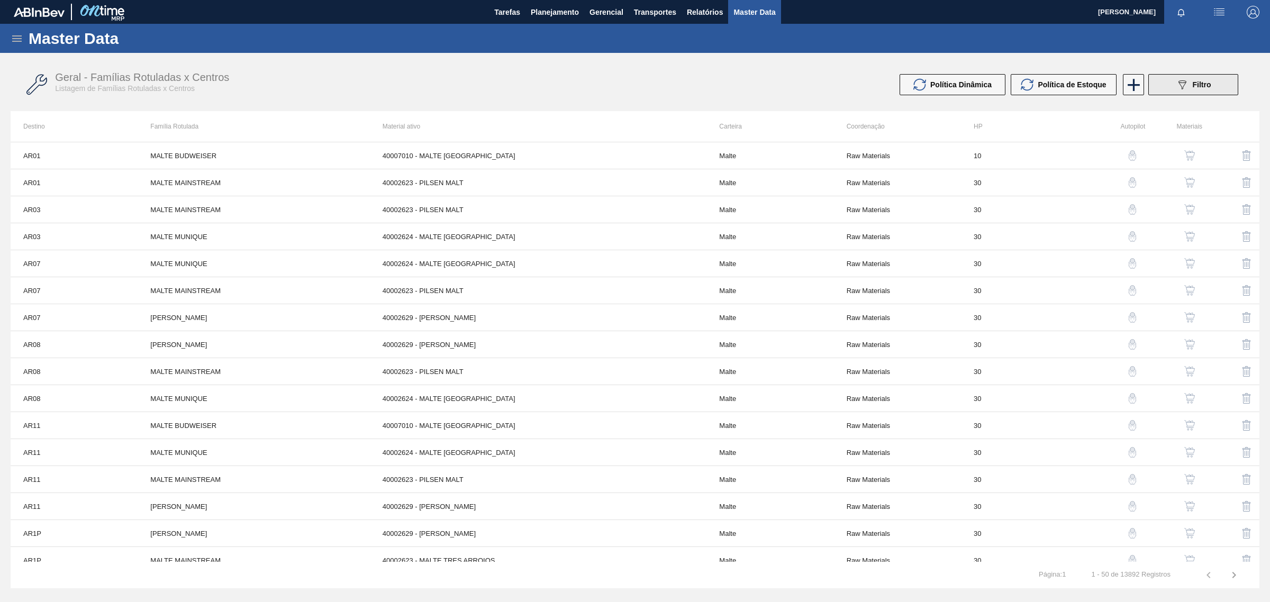
click at [1186, 87] on icon "089F7B8B-B2A5-4AFE-B5C0-19BA573D28AC" at bounding box center [1182, 84] width 13 height 13
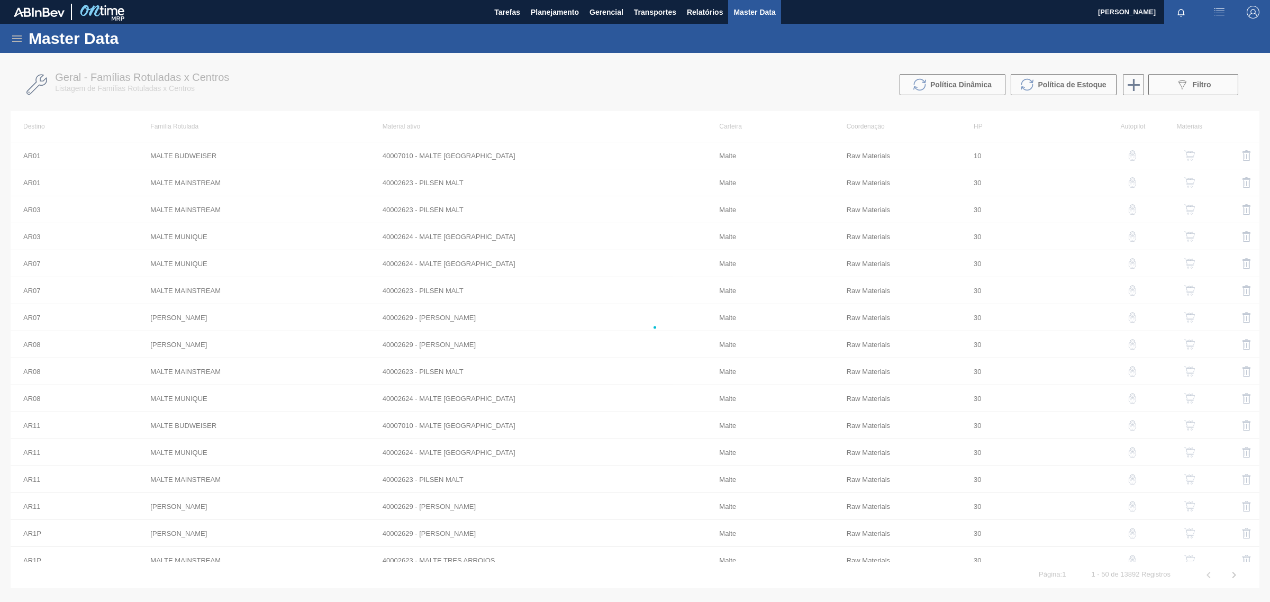
click at [1212, 88] on div at bounding box center [635, 327] width 1270 height 549
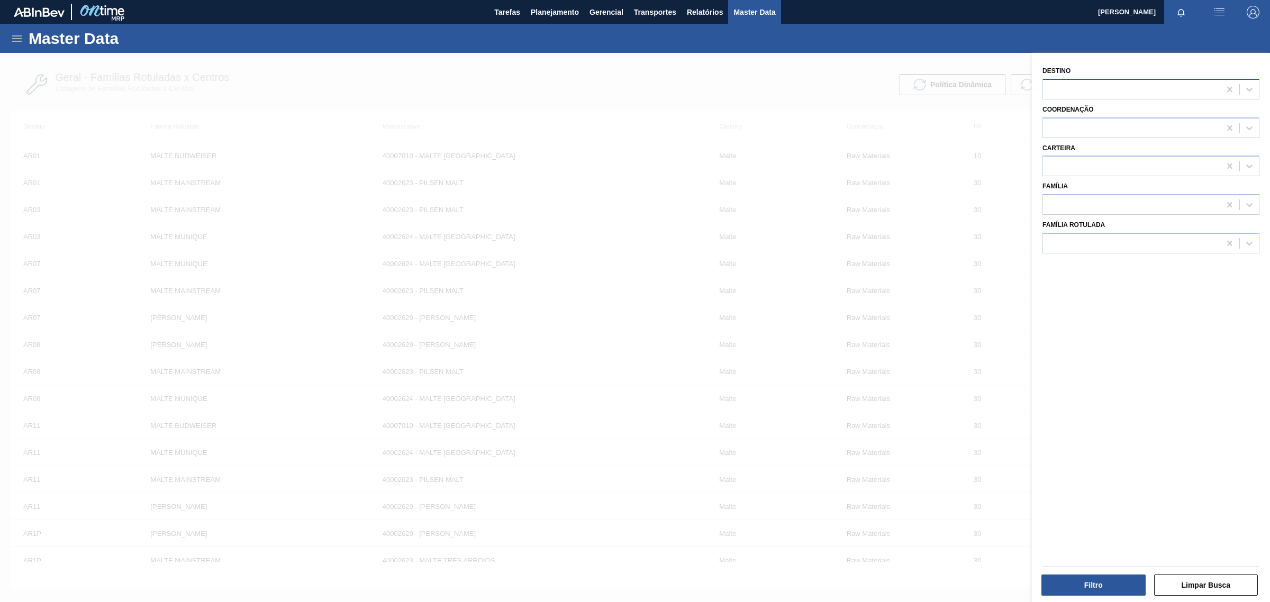
click at [1136, 86] on div at bounding box center [1131, 88] width 177 height 15
type input "cl"
click at [1107, 107] on div "CL01 - Santiago" at bounding box center [1150, 116] width 217 height 20
click at [1120, 586] on button "Filtro" at bounding box center [1093, 585] width 104 height 21
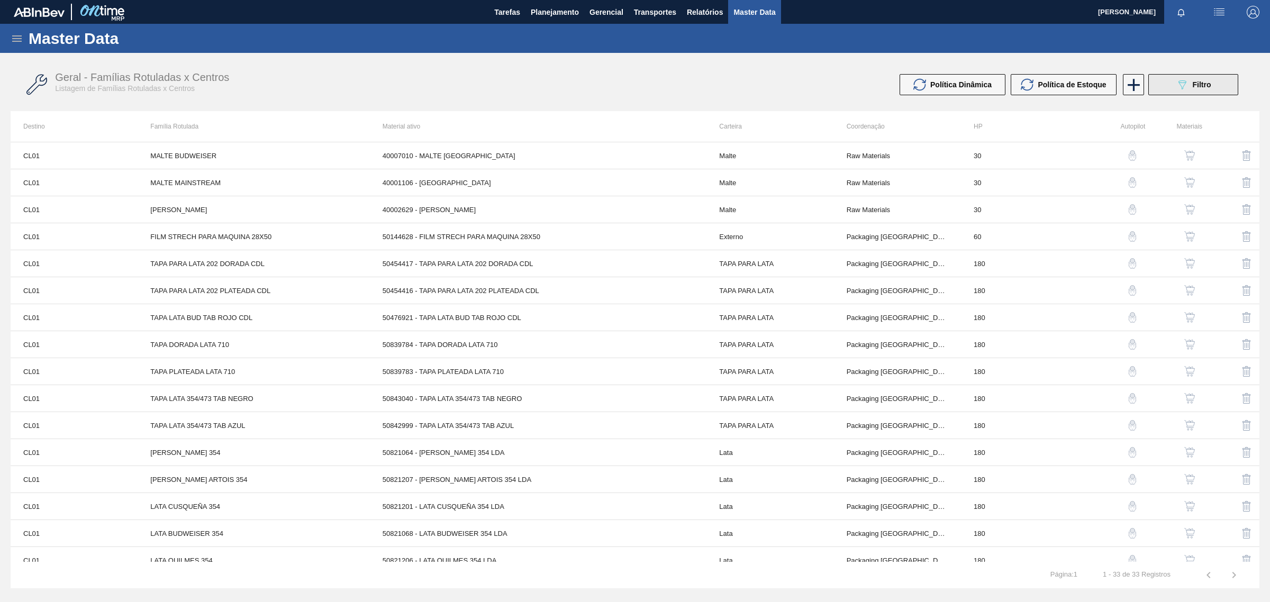
click at [1222, 80] on button "089F7B8B-B2A5-4AFE-B5C0-19BA573D28AC Filtro" at bounding box center [1193, 84] width 90 height 21
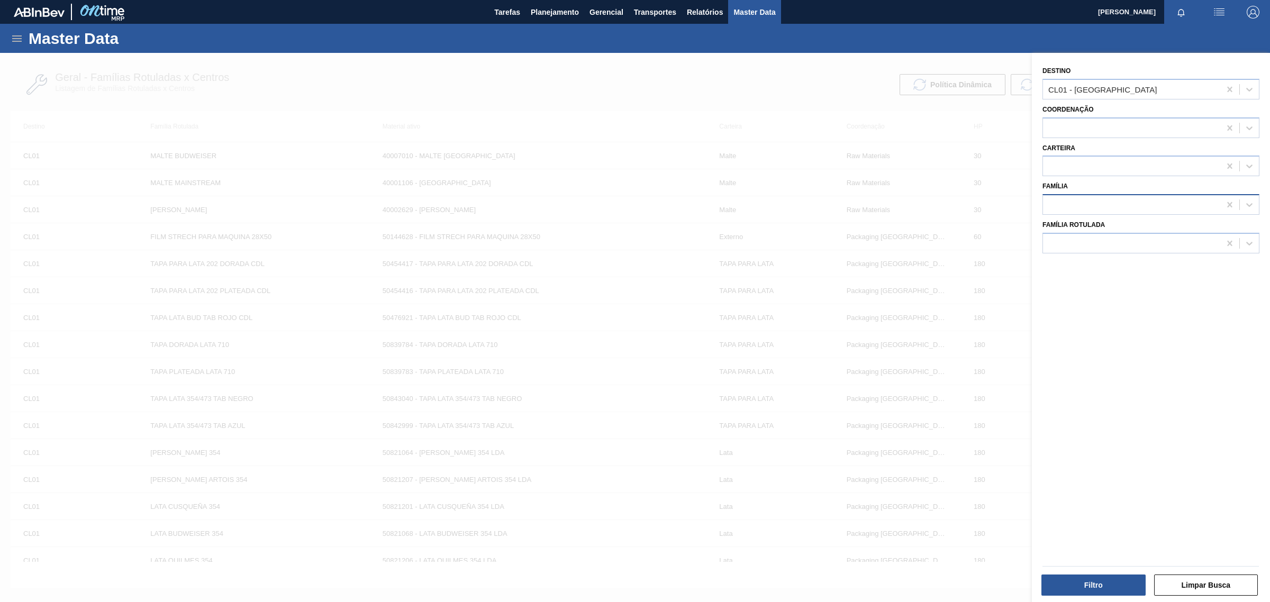
click at [1127, 207] on div at bounding box center [1131, 204] width 177 height 15
type input "cana"
click at [1082, 239] on div "Canastillos" at bounding box center [1150, 231] width 217 height 20
click at [1102, 587] on button "Filtro" at bounding box center [1093, 585] width 104 height 21
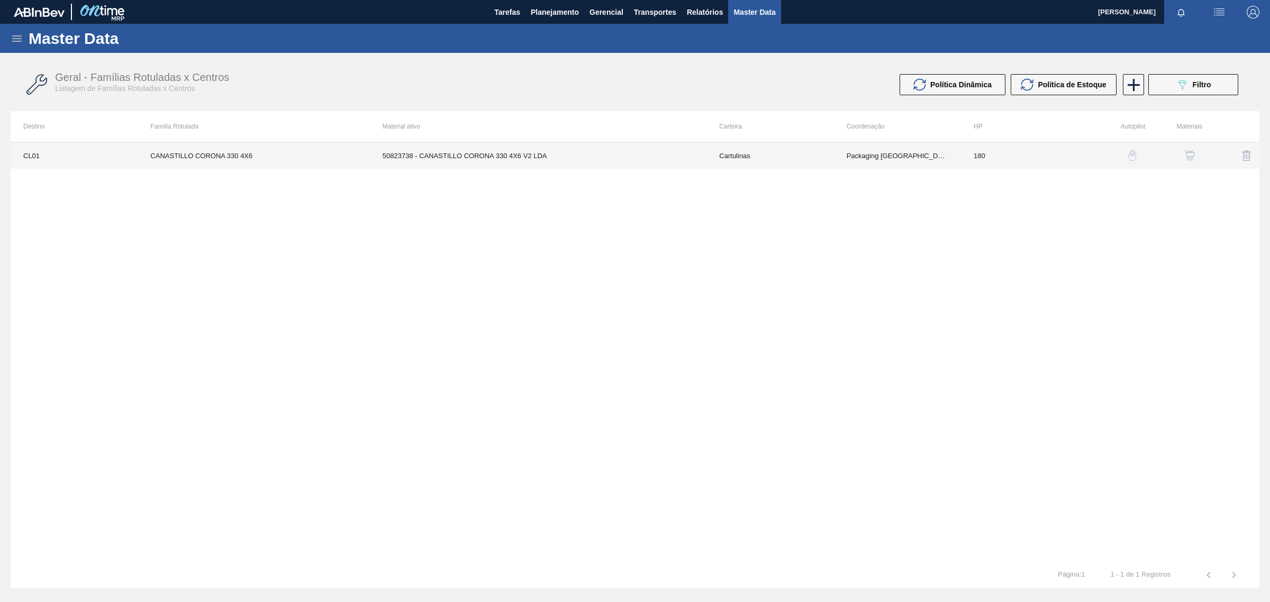
click at [813, 156] on td "Cartulinas" at bounding box center [769, 155] width 127 height 26
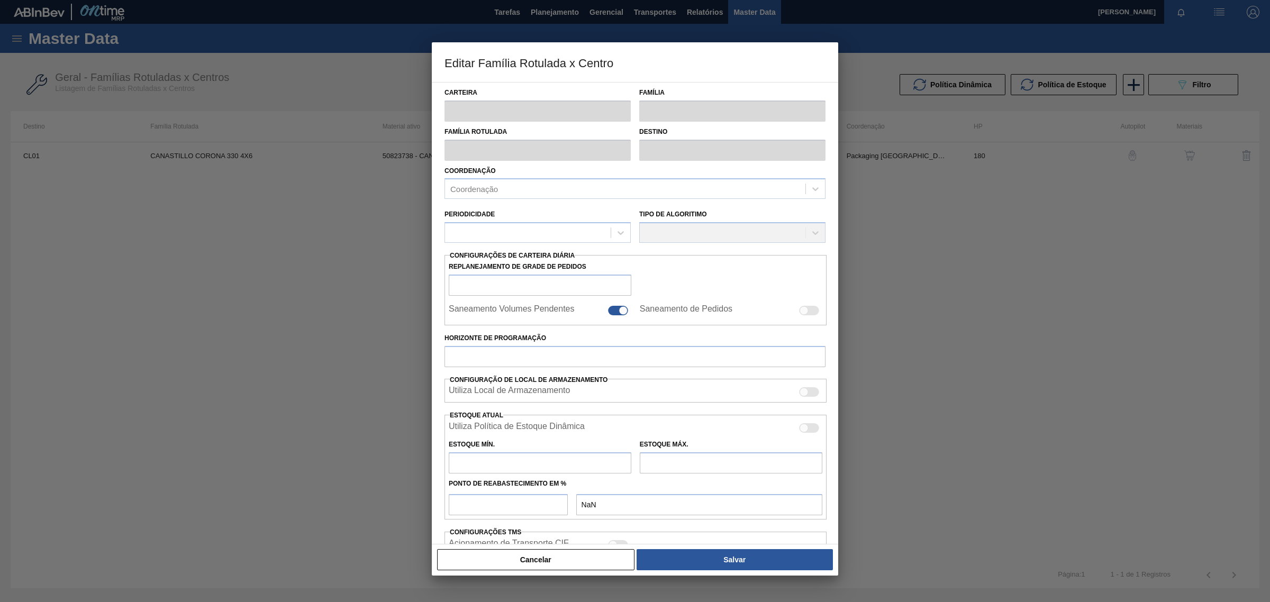
type input "Cartulinas"
type input "Canastillos"
type input "CANASTILLO CORONA 330 4X6"
type input "CL01 - Santiago"
type input "180"
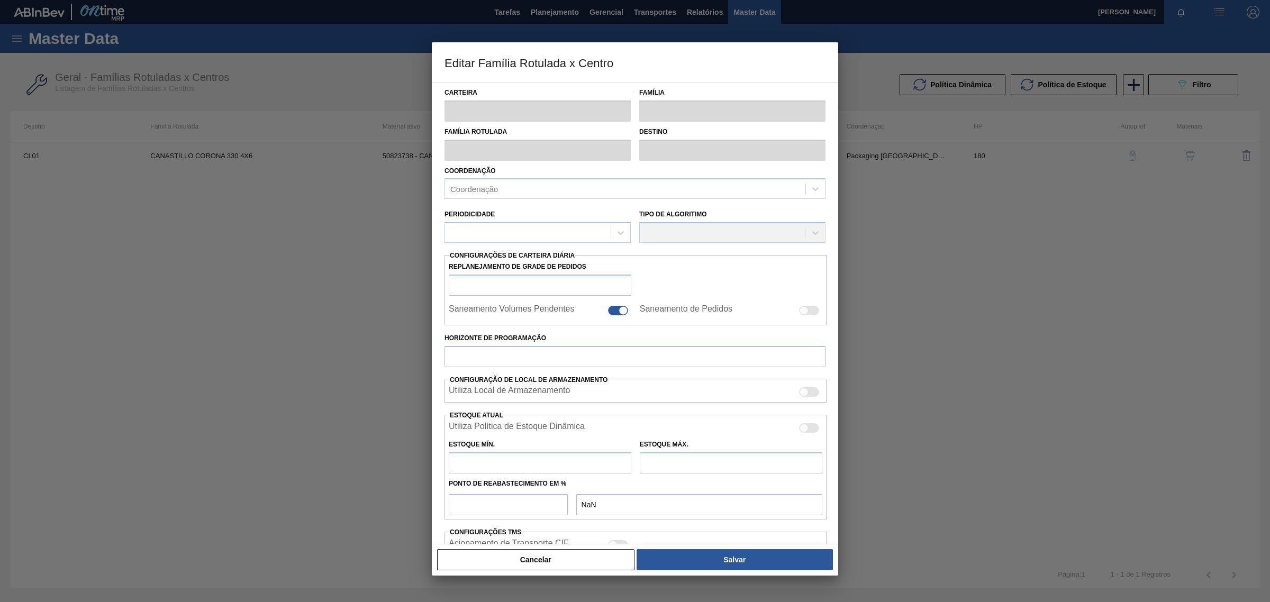
type input "950.000"
type input "1.598.625"
type input "50"
type input "1.274.312,500"
checkbox input "true"
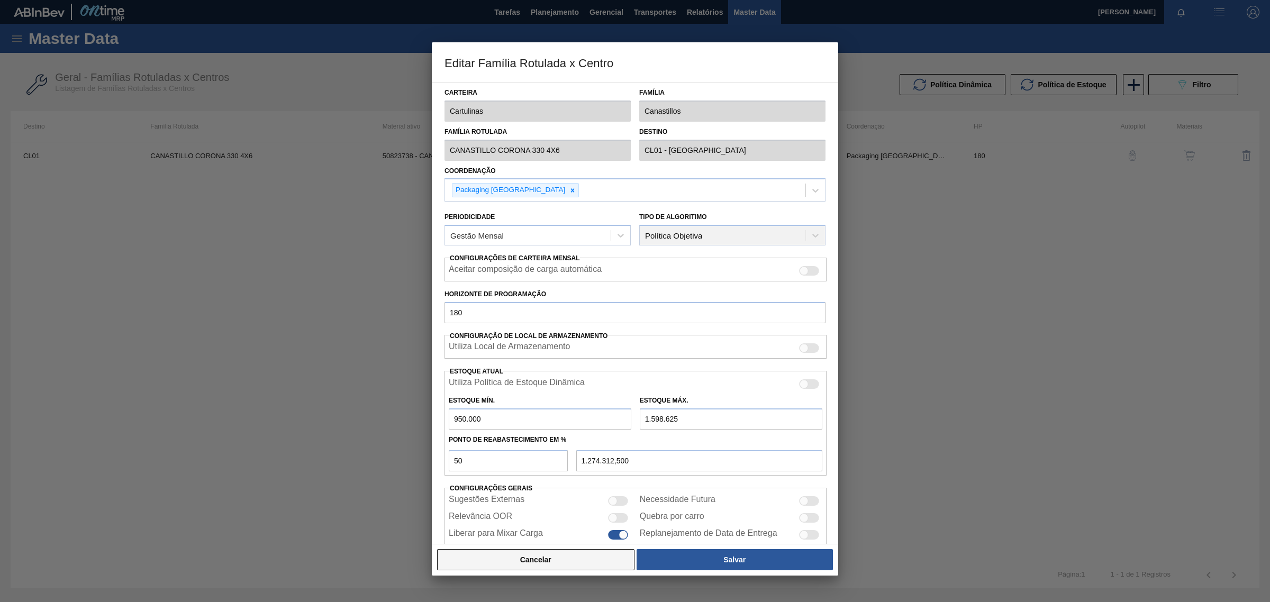
click at [556, 559] on button "Cancelar" at bounding box center [535, 559] width 197 height 21
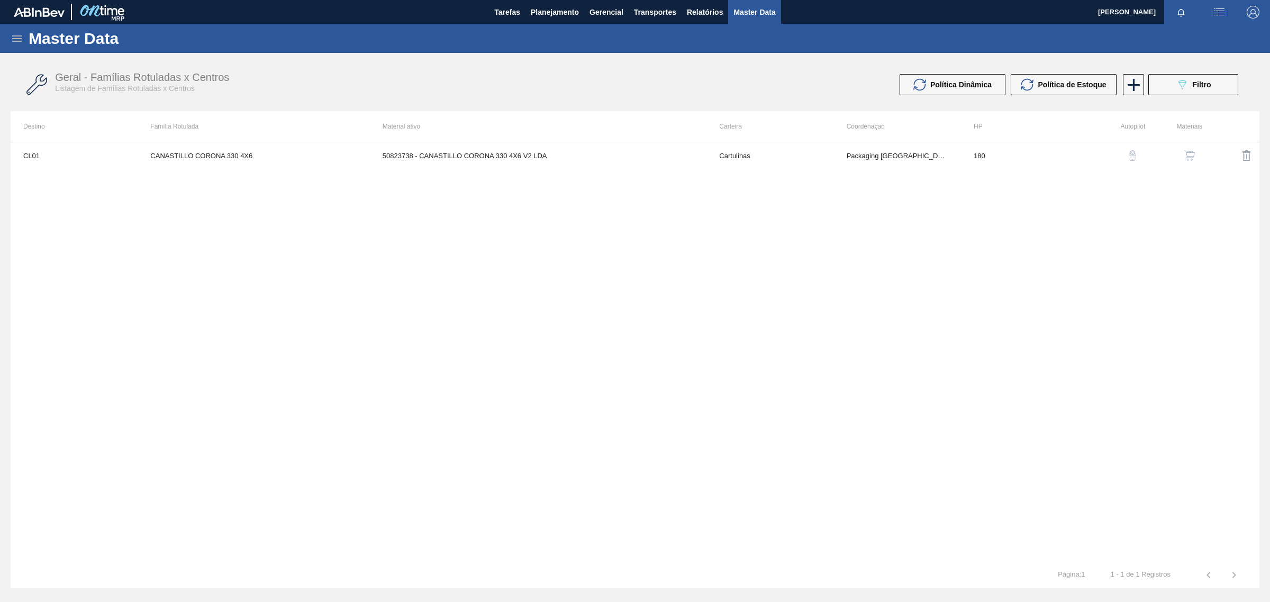
click at [1186, 152] on img "button" at bounding box center [1189, 155] width 11 height 11
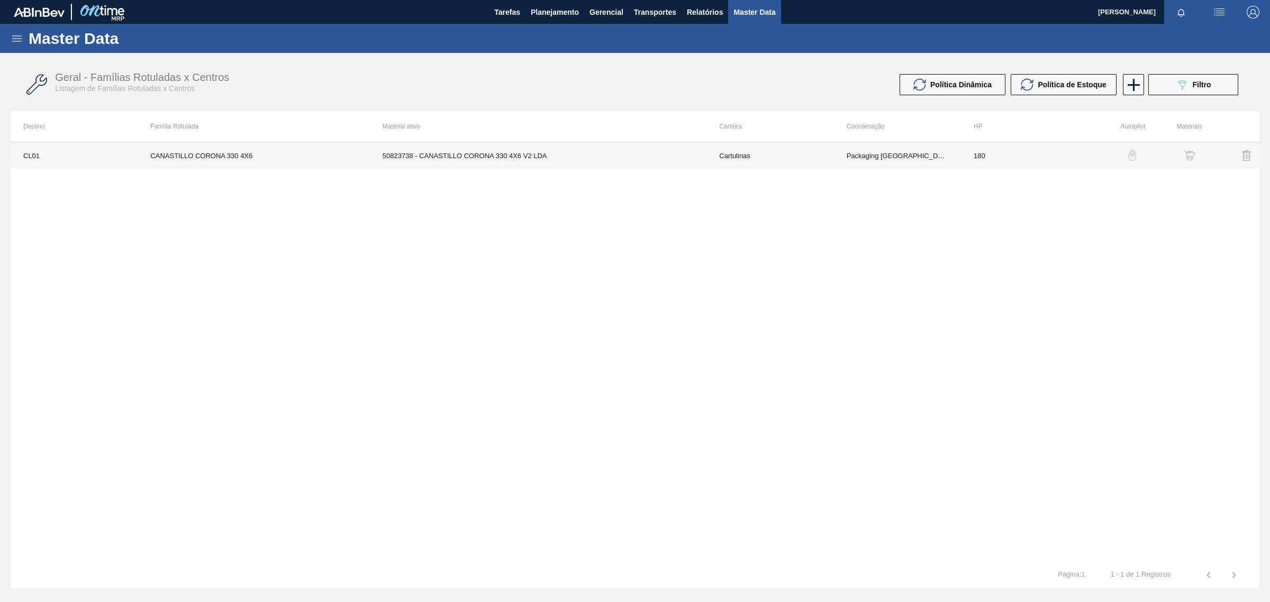
click at [479, 162] on td "50823738 - CANASTILLO CORONA 330 4X6 V2 LDA" at bounding box center [538, 155] width 337 height 26
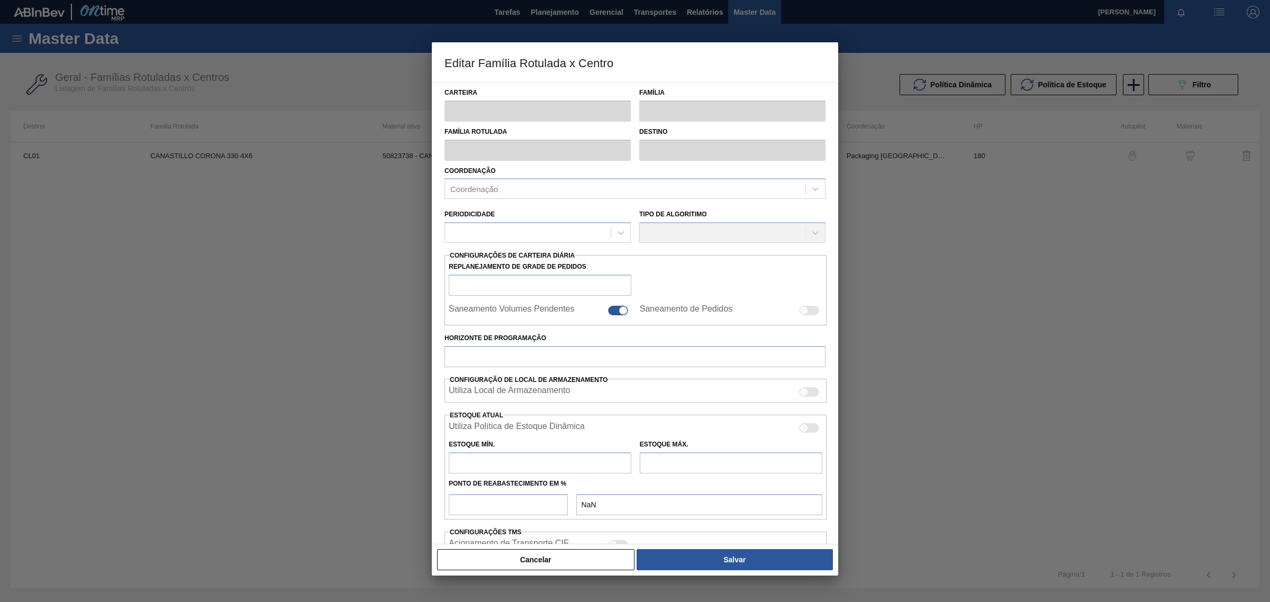
type input "Cartulinas"
type input "Canastillos"
type input "CANASTILLO CORONA 330 4X6"
type input "CL01 - Santiago"
type input "180"
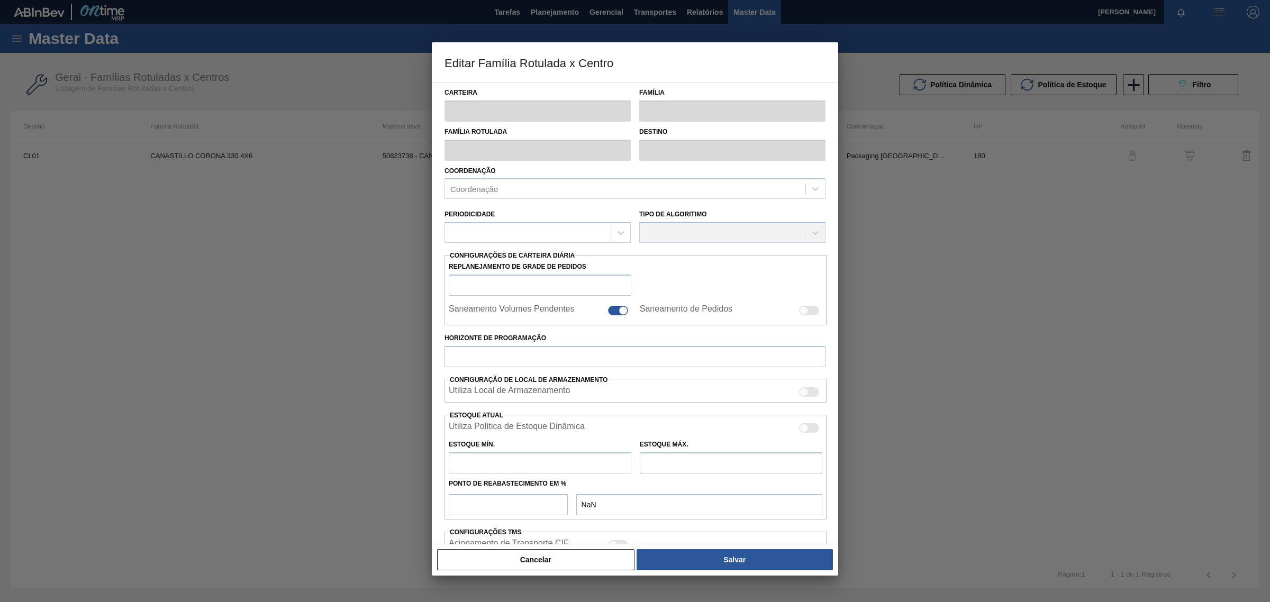
type input "950.000"
type input "1.598.625"
type input "50"
type input "1.274.312,500"
checkbox input "true"
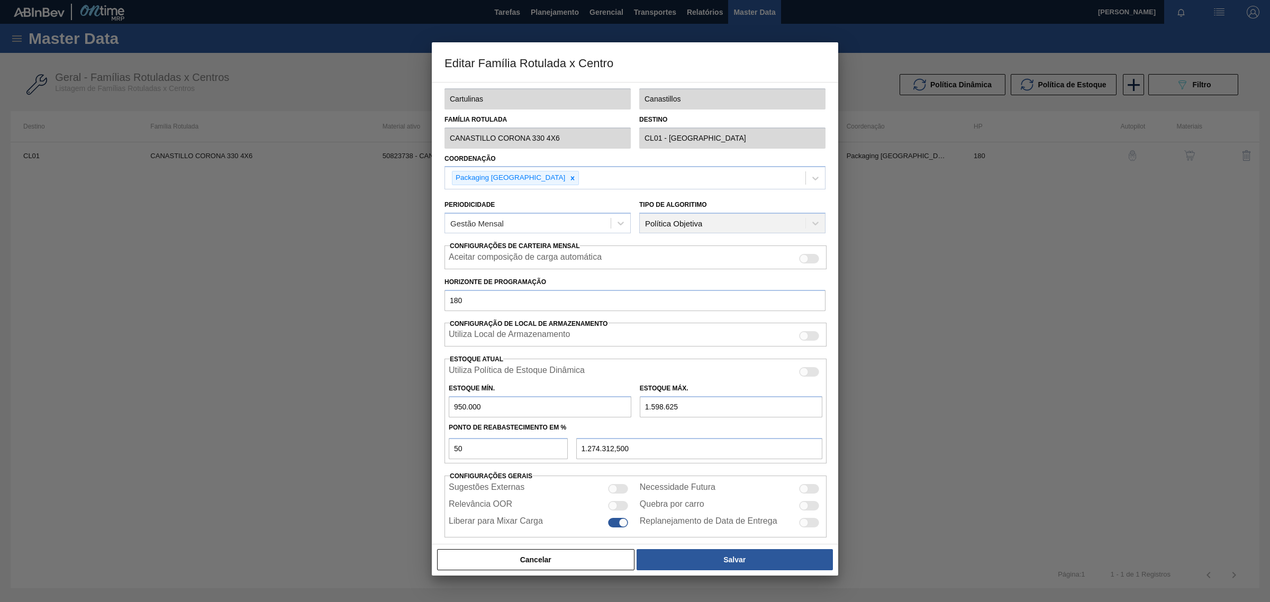
scroll to position [24, 0]
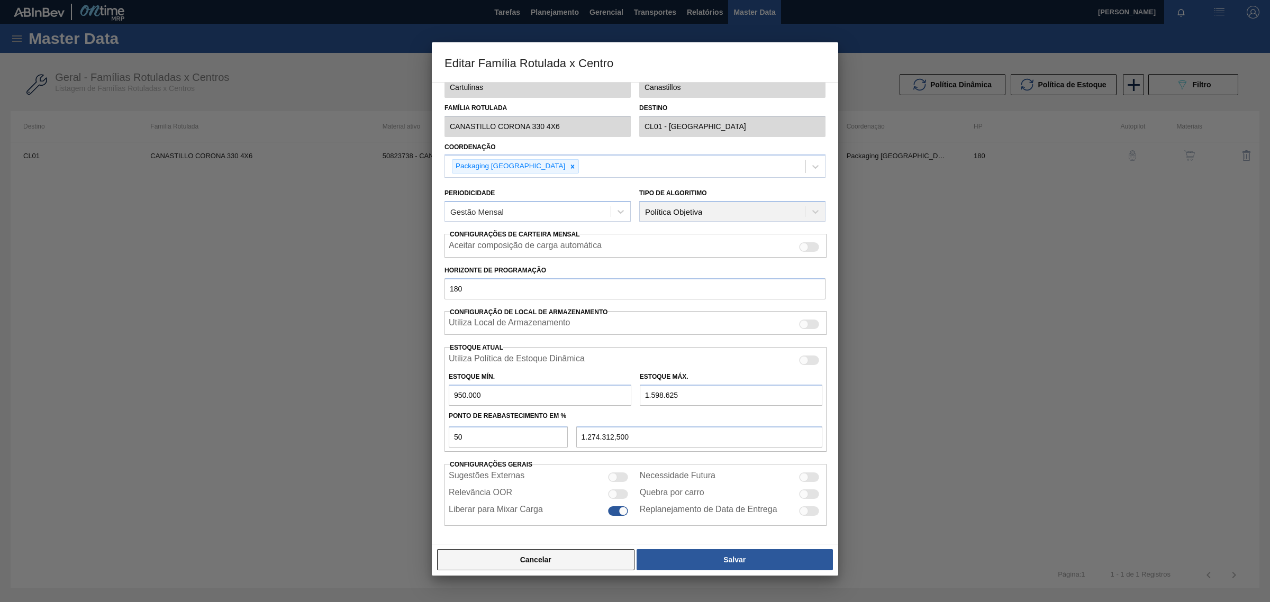
click at [567, 567] on button "Cancelar" at bounding box center [535, 559] width 197 height 21
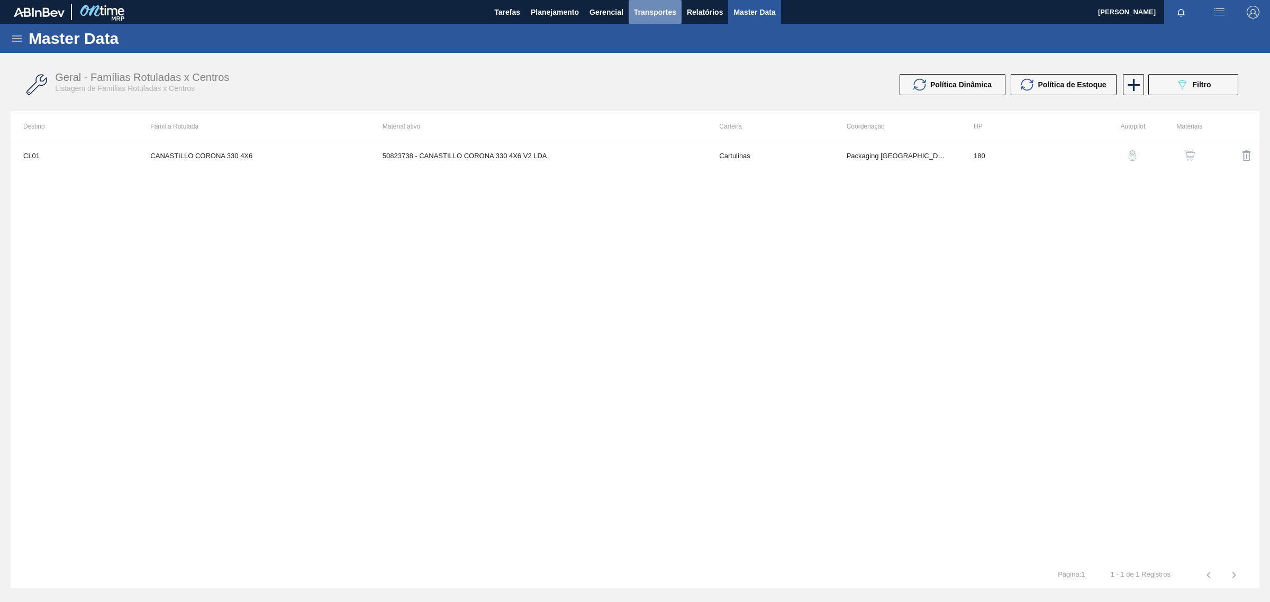
click at [669, 13] on span "Transportes" at bounding box center [655, 12] width 42 height 13
click at [569, 12] on div at bounding box center [635, 301] width 1270 height 602
click at [567, 13] on span "Planejamento" at bounding box center [555, 12] width 48 height 13
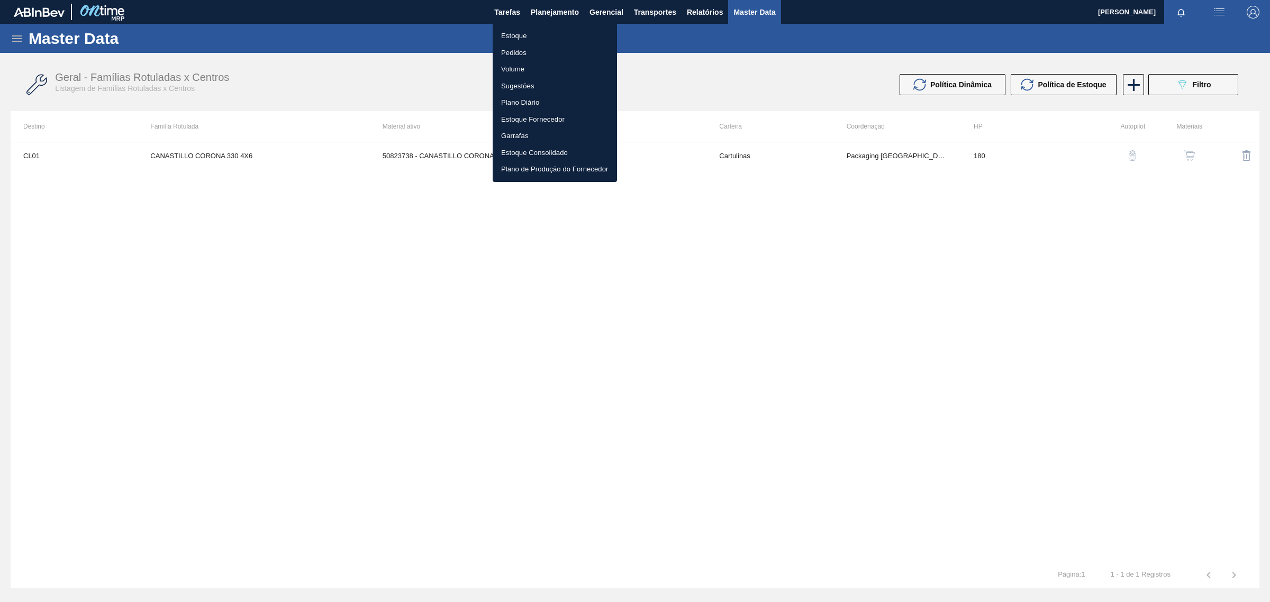
click at [415, 171] on div at bounding box center [635, 301] width 1270 height 602
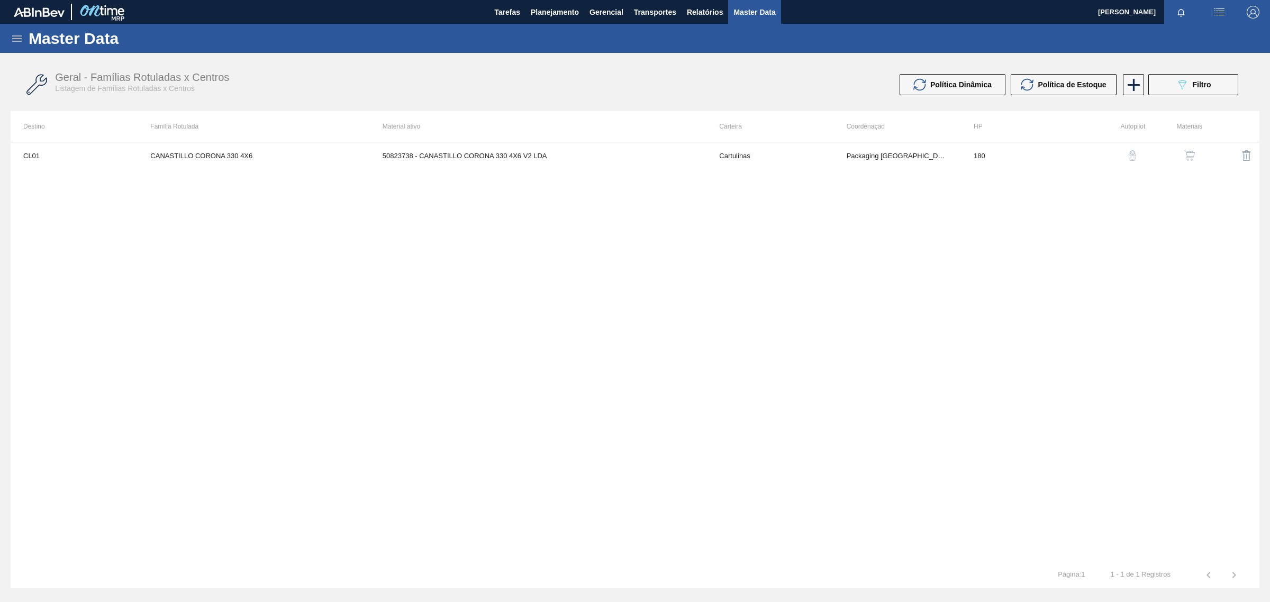
click at [422, 0] on body "Tarefas Planejamento Gerencial Transportes Relatórios Master Data Amanda Ramos …" at bounding box center [635, 0] width 1270 height 0
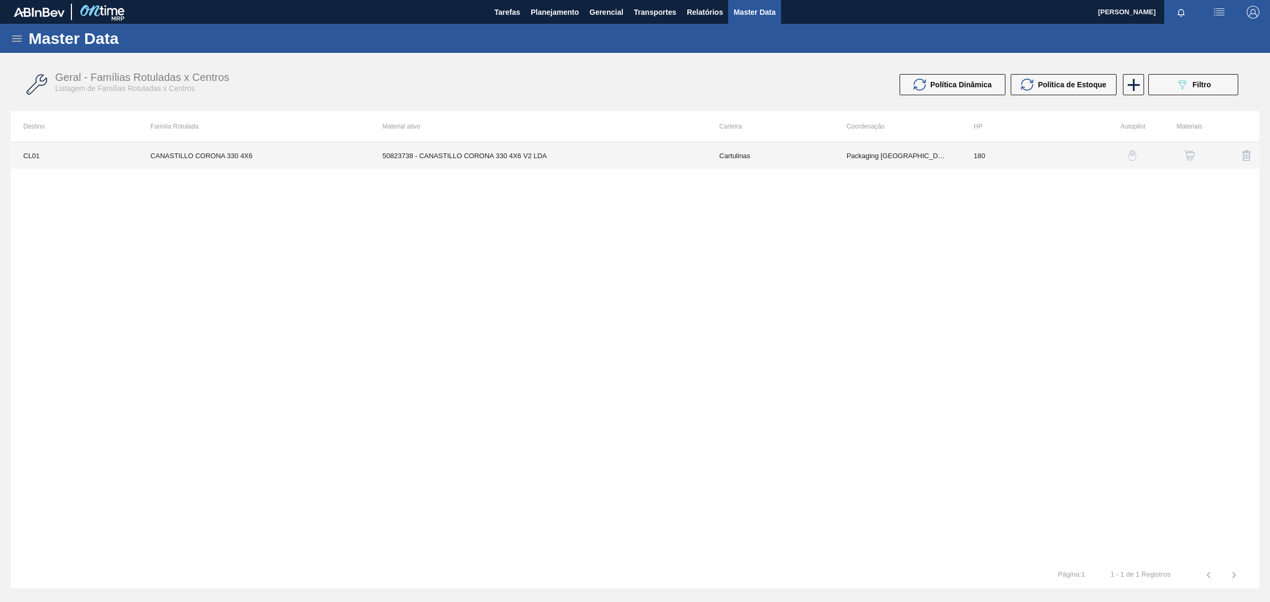
click at [816, 160] on td "Cartulinas" at bounding box center [769, 155] width 127 height 26
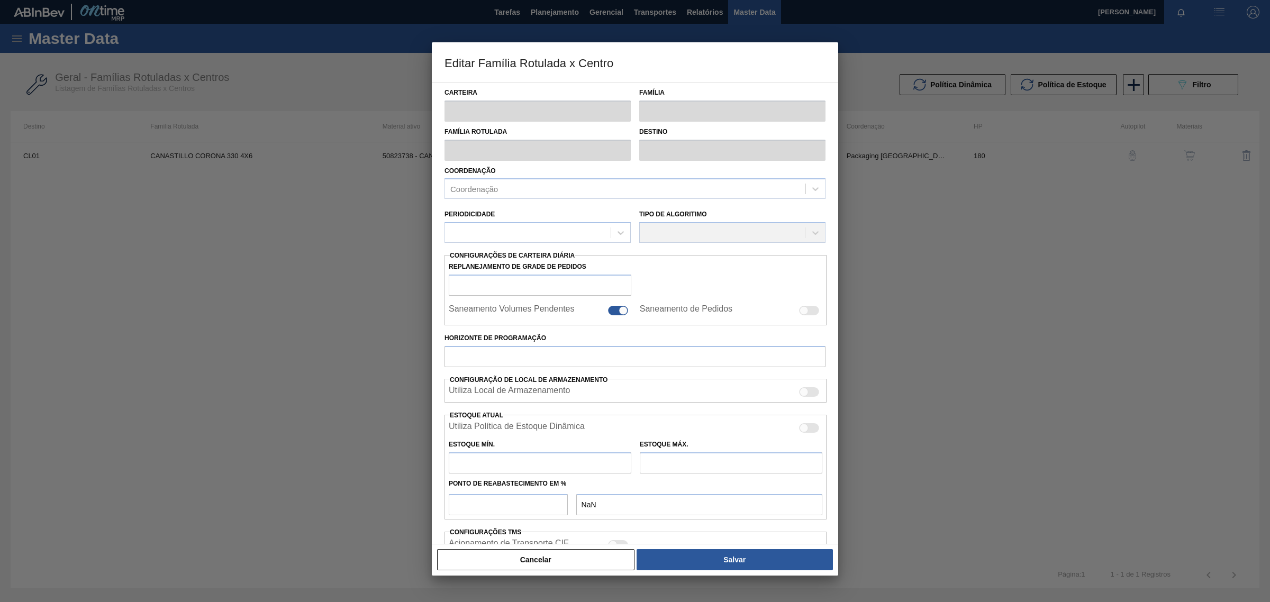
type input "Cartulinas"
type input "Canastillos"
type input "CANASTILLO CORONA 330 4X6"
type input "CL01 - Santiago"
type input "180"
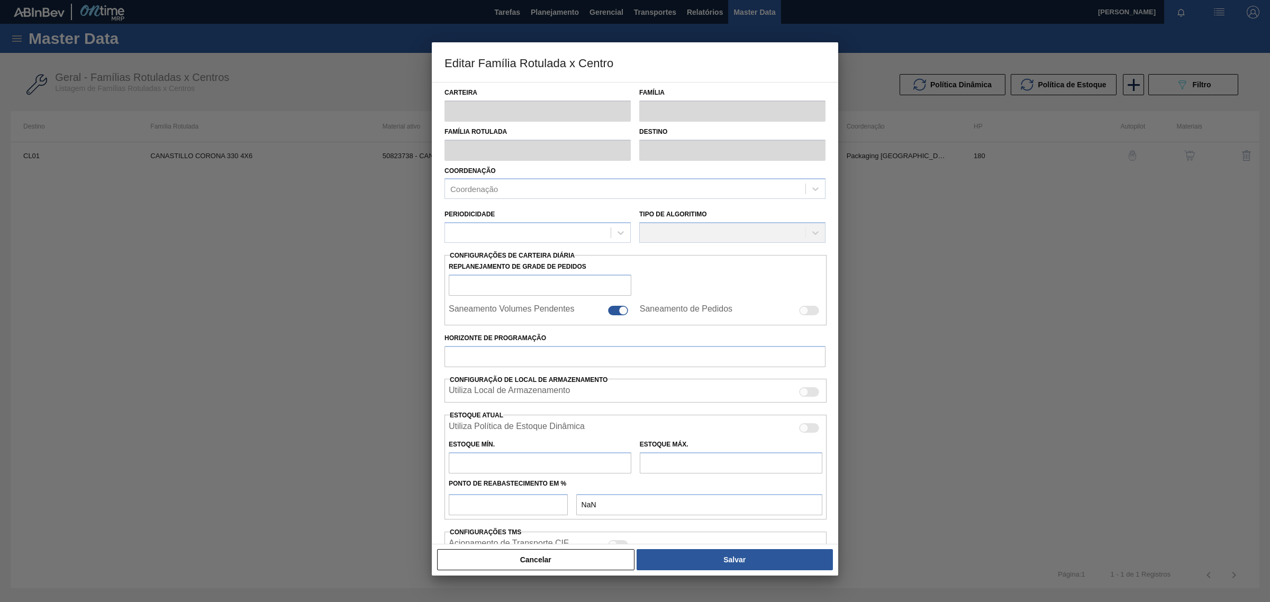
type input "950.000"
type input "1.598.625"
type input "50"
type input "1.274.312,500"
checkbox input "true"
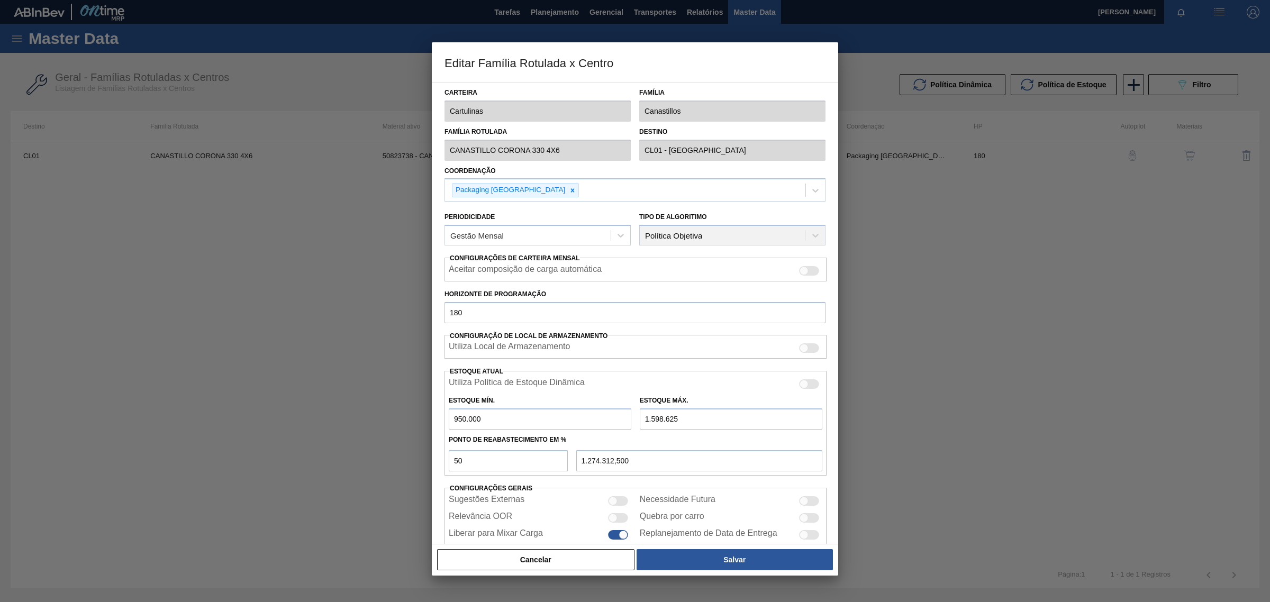
click at [1051, 323] on div at bounding box center [635, 301] width 1270 height 602
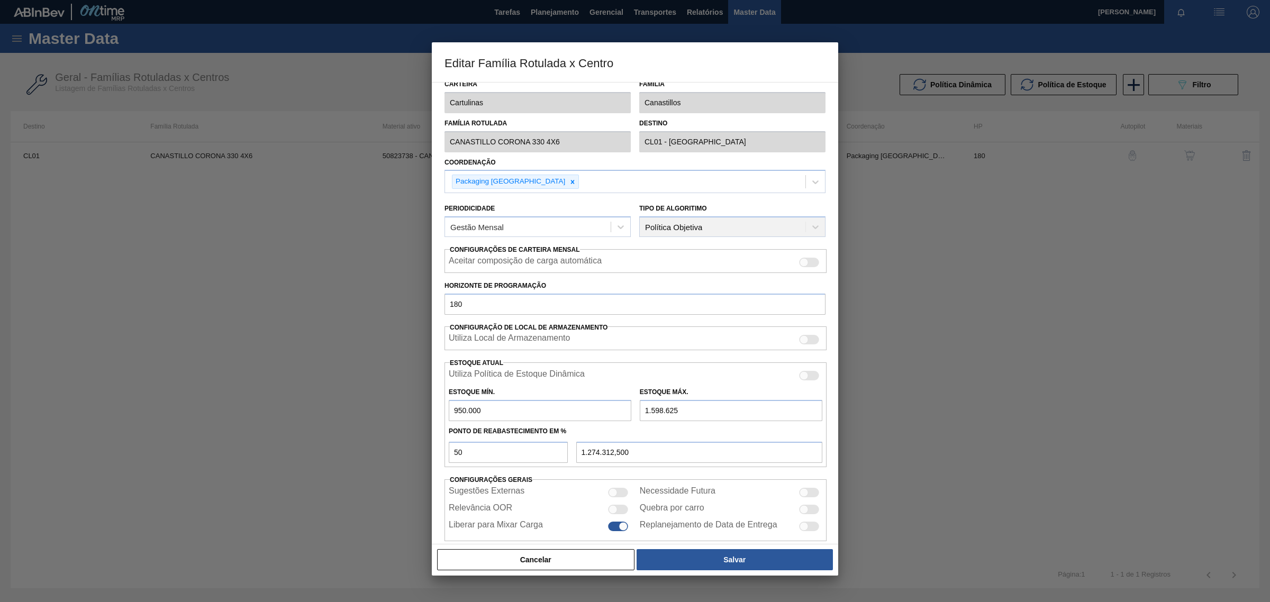
scroll to position [0, 0]
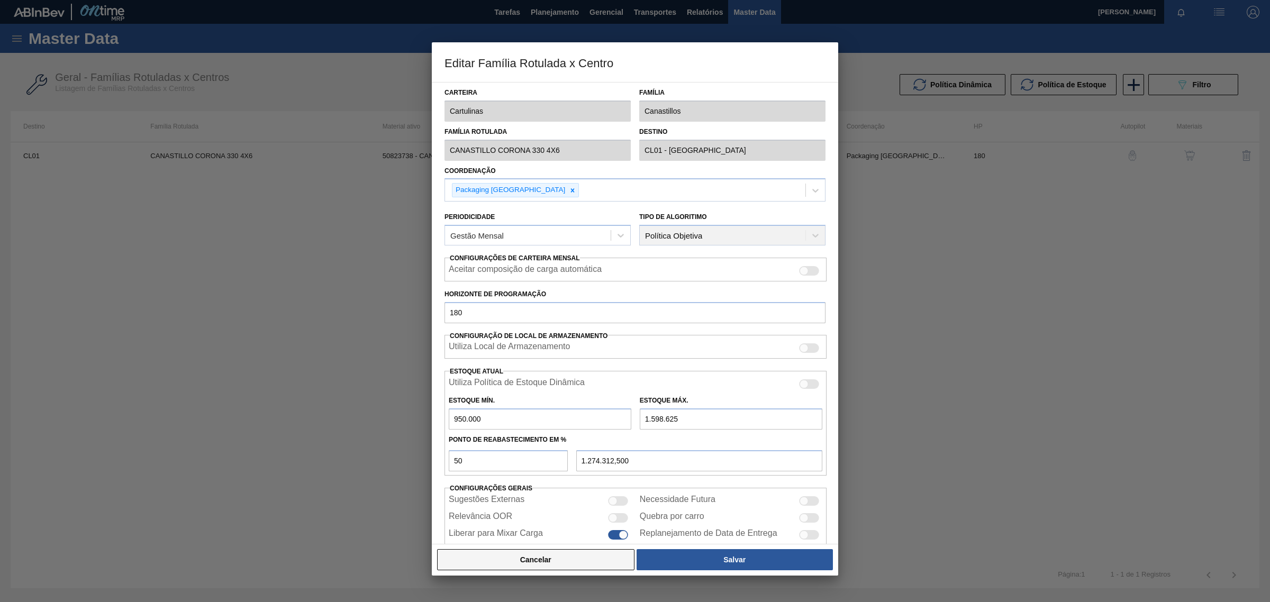
click at [507, 554] on button "Cancelar" at bounding box center [535, 559] width 197 height 21
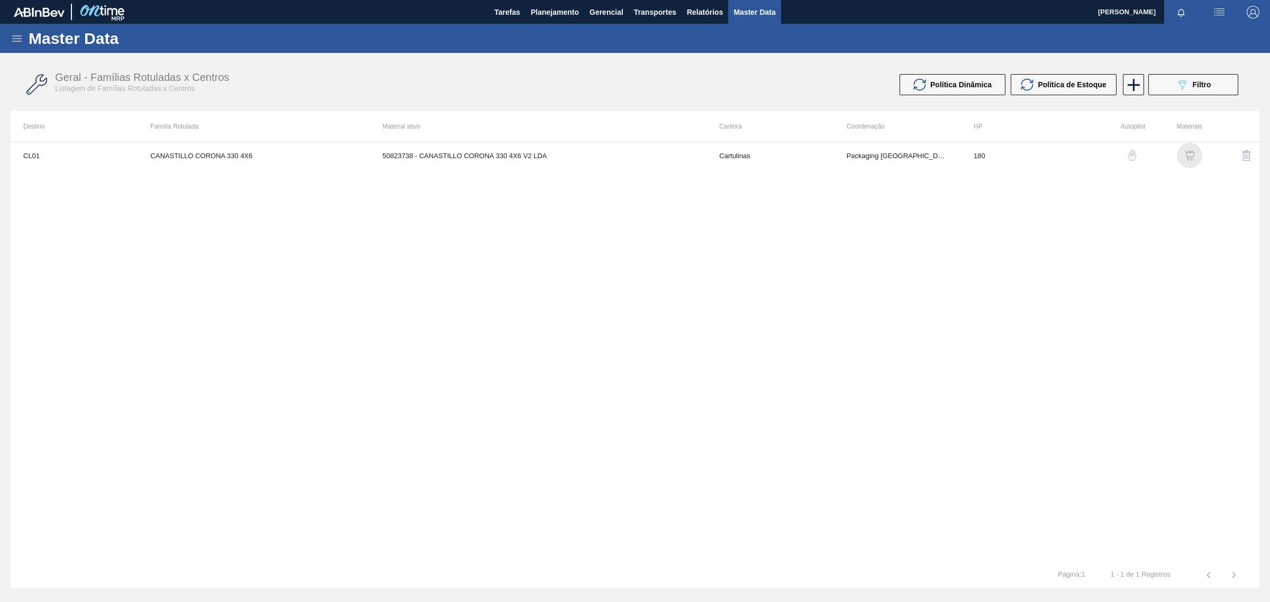
click at [1188, 158] on img "button" at bounding box center [1189, 155] width 11 height 11
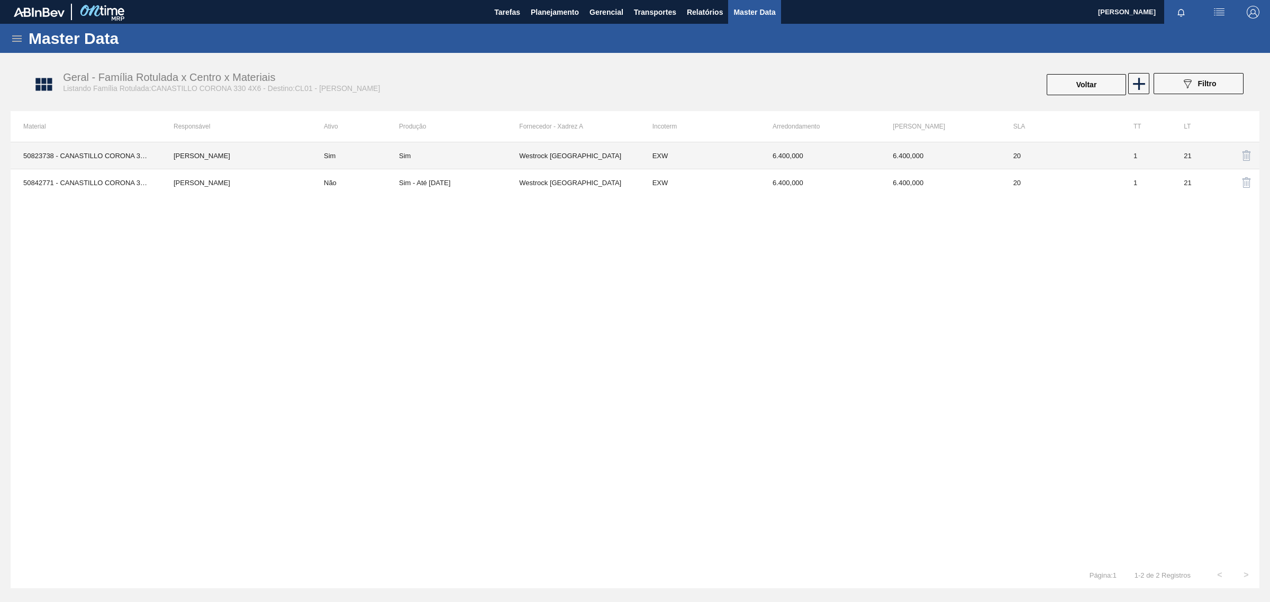
click at [307, 152] on td "Pablo Gonzalez" at bounding box center [236, 155] width 150 height 27
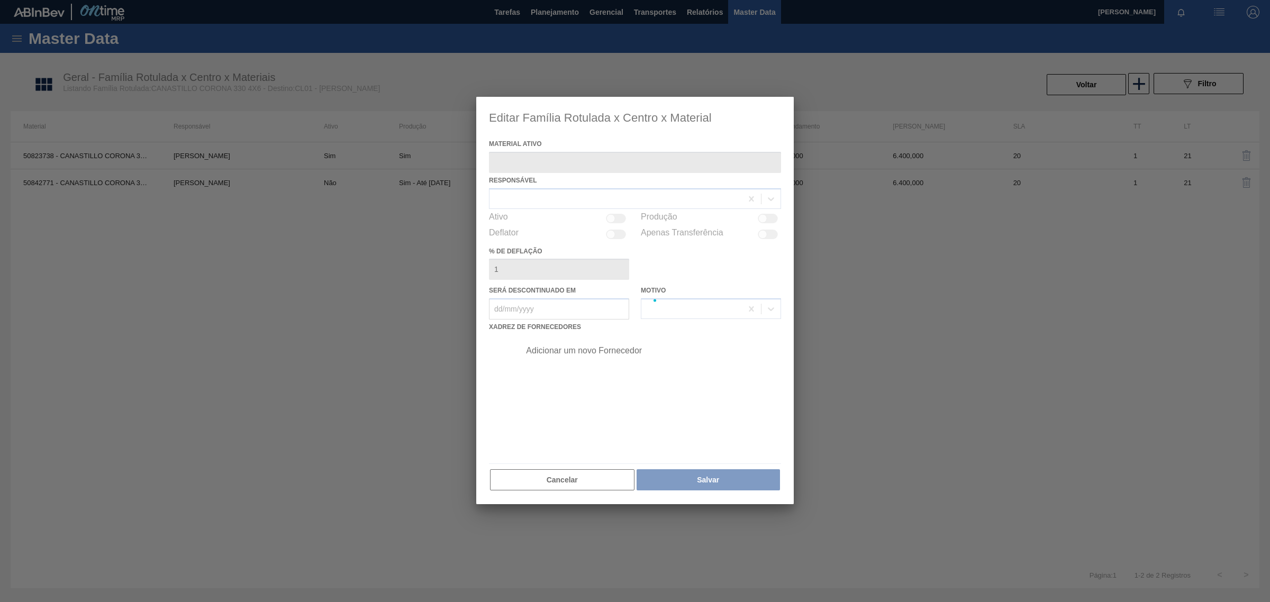
type ativo "50823738 - CANASTILLO CORONA 330 4X6 V2 LDA"
checkbox input "true"
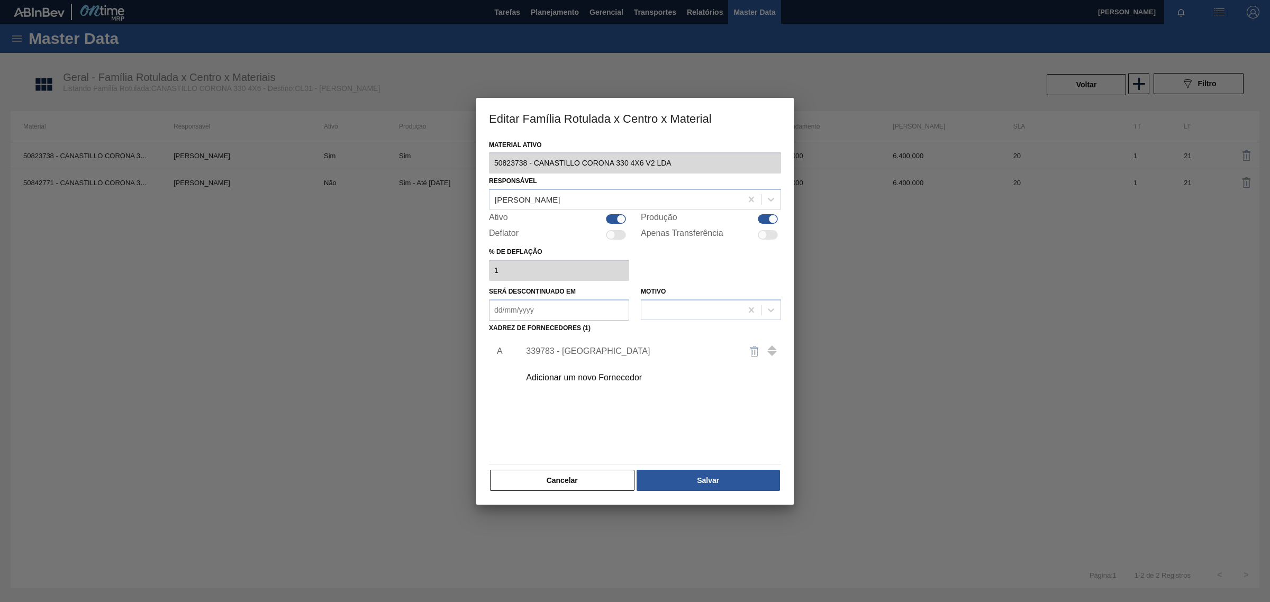
click at [603, 355] on div "339783 - Westrock Chile" at bounding box center [629, 352] width 207 height 10
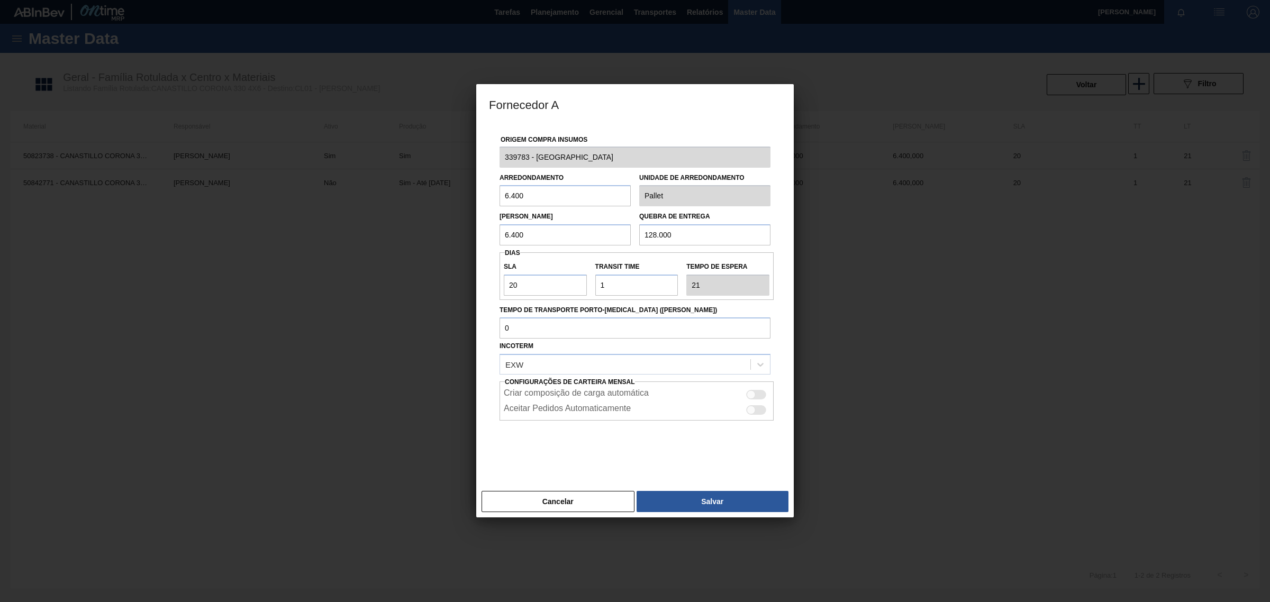
click at [258, 320] on div at bounding box center [635, 301] width 1270 height 602
click at [509, 501] on button "Cancelar" at bounding box center [558, 501] width 153 height 21
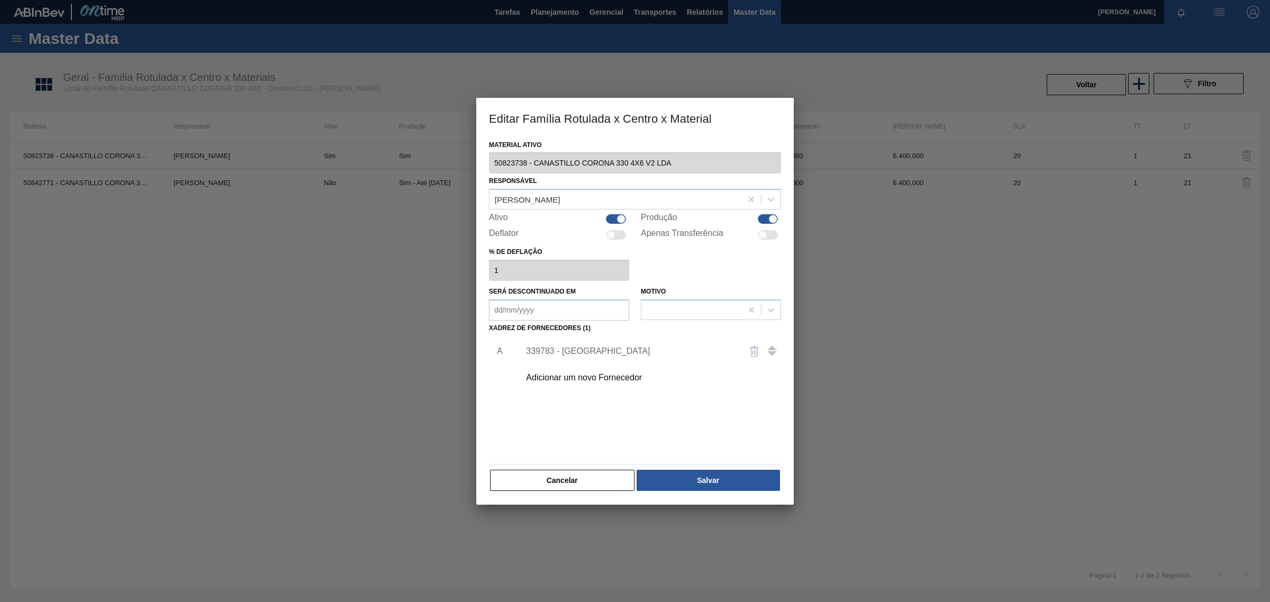
click at [563, 488] on button "Cancelar" at bounding box center [562, 480] width 144 height 21
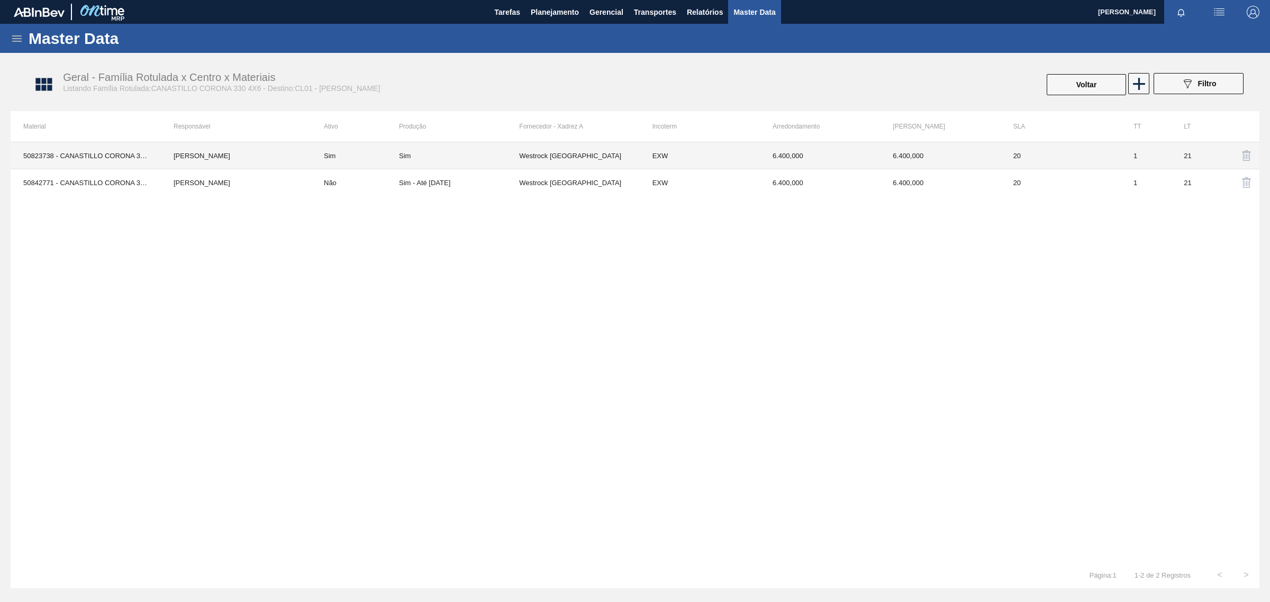
click at [474, 157] on div "Sim" at bounding box center [459, 156] width 120 height 8
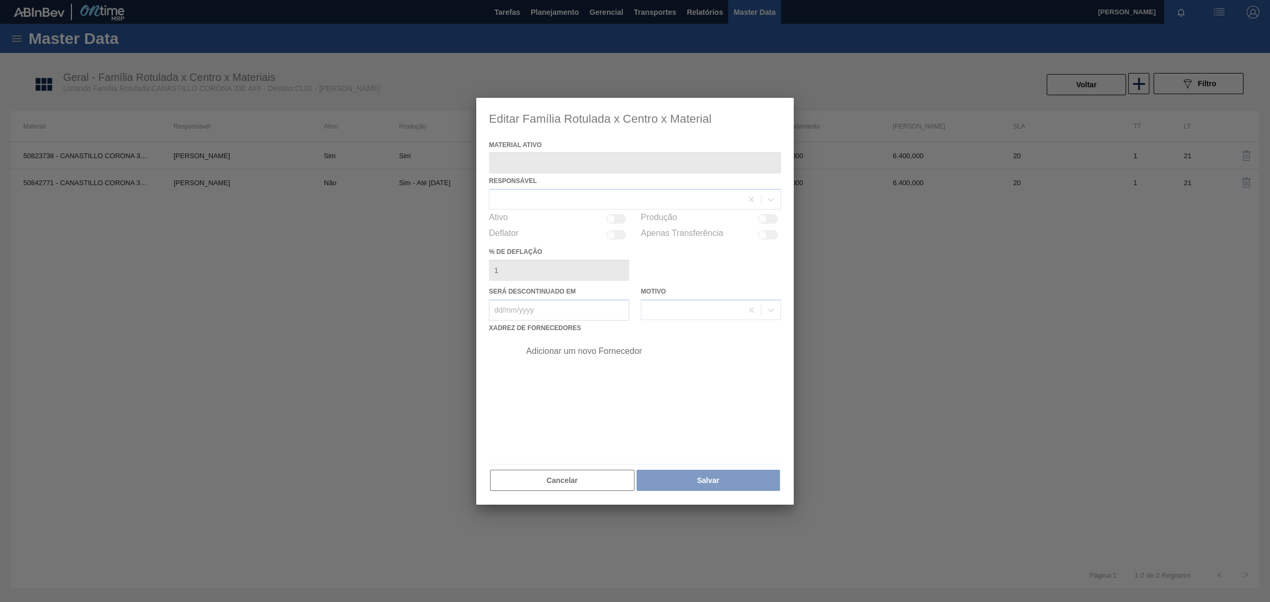
type ativo "50823738 - CANASTILLO CORONA 330 4X6 V2 LDA"
checkbox input "true"
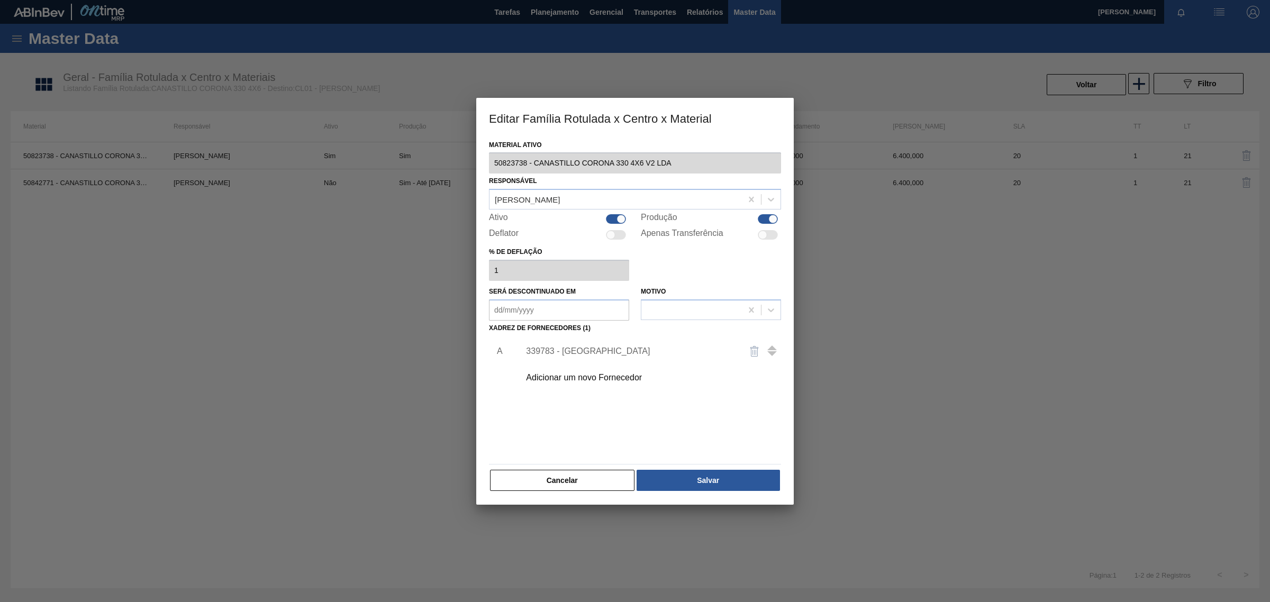
click at [554, 467] on div "Material ativo 50823738 - CANASTILLO CORONA 330 4X6 V2 LDA Responsável Pablo Go…" at bounding box center [635, 315] width 292 height 355
click at [572, 485] on button "Cancelar" at bounding box center [562, 480] width 144 height 21
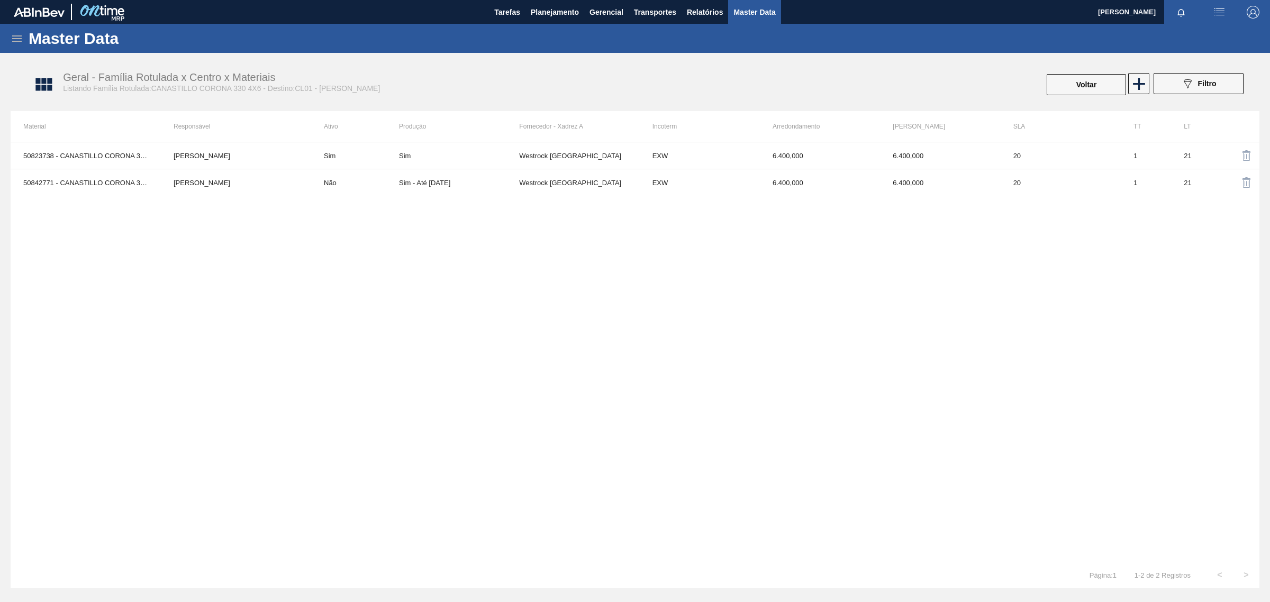
click at [950, 367] on div "50823738 - CANASTILLO CORONA 330 4X6 V2 LDA Pablo Gonzalez Sim Sim Westrock Chi…" at bounding box center [635, 352] width 1249 height 420
click at [16, 32] on icon at bounding box center [17, 38] width 13 height 13
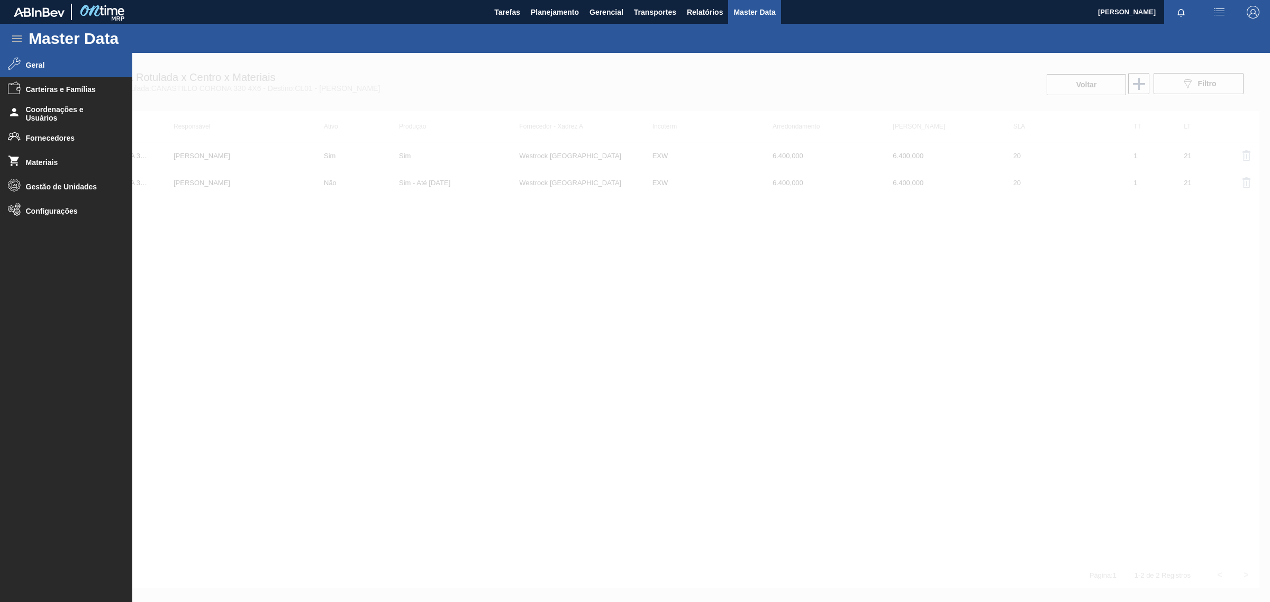
click at [701, 509] on div at bounding box center [635, 327] width 1270 height 549
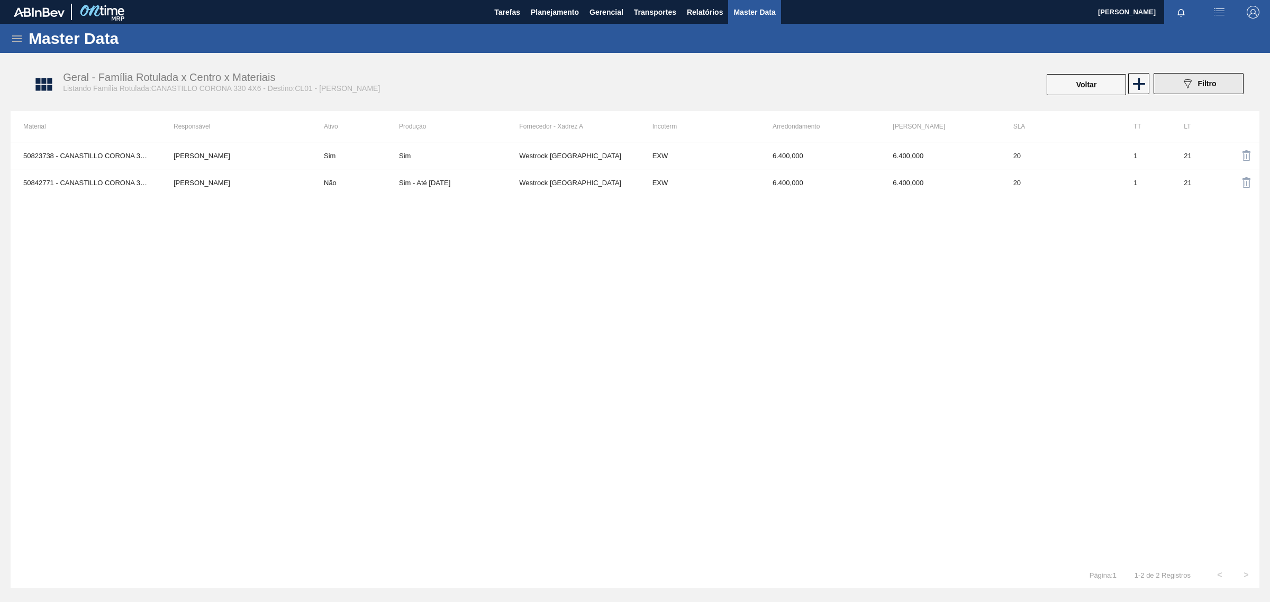
click at [1230, 84] on button "089F7B8B-B2A5-4AFE-B5C0-19BA573D28AC Filtro" at bounding box center [1199, 83] width 90 height 21
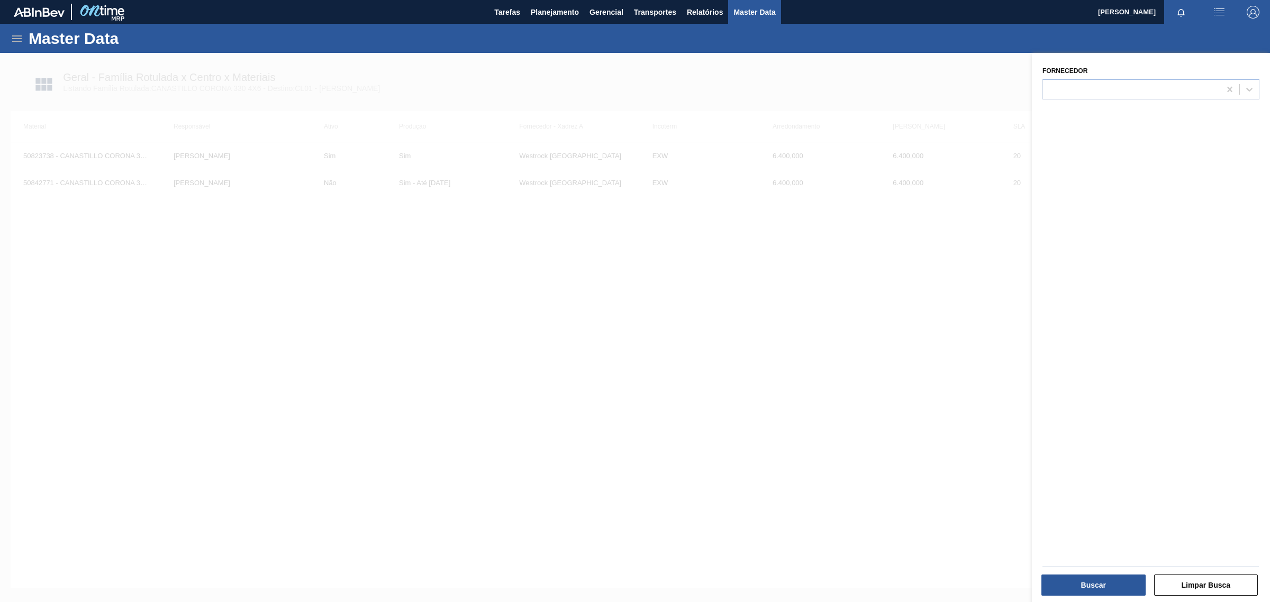
click at [877, 355] on div at bounding box center [635, 354] width 1270 height 602
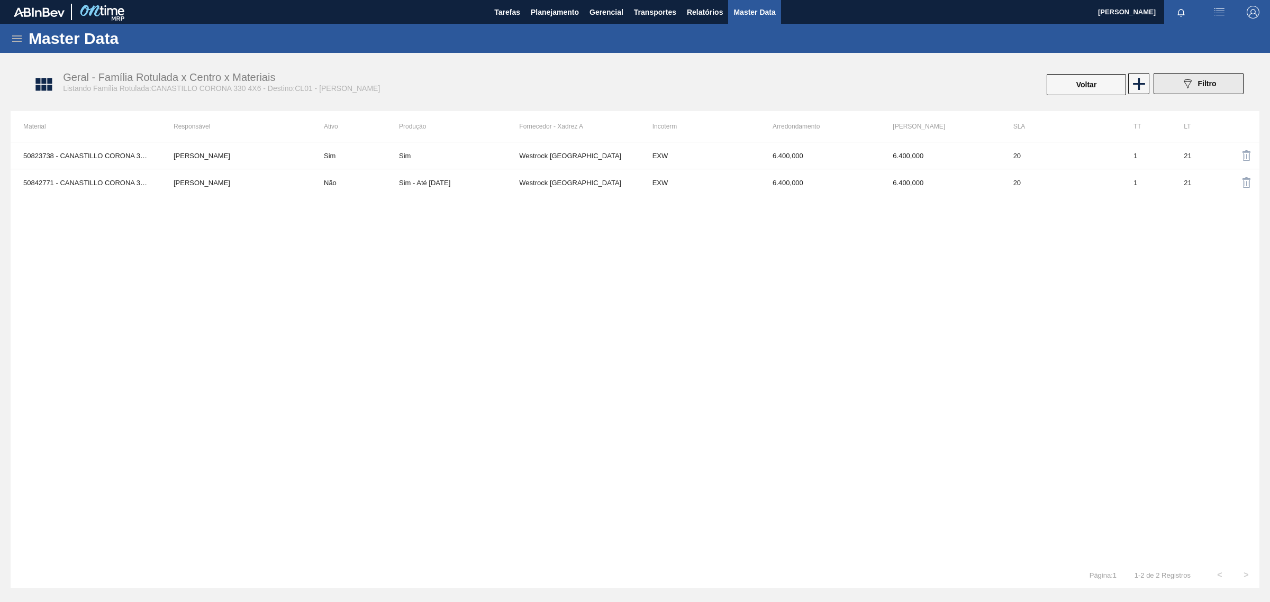
click at [1218, 78] on button "089F7B8B-B2A5-4AFE-B5C0-19BA573D28AC Filtro" at bounding box center [1199, 83] width 90 height 21
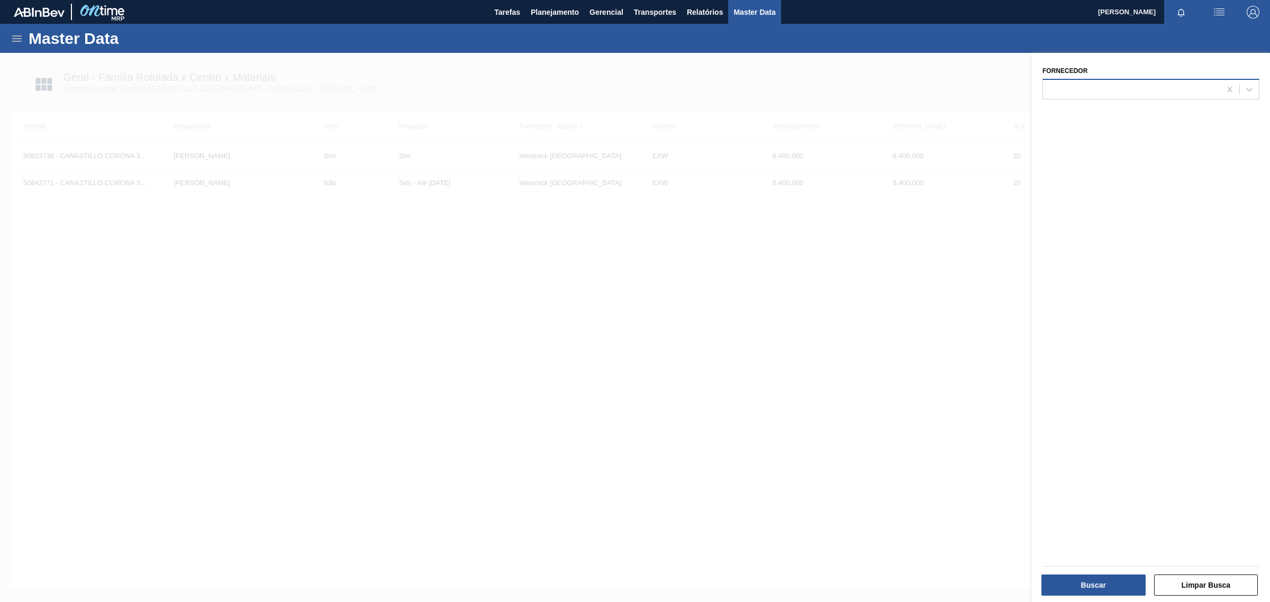
click at [1190, 86] on div at bounding box center [1131, 88] width 177 height 15
click at [1112, 83] on div at bounding box center [1131, 88] width 177 height 15
click at [1210, 591] on button "Limpar Busca" at bounding box center [1206, 585] width 104 height 21
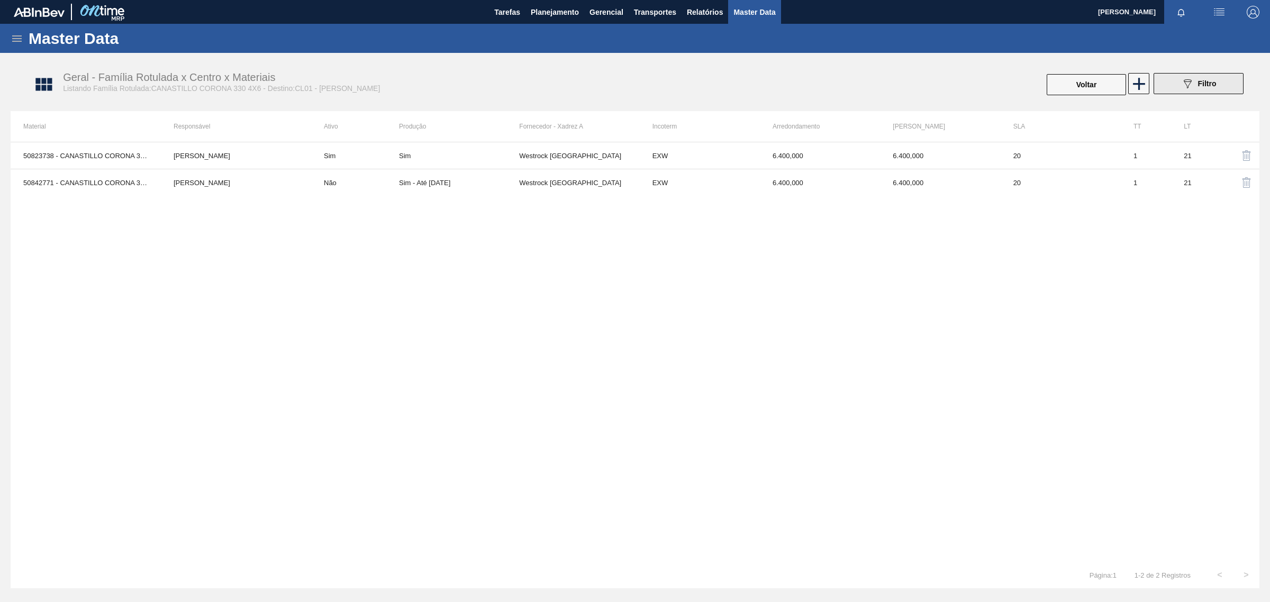
click at [1195, 93] on button "089F7B8B-B2A5-4AFE-B5C0-19BA573D28AC Filtro" at bounding box center [1199, 83] width 90 height 21
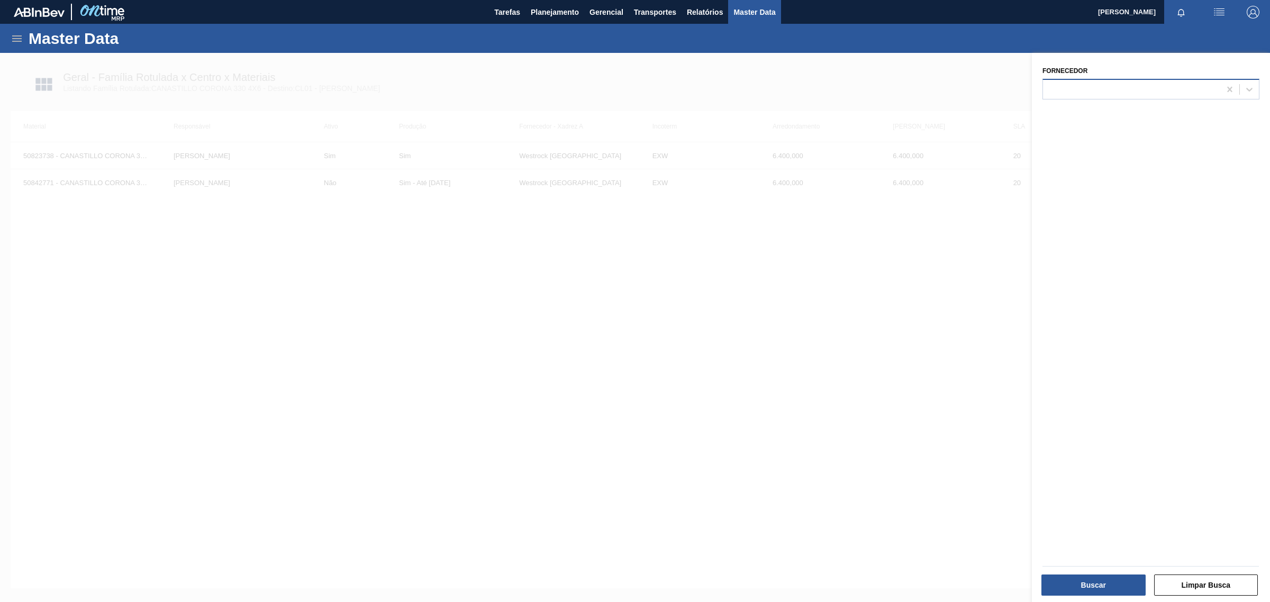
click at [1173, 97] on div at bounding box center [1150, 89] width 217 height 21
type input "cl"
click at [553, 340] on div at bounding box center [635, 354] width 1270 height 602
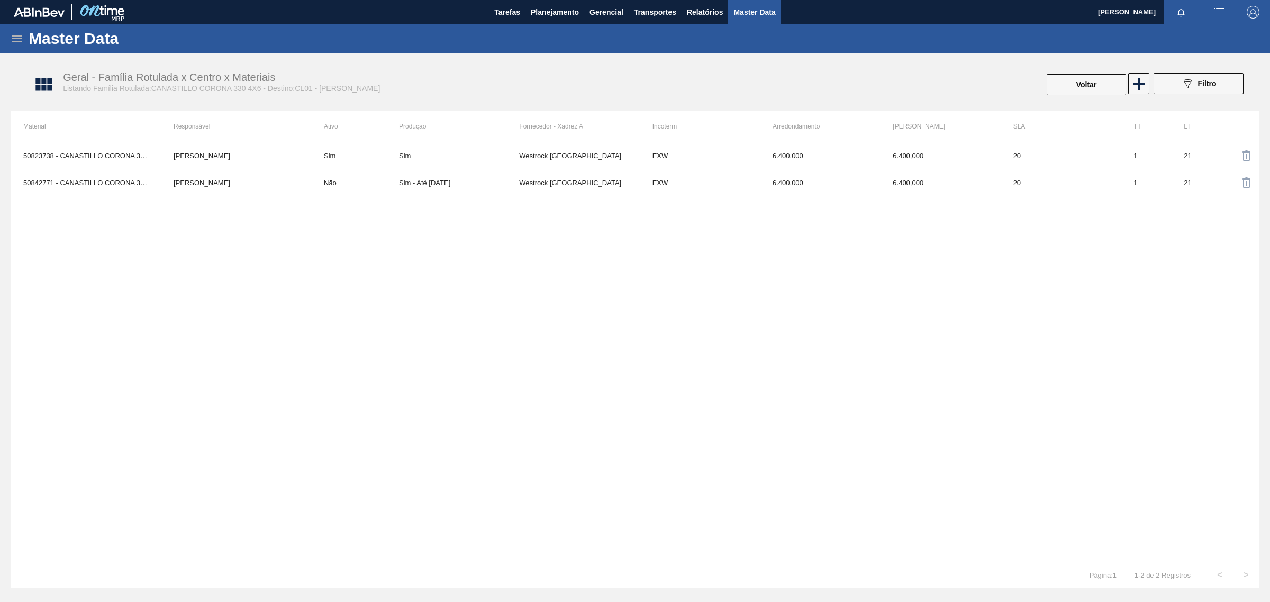
click at [763, 12] on span "Master Data" at bounding box center [754, 12] width 42 height 13
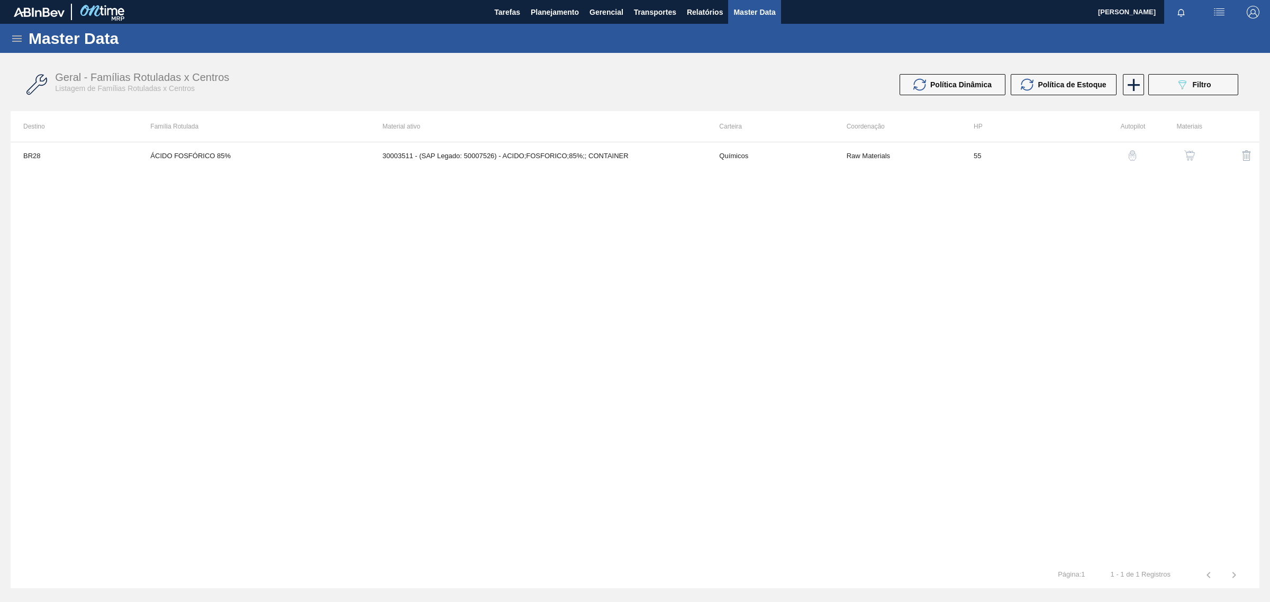
click at [15, 38] on icon at bounding box center [17, 38] width 13 height 13
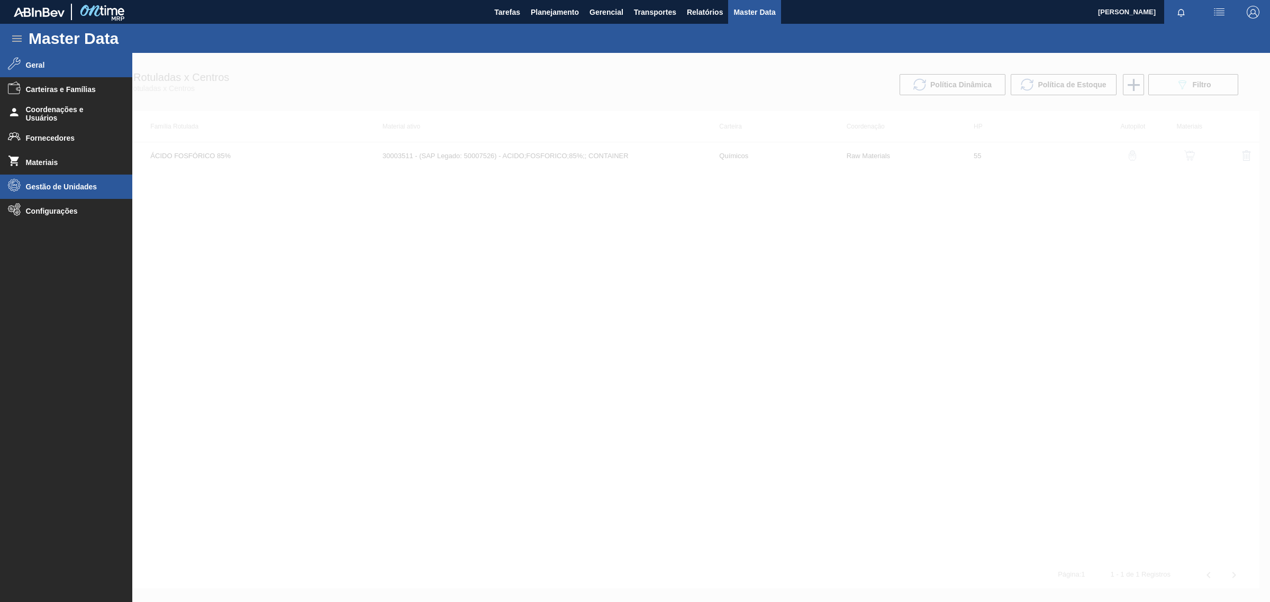
click at [64, 193] on li "Gestão de Unidades" at bounding box center [66, 187] width 132 height 24
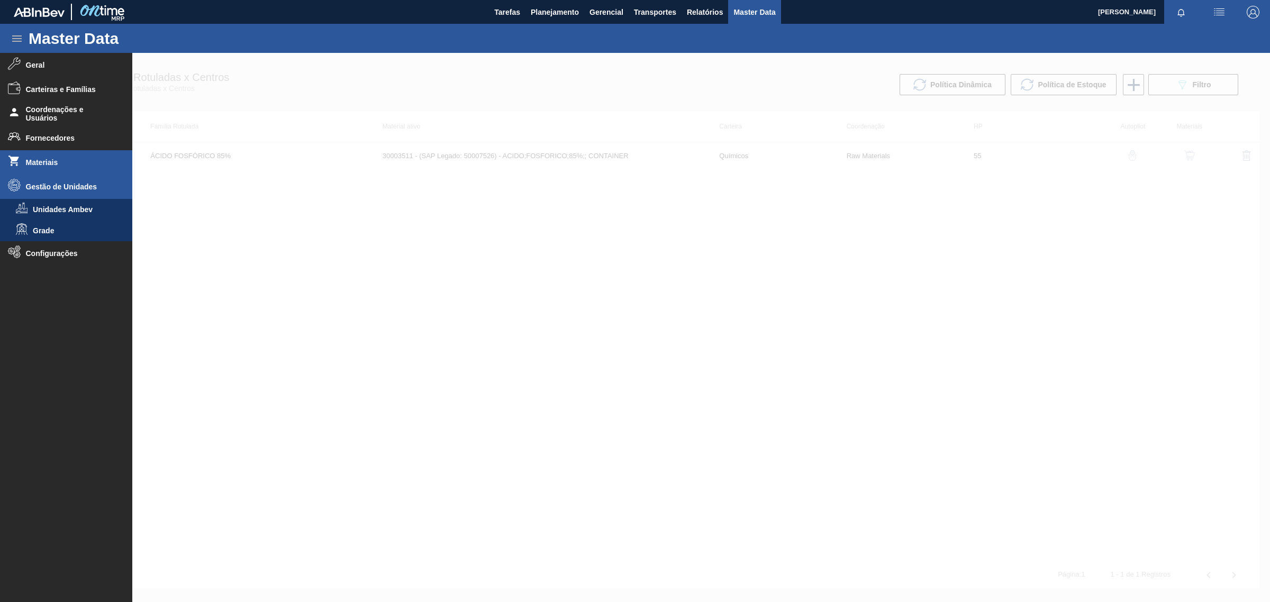
click at [61, 156] on li "Materiais" at bounding box center [66, 162] width 132 height 24
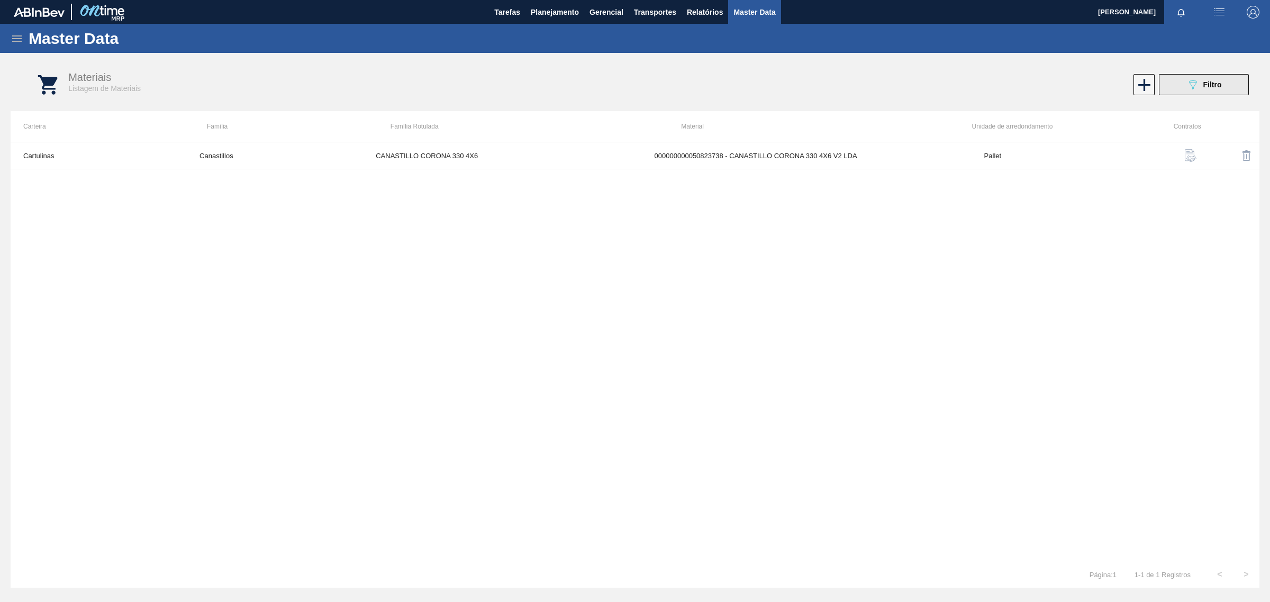
click at [1228, 81] on button "089F7B8B-B2A5-4AFE-B5C0-19BA573D28AC Filtro" at bounding box center [1204, 84] width 90 height 21
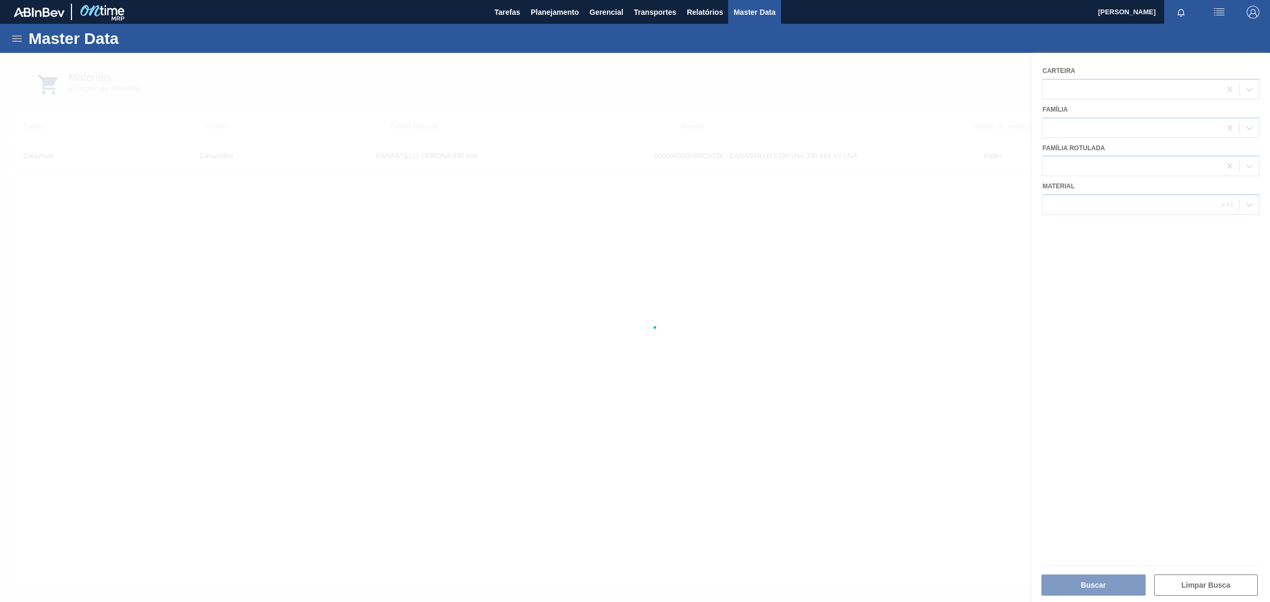
click at [721, 375] on div at bounding box center [635, 327] width 1270 height 549
click at [23, 36] on icon at bounding box center [17, 38] width 13 height 13
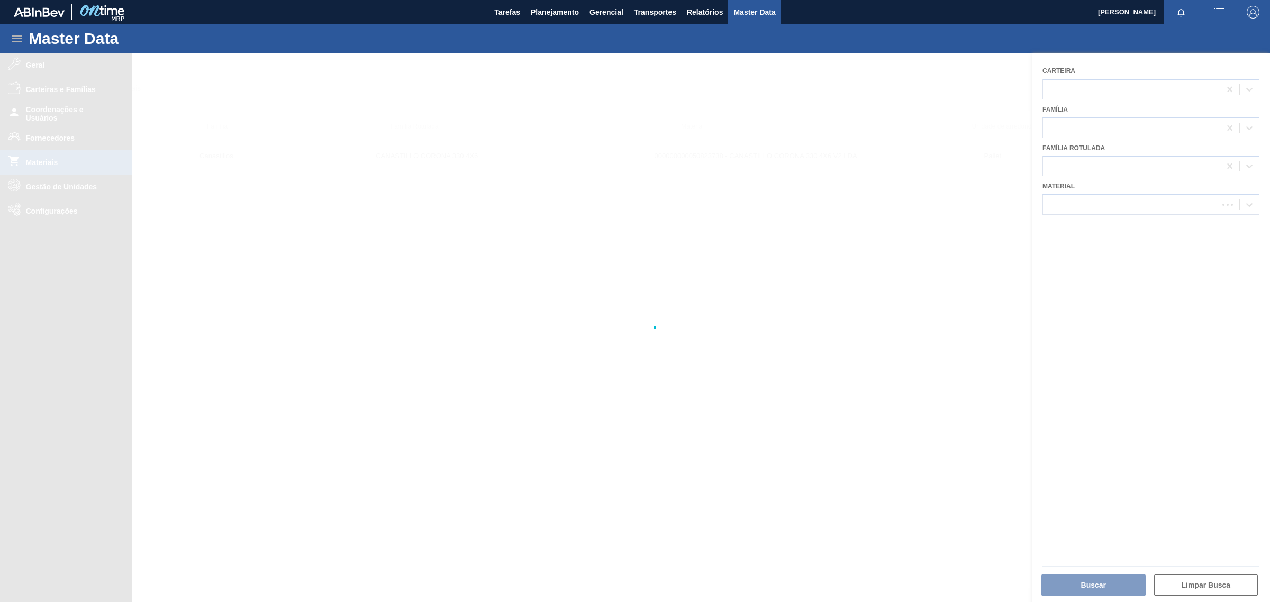
click at [69, 185] on div at bounding box center [635, 327] width 1270 height 549
